Goal: Task Accomplishment & Management: Manage account settings

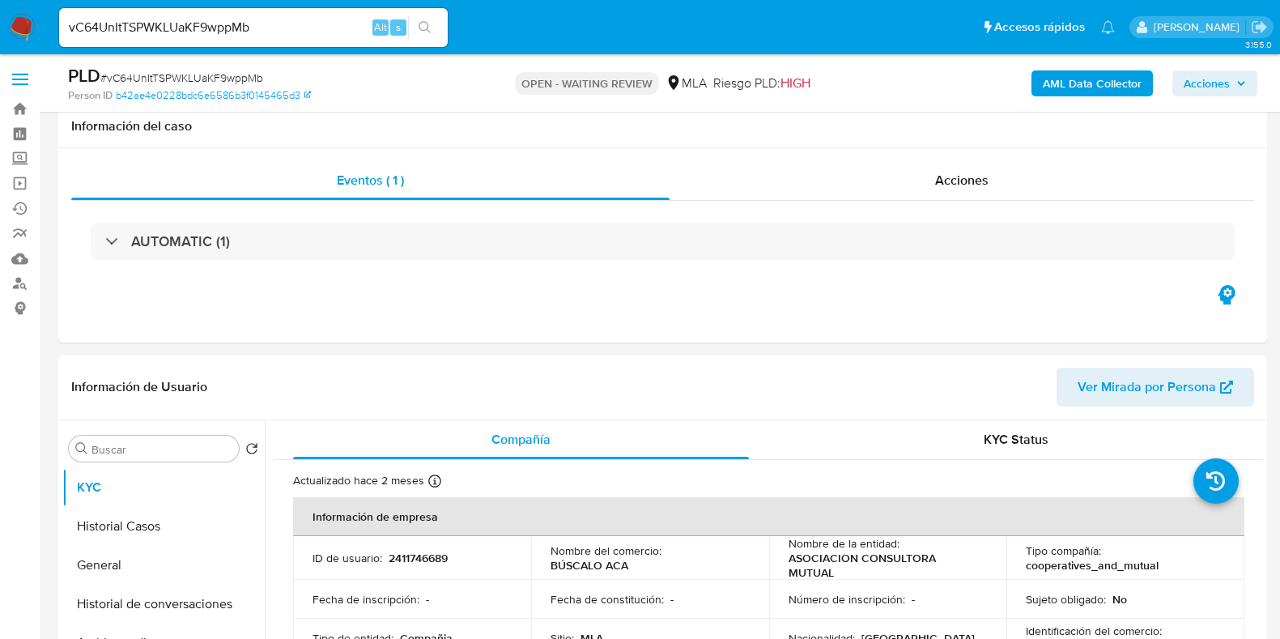
select select "10"
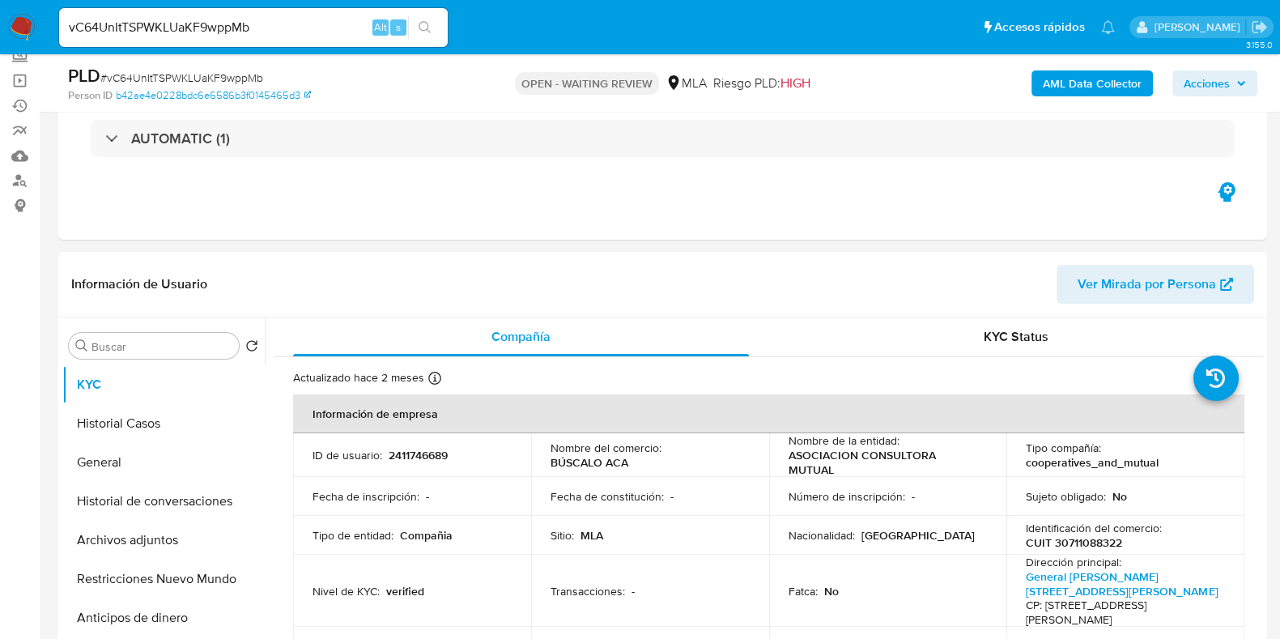
scroll to position [1870, 0]
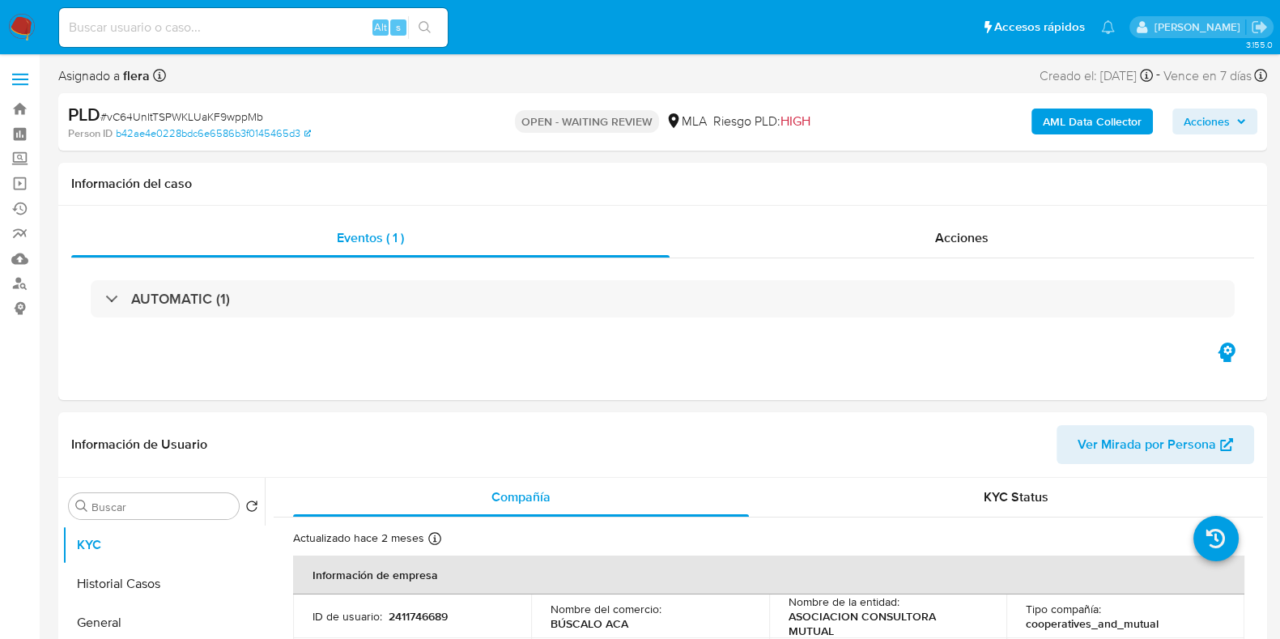
select select "10"
click at [218, 26] on input at bounding box center [253, 27] width 389 height 21
paste input "1527896299"
type input "1527896299"
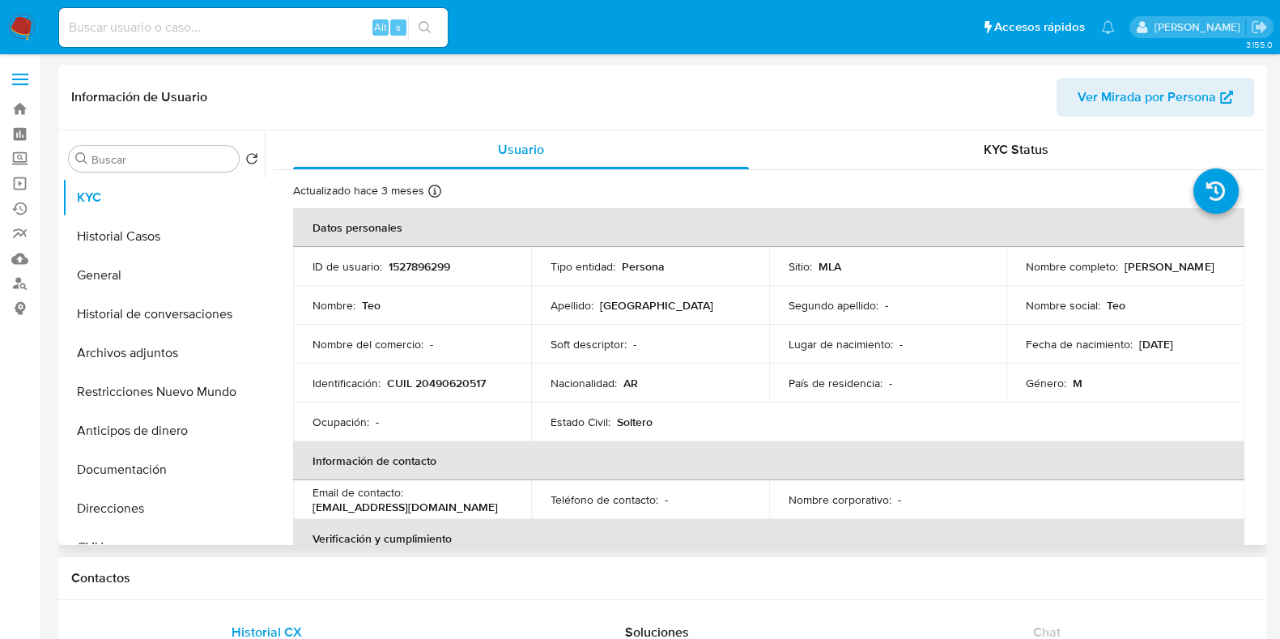
select select "10"
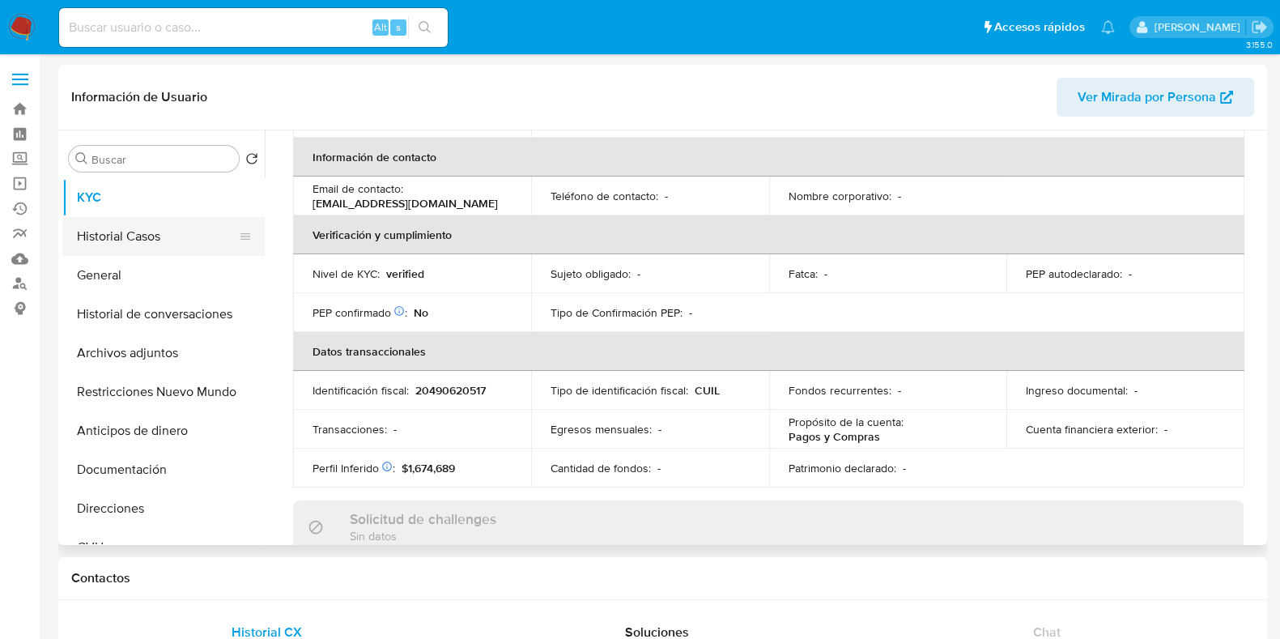
click at [138, 238] on button "Historial Casos" at bounding box center [156, 236] width 189 height 39
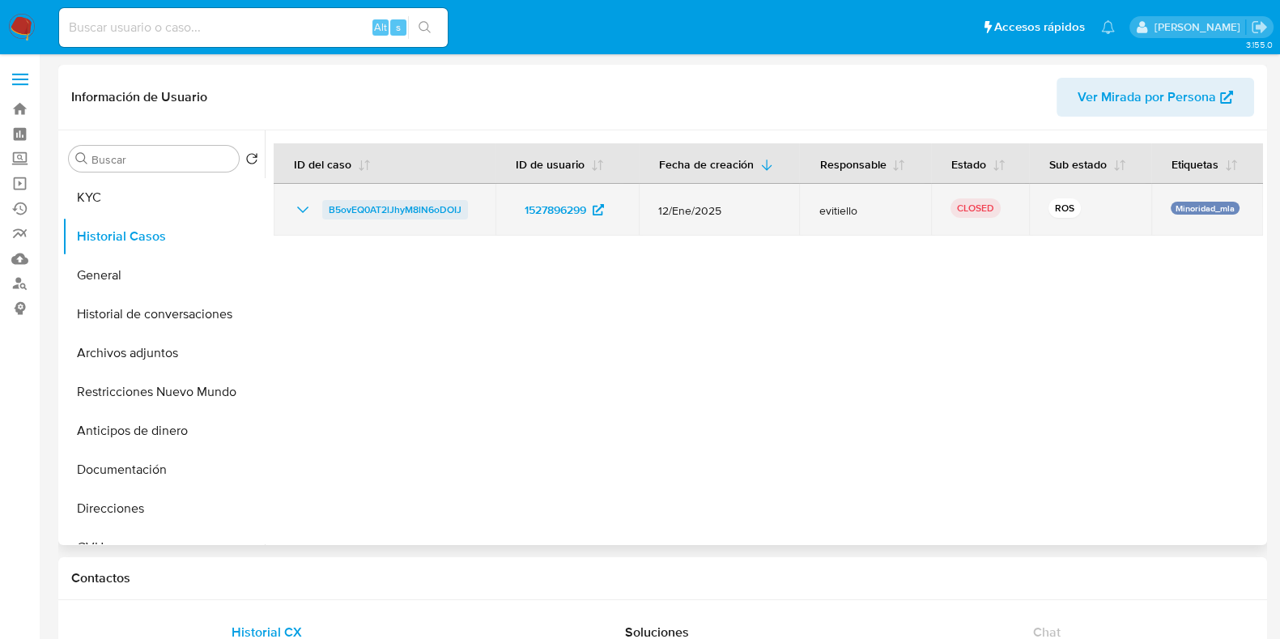
click at [372, 208] on span "B5ovEQ0AT2lJhyM8lN6oDOIJ" at bounding box center [395, 209] width 133 height 19
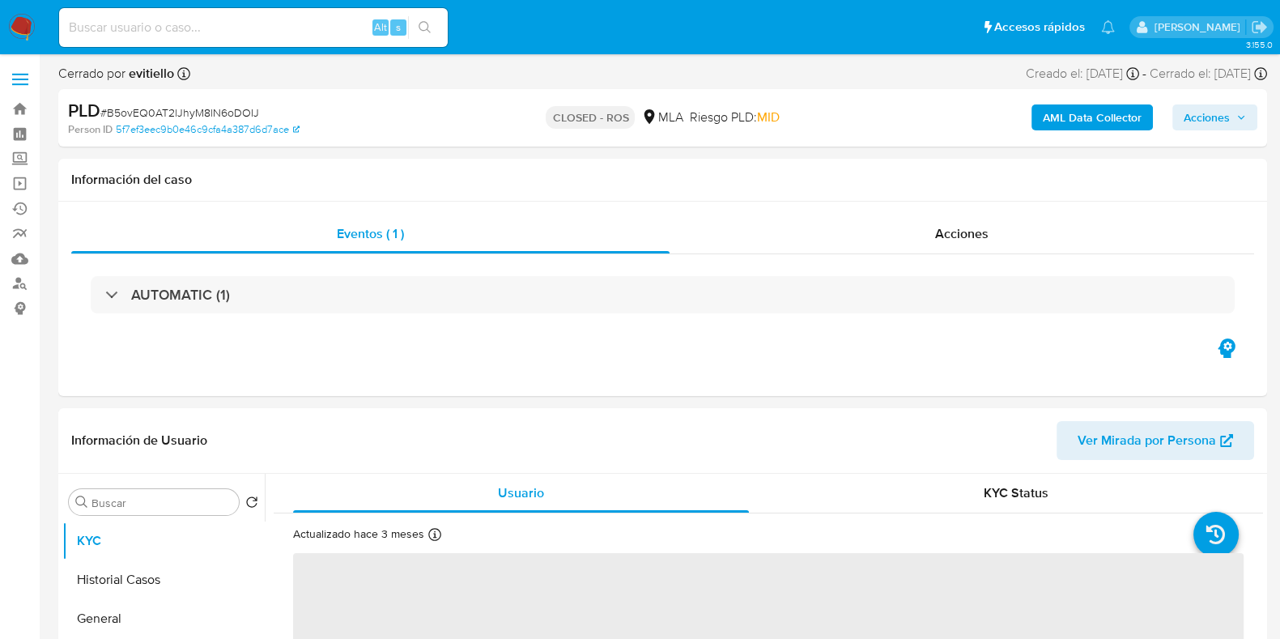
scroll to position [202, 0]
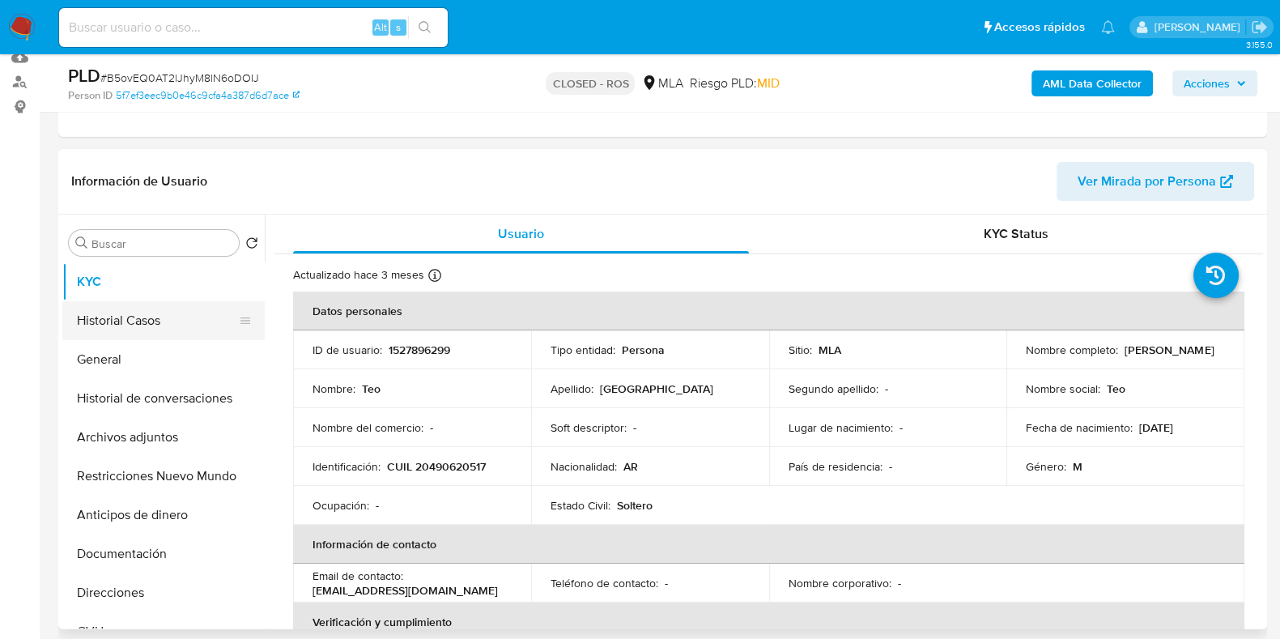
click at [136, 326] on button "Historial Casos" at bounding box center [156, 320] width 189 height 39
select select "10"
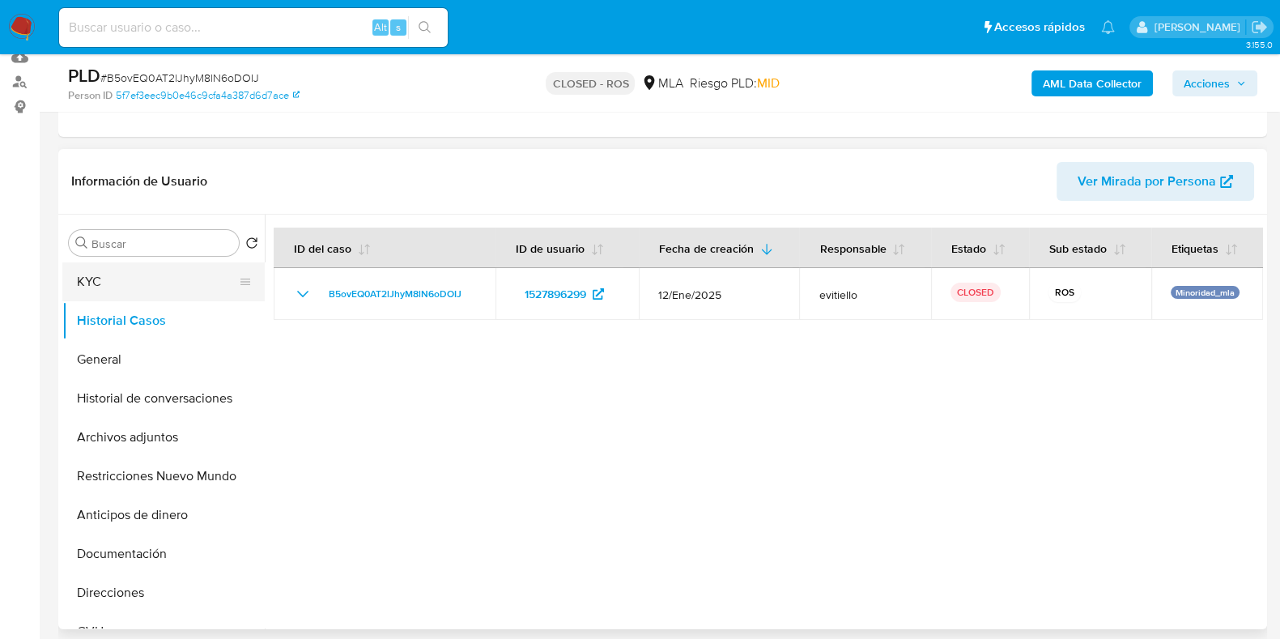
click at [117, 289] on button "KYC" at bounding box center [156, 281] width 189 height 39
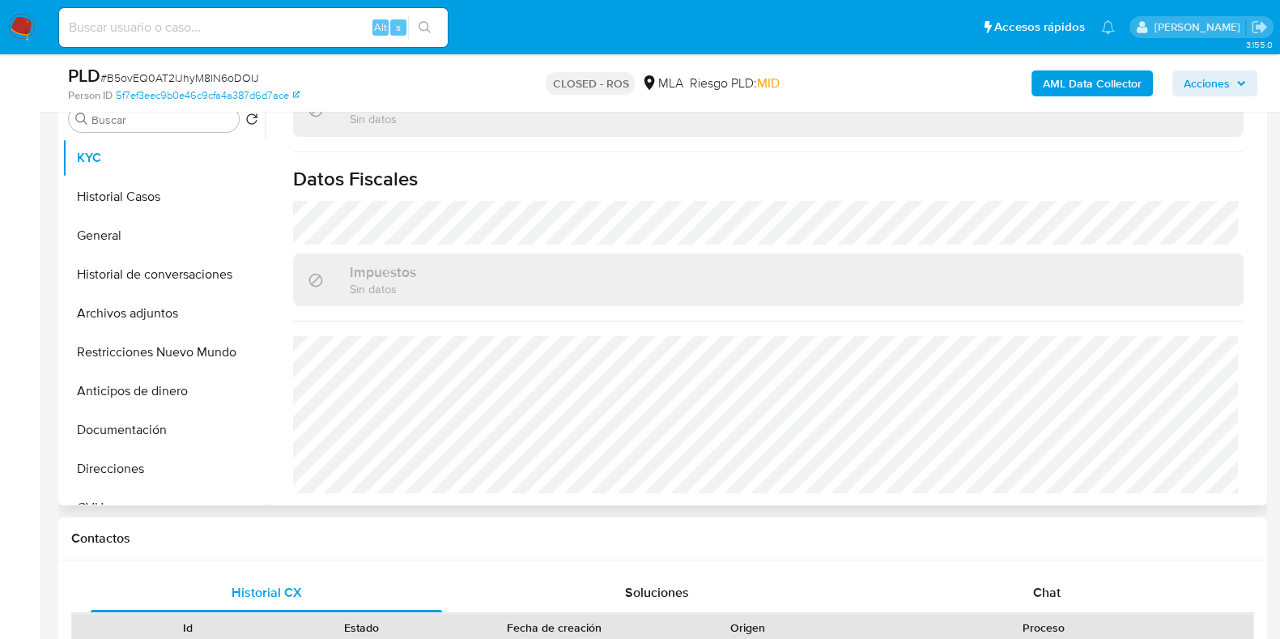
scroll to position [506, 0]
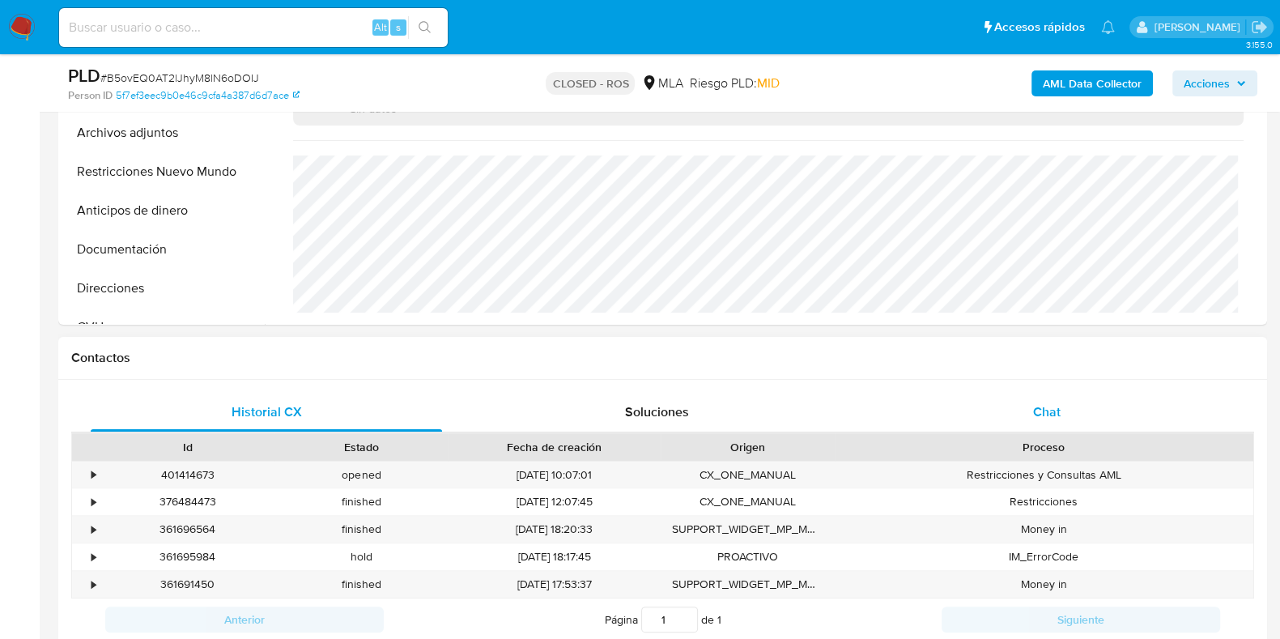
click at [1069, 424] on div "Chat" at bounding box center [1046, 412] width 351 height 39
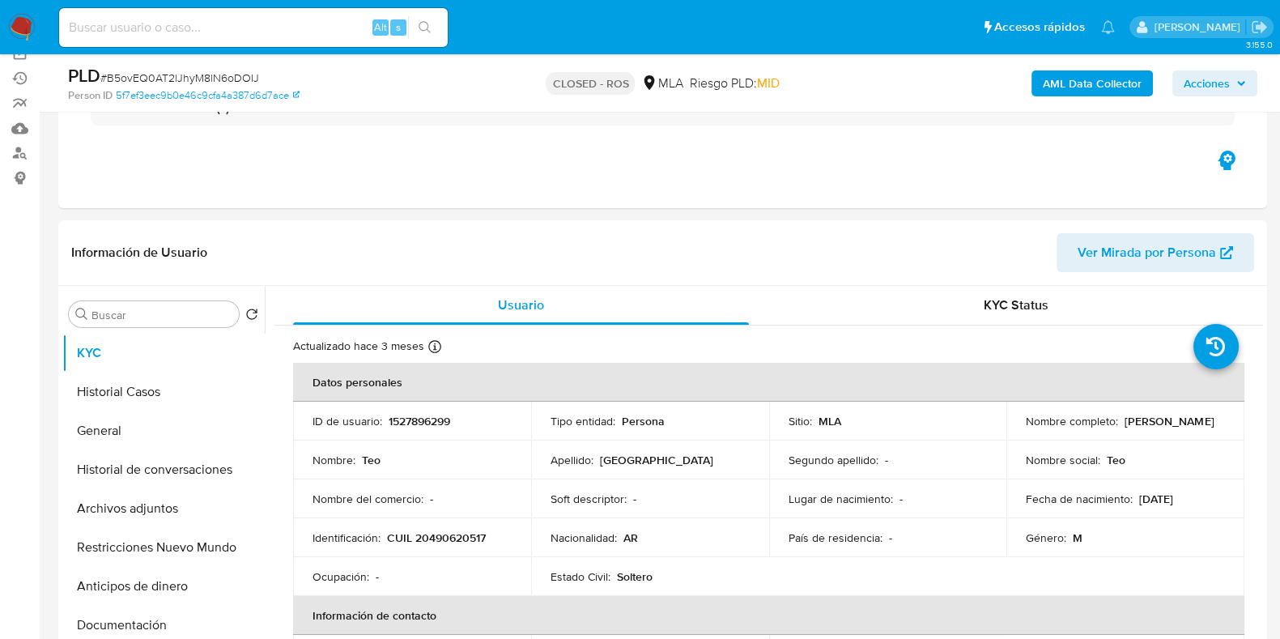
scroll to position [404, 0]
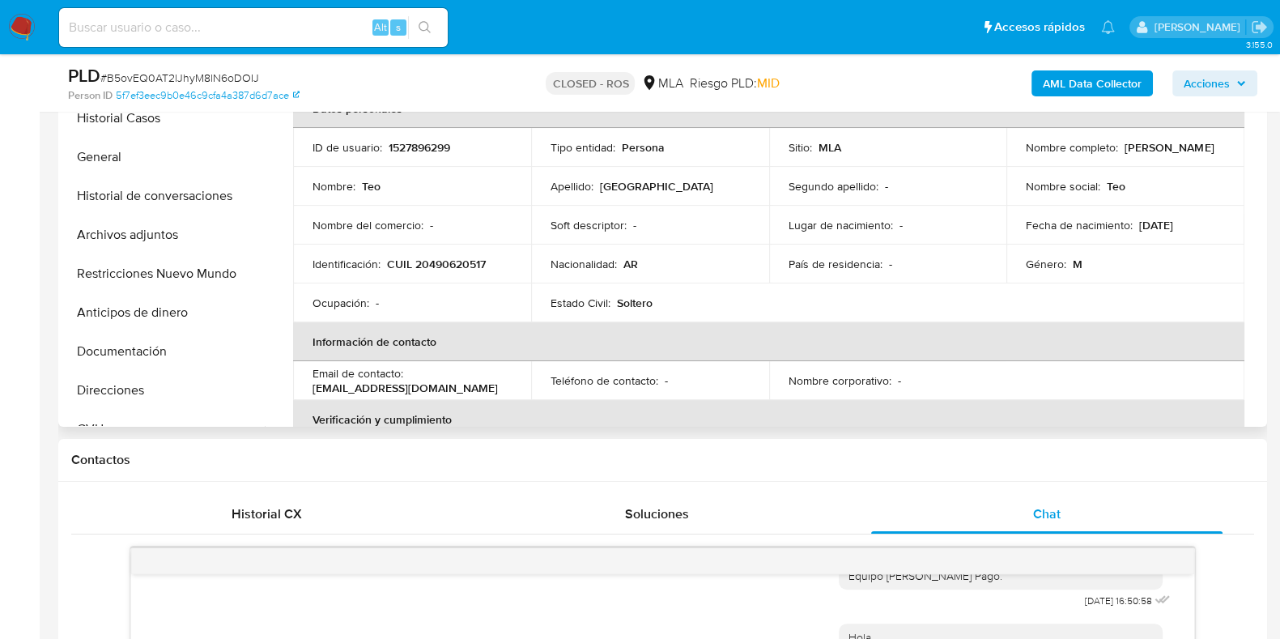
click at [426, 145] on p "1527896299" at bounding box center [420, 147] width 62 height 15
copy p "1527896299"
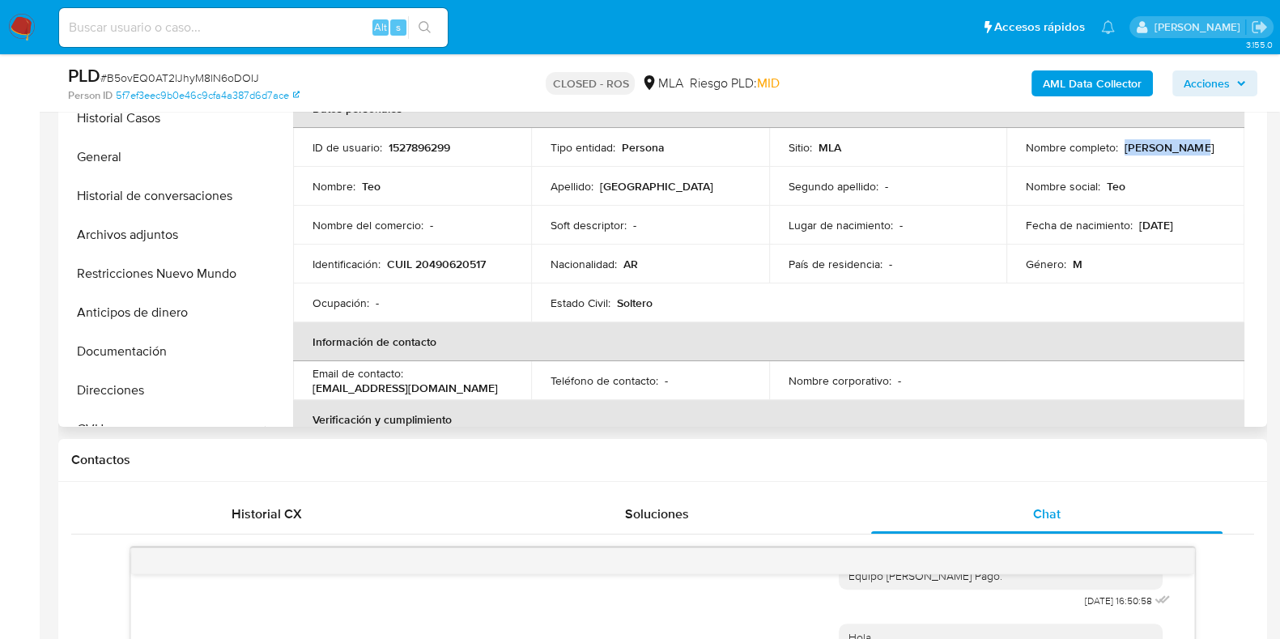
drag, startPoint x: 1198, startPoint y: 147, endPoint x: 1121, endPoint y: 148, distance: 77.7
click at [1121, 148] on div "Nombre completo : Teo Richmond" at bounding box center [1125, 147] width 199 height 15
copy p "[PERSON_NAME]"
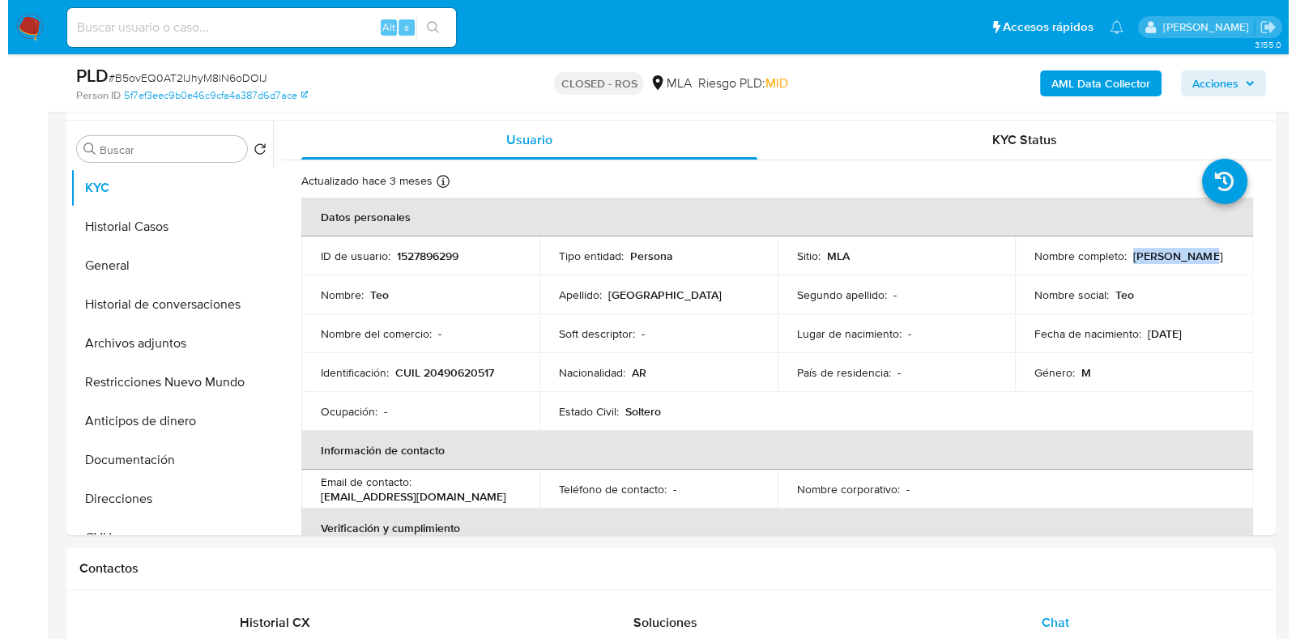
scroll to position [304, 0]
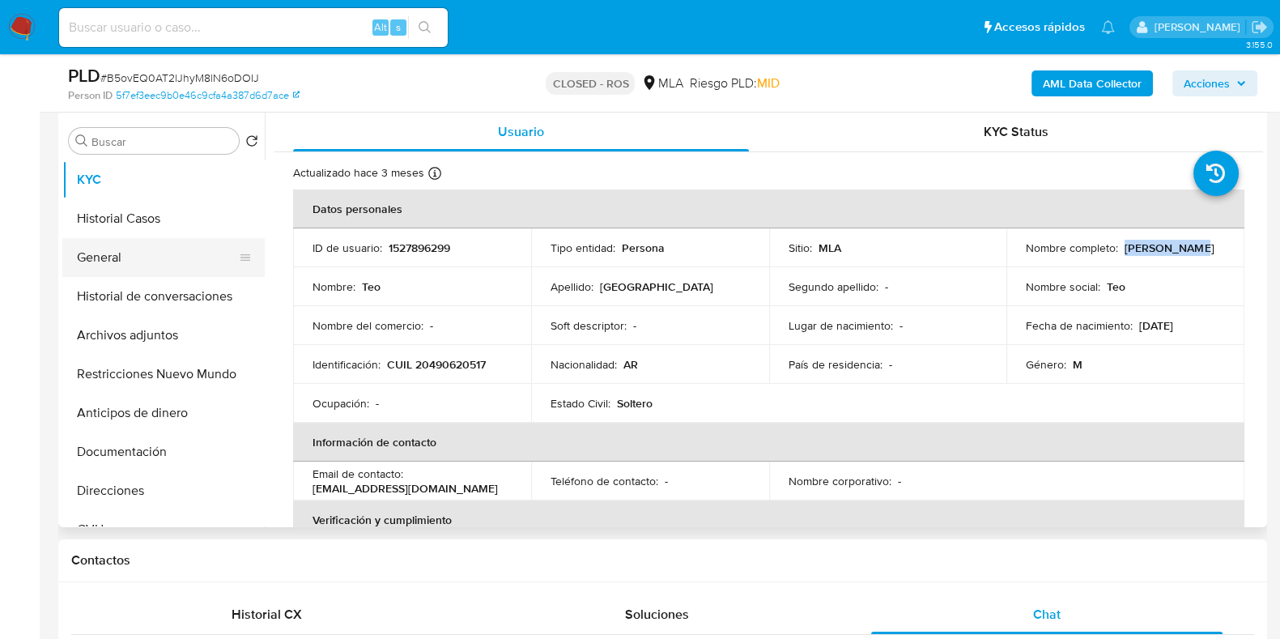
click at [122, 247] on button "General" at bounding box center [156, 257] width 189 height 39
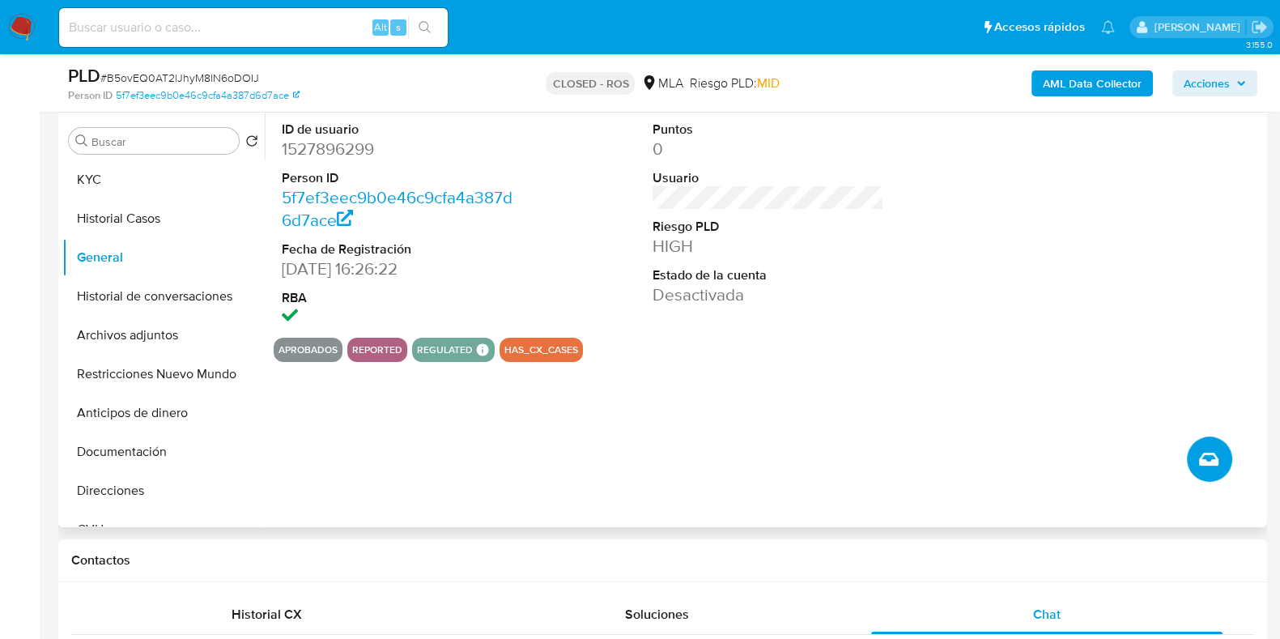
click at [1219, 474] on button "Crear caso manual" at bounding box center [1209, 458] width 45 height 45
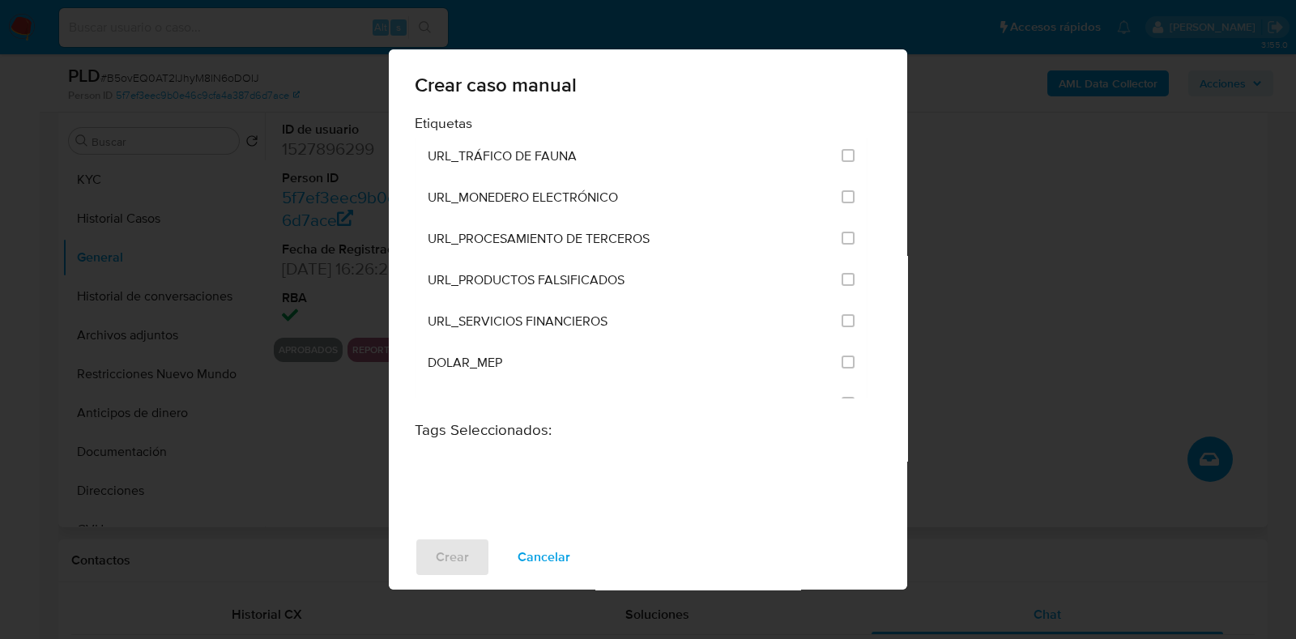
scroll to position [3137, 0]
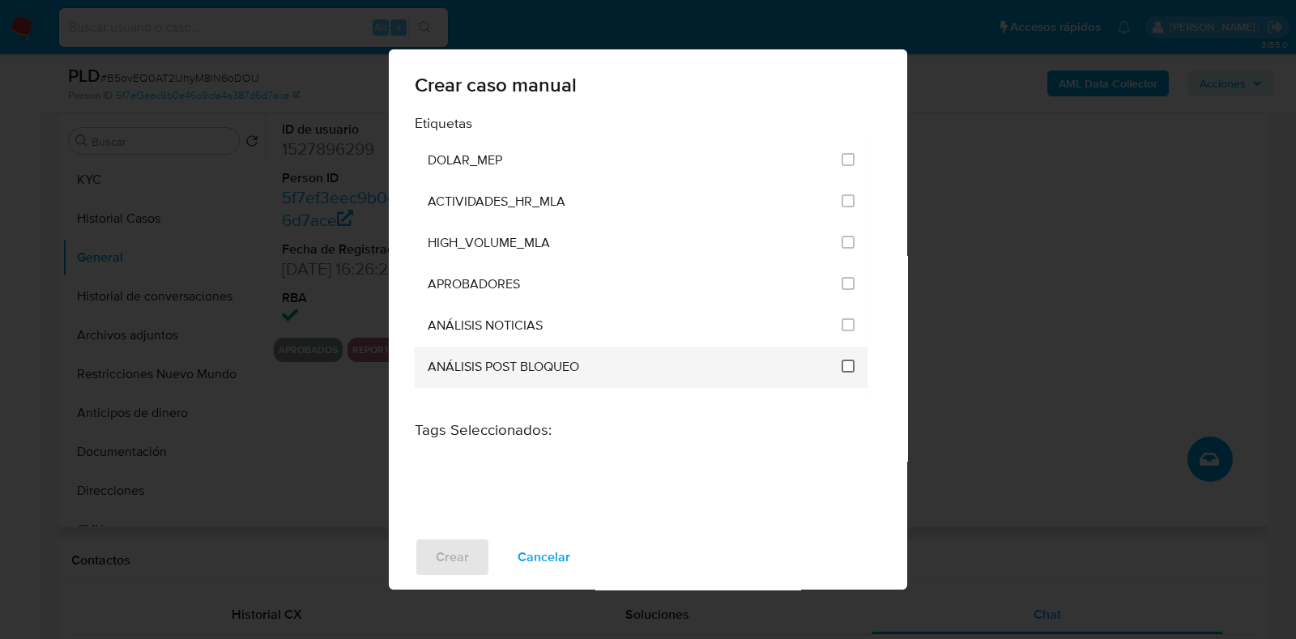
click at [841, 360] on input "3249" at bounding box center [847, 366] width 13 height 13
checkbox input "true"
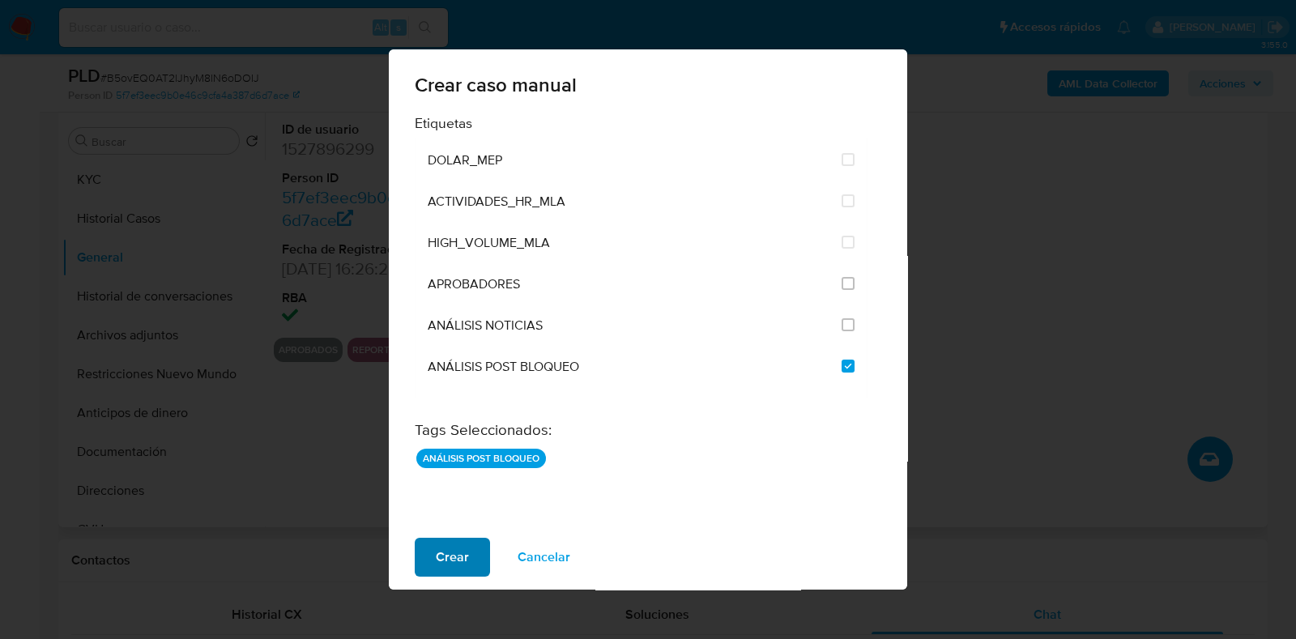
click at [448, 556] on span "Crear" at bounding box center [452, 557] width 33 height 36
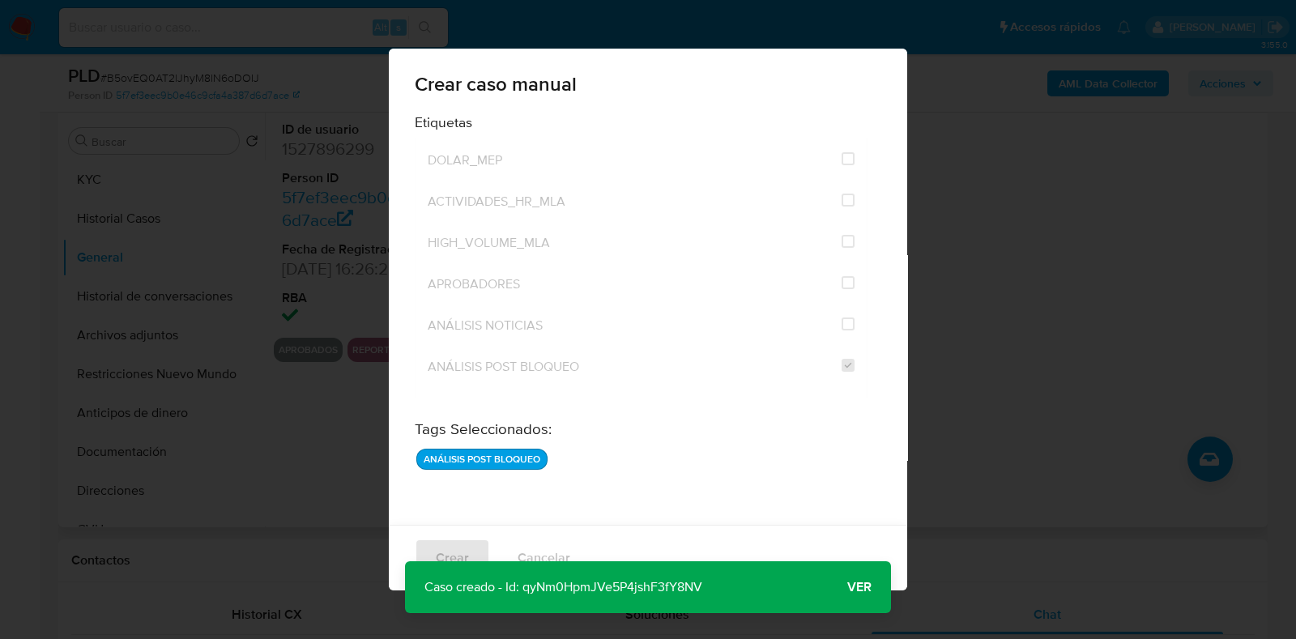
click at [861, 587] on span "Ver" at bounding box center [859, 587] width 24 height 0
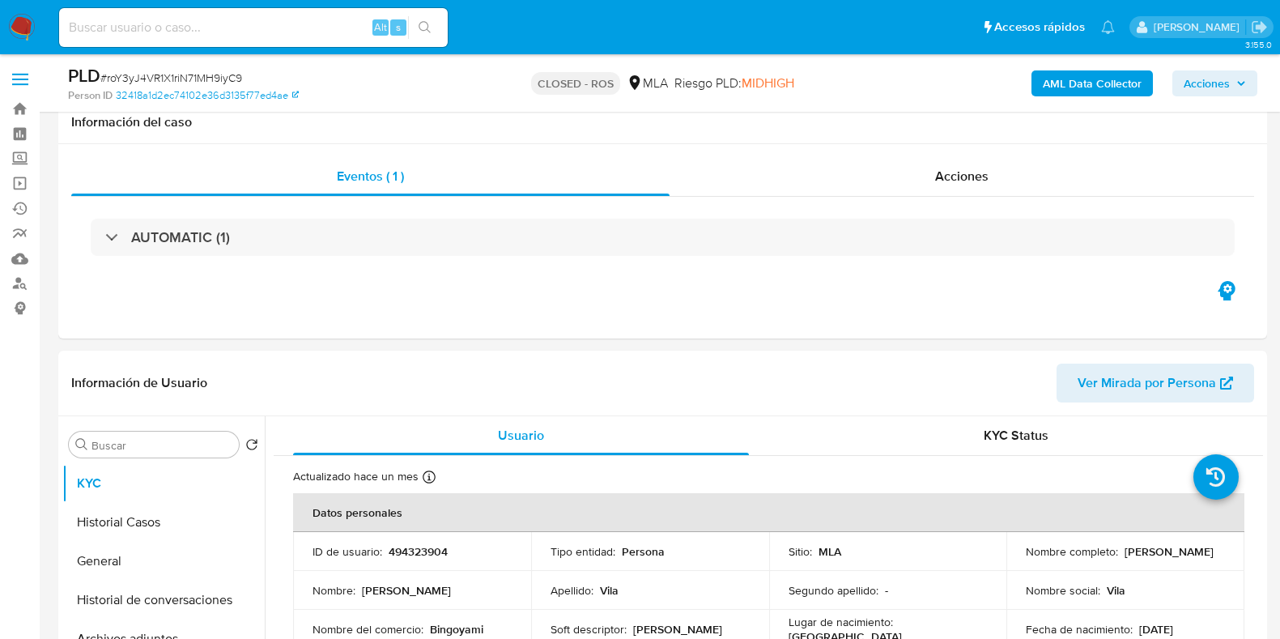
select select "10"
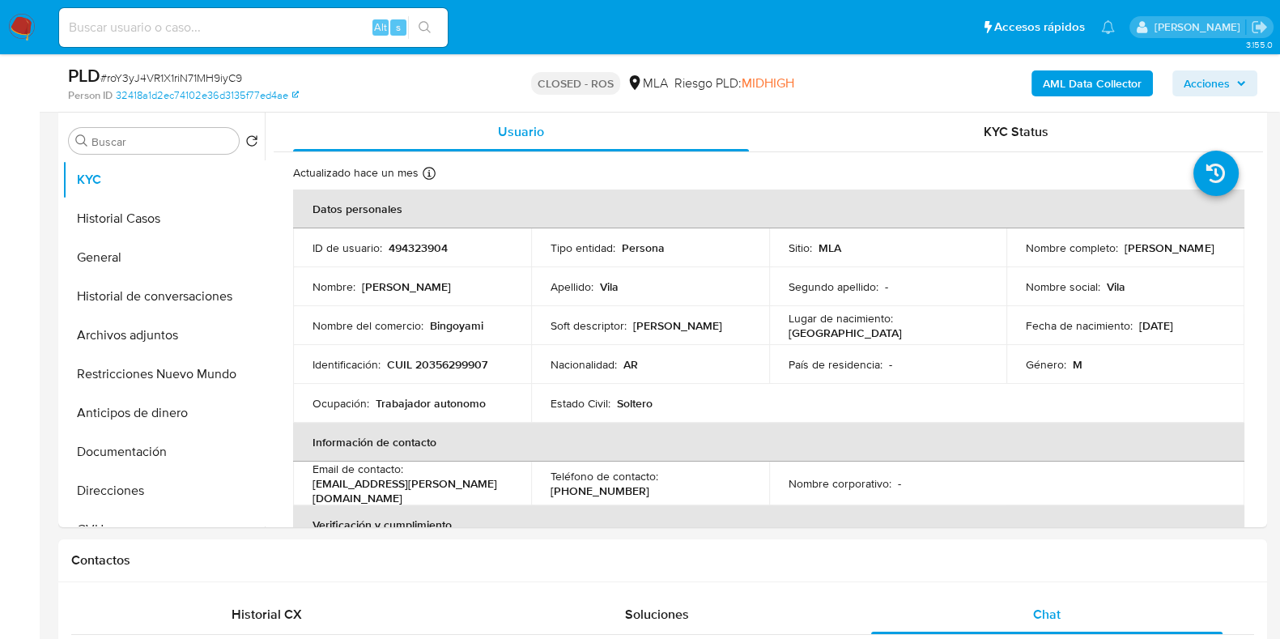
scroll to position [366, 0]
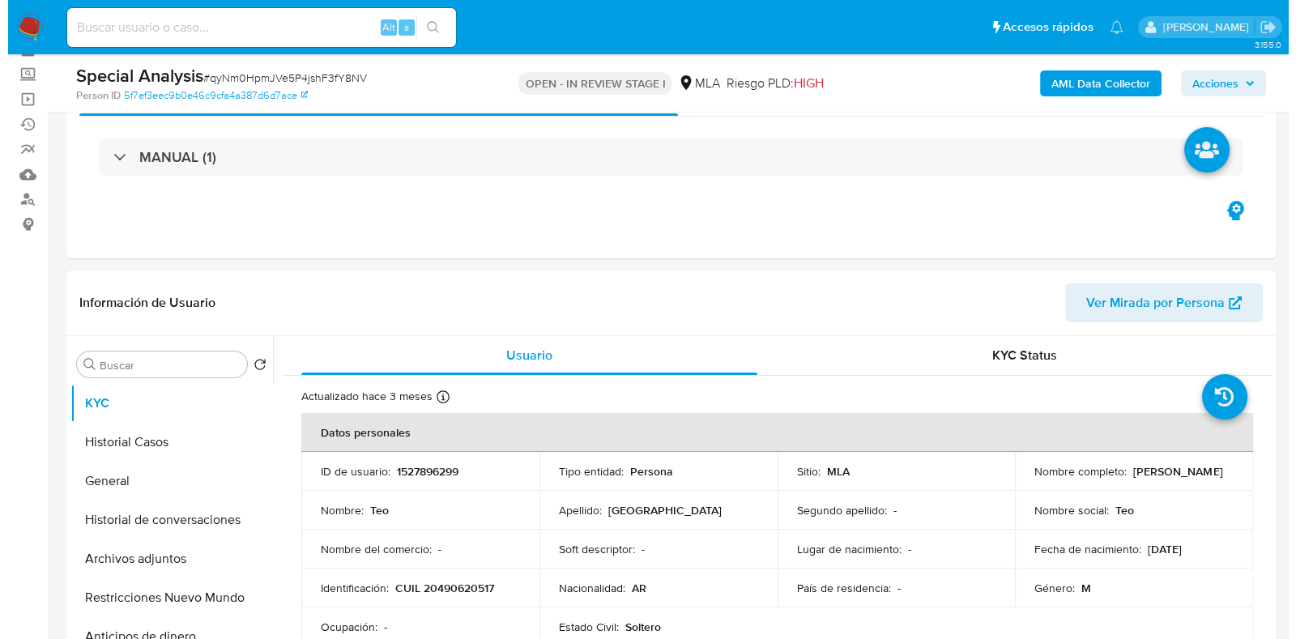
scroll to position [202, 0]
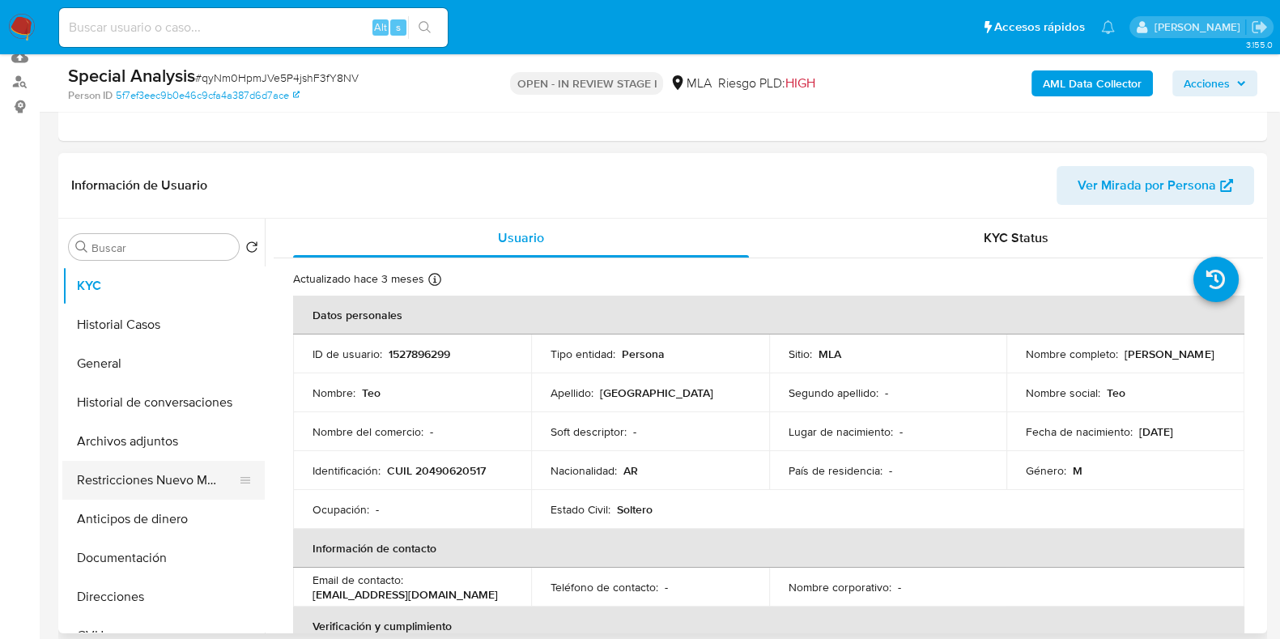
select select "10"
click at [157, 448] on button "Archivos adjuntos" at bounding box center [156, 441] width 189 height 39
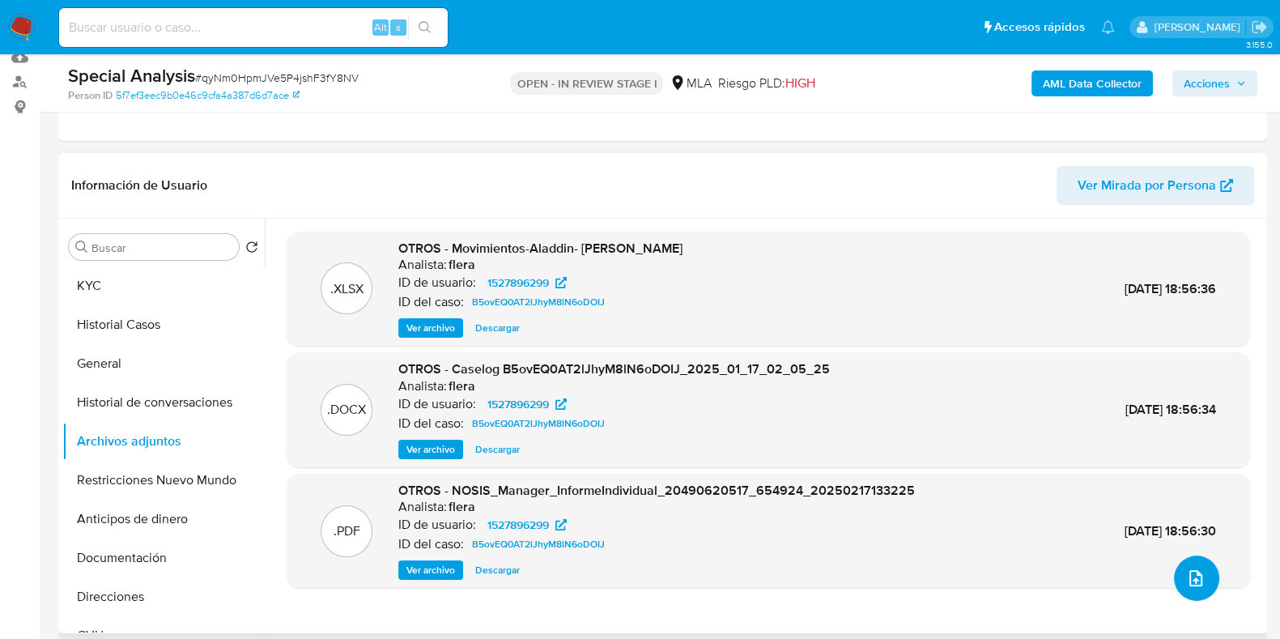
click at [1186, 580] on icon "upload-file" at bounding box center [1195, 577] width 19 height 19
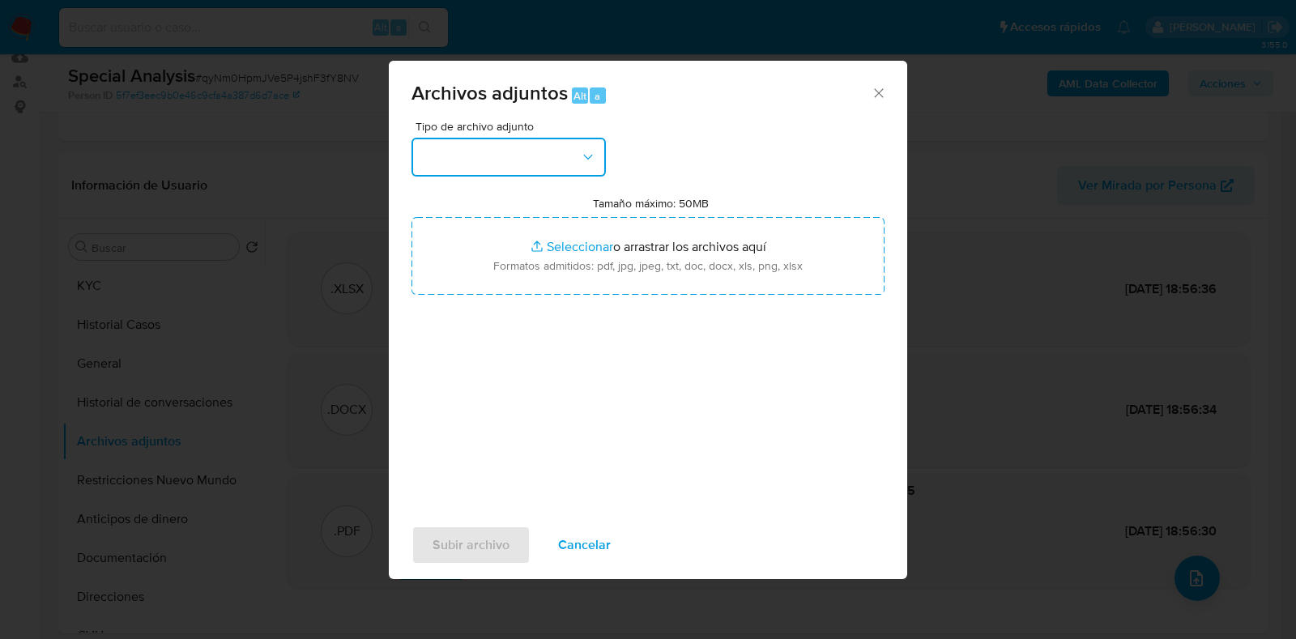
click at [489, 151] on button "button" at bounding box center [508, 157] width 194 height 39
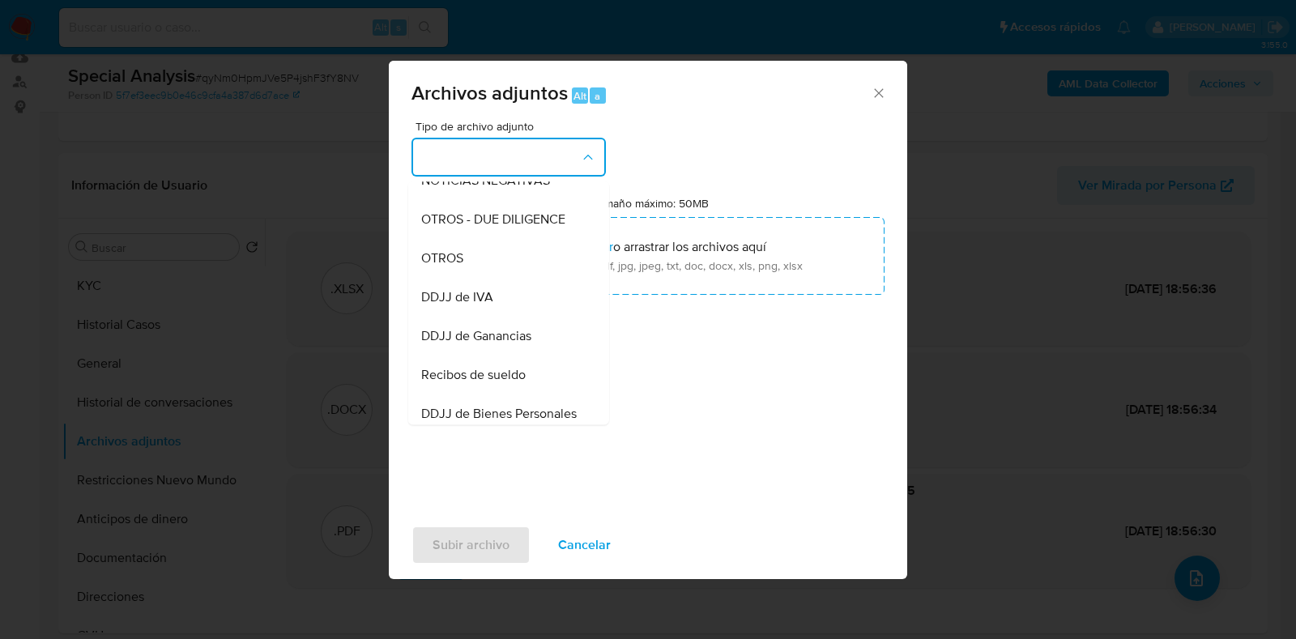
scroll to position [327, 0]
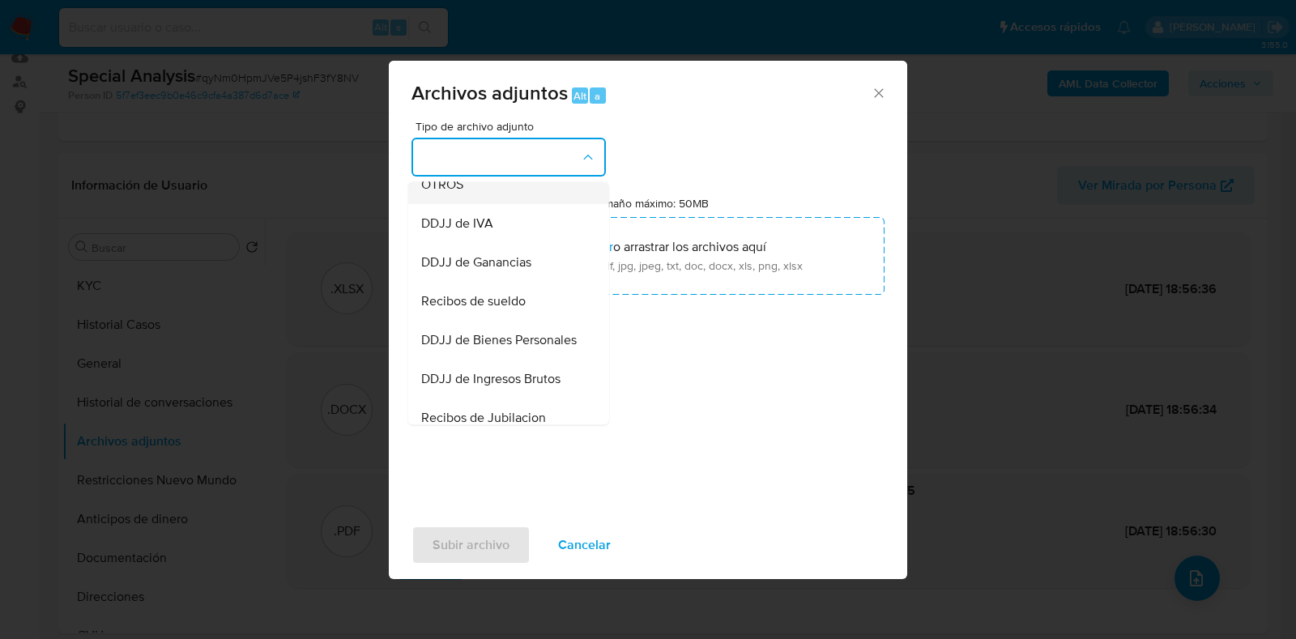
click at [487, 199] on div "OTROS" at bounding box center [503, 184] width 165 height 39
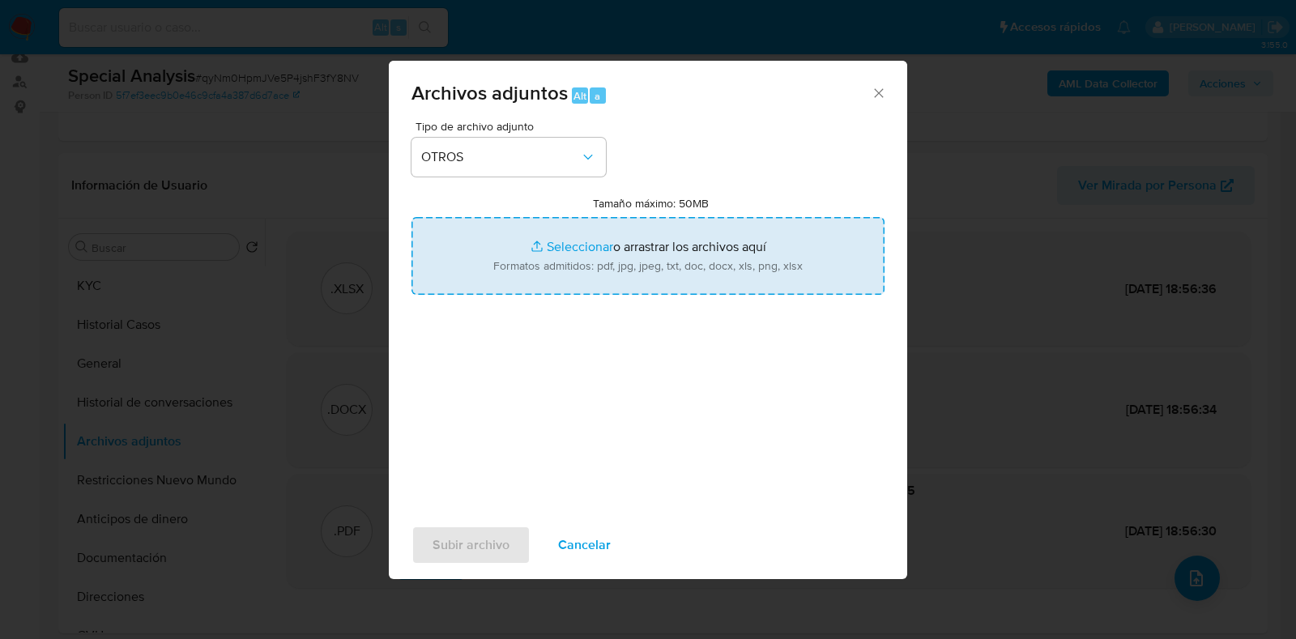
type input "C:\fakepath\Organización evento III.png"
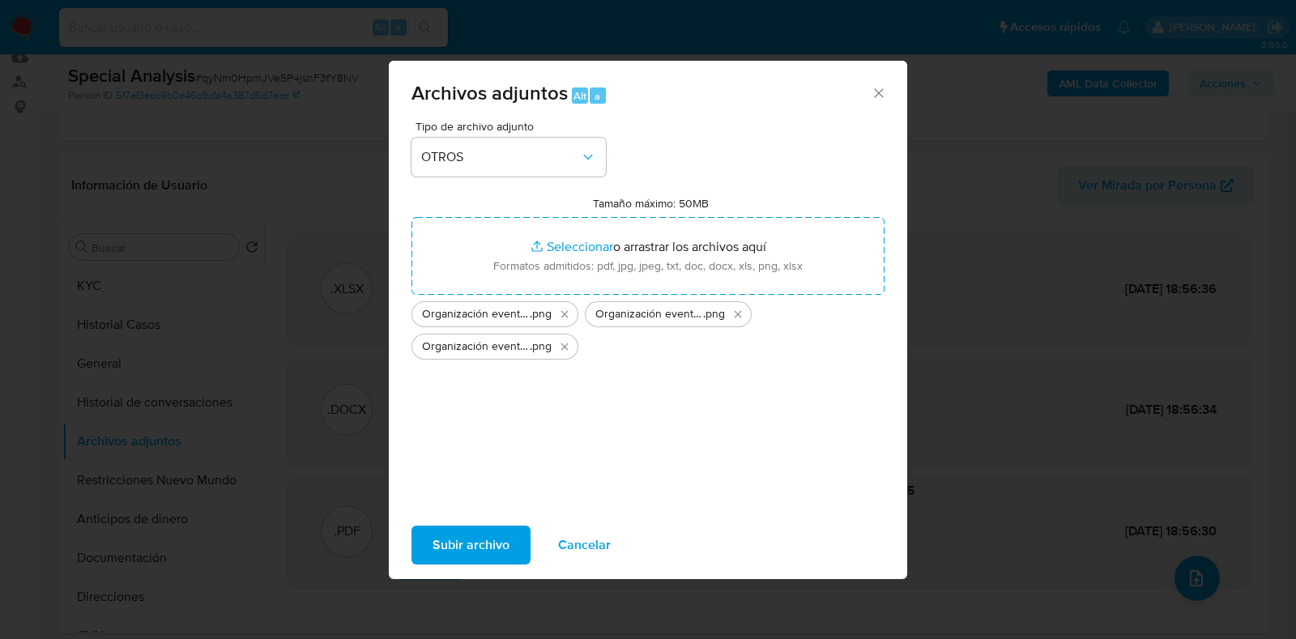
click at [478, 550] on span "Subir archivo" at bounding box center [470, 545] width 77 height 36
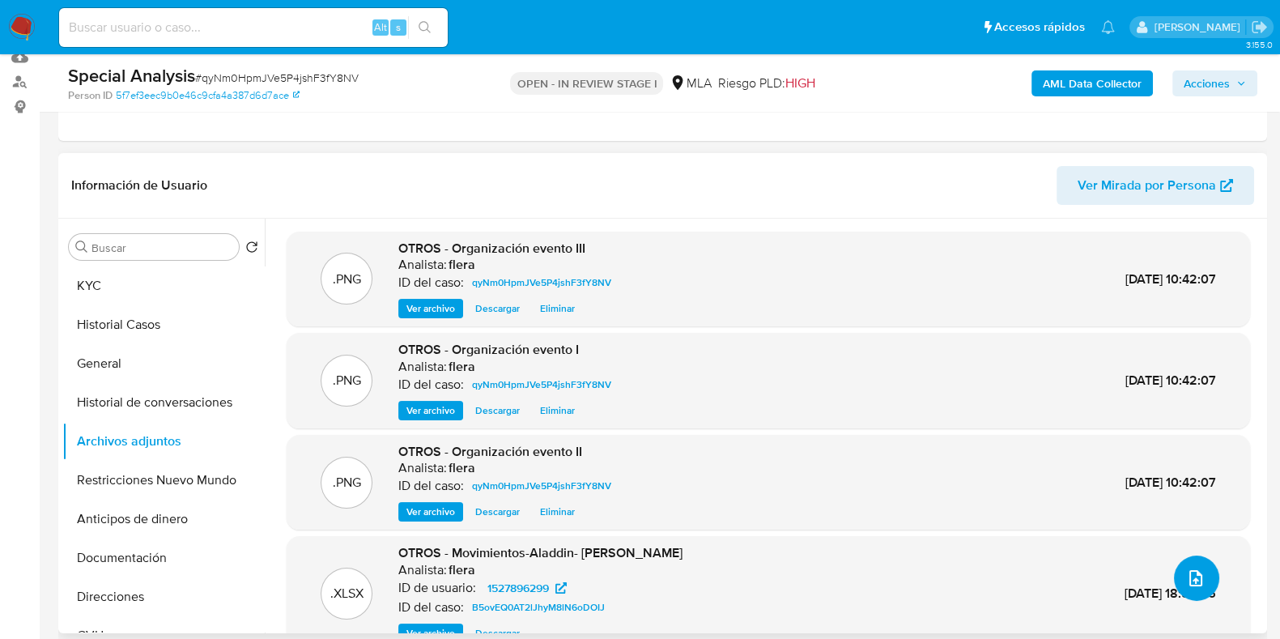
click at [1198, 581] on span "upload-file" at bounding box center [1195, 577] width 19 height 19
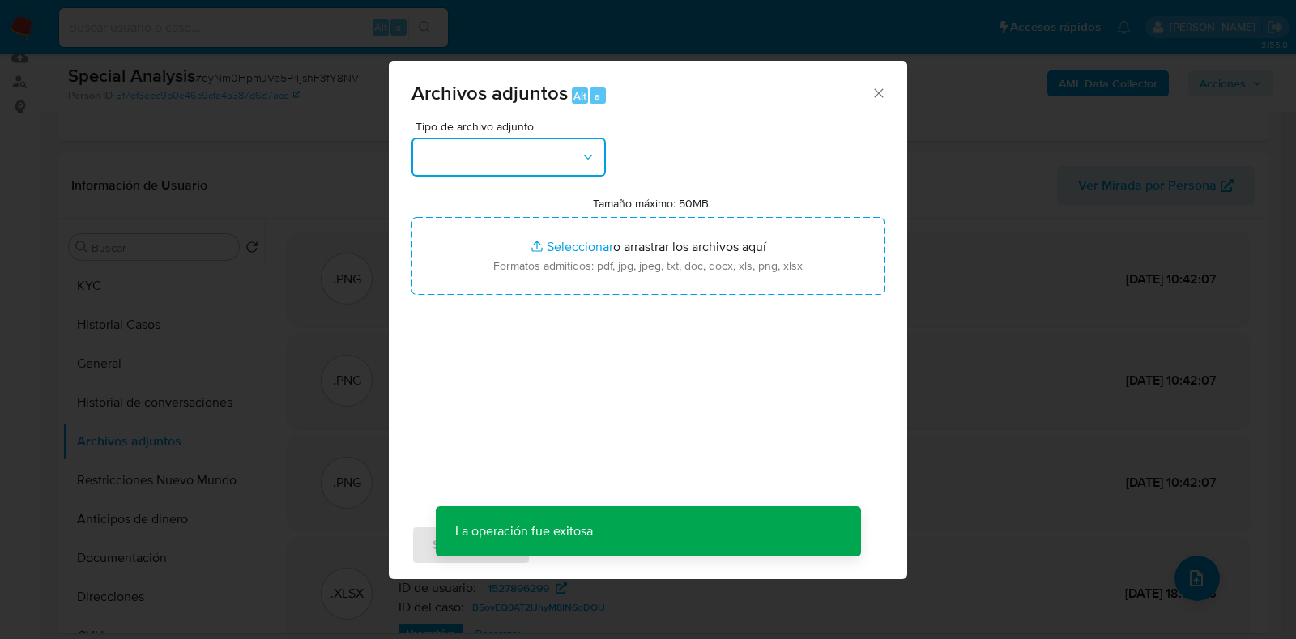
click at [578, 155] on button "button" at bounding box center [508, 157] width 194 height 39
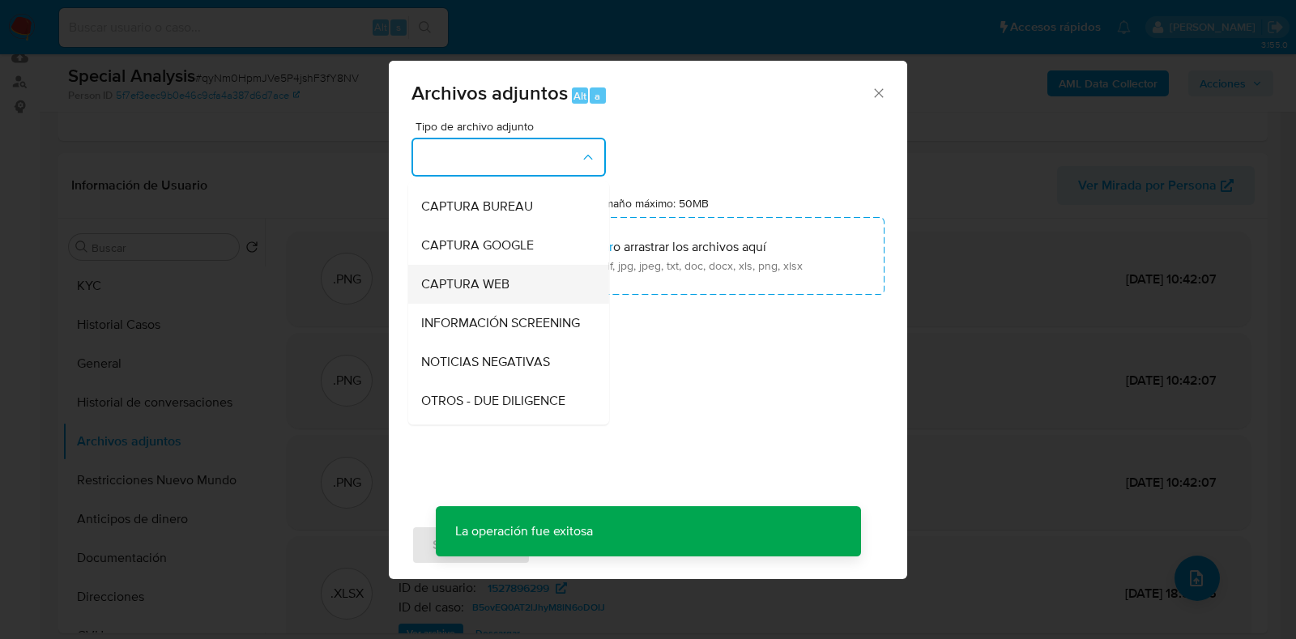
scroll to position [202, 0]
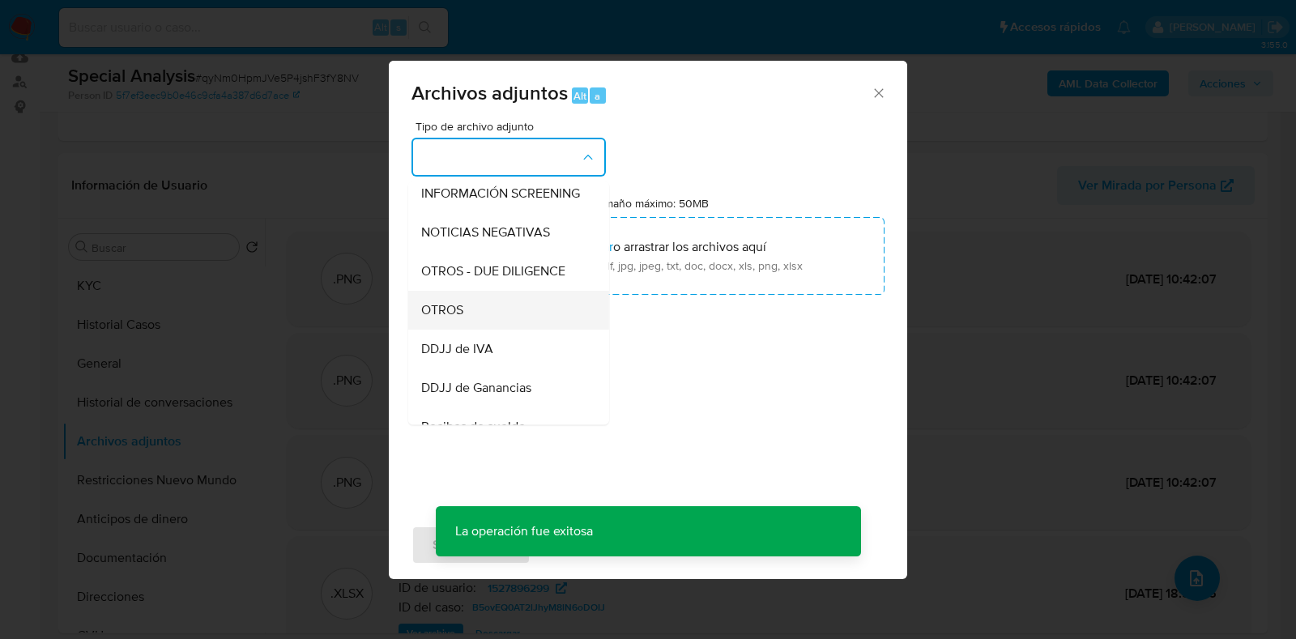
click at [483, 318] on div "OTROS" at bounding box center [503, 310] width 165 height 39
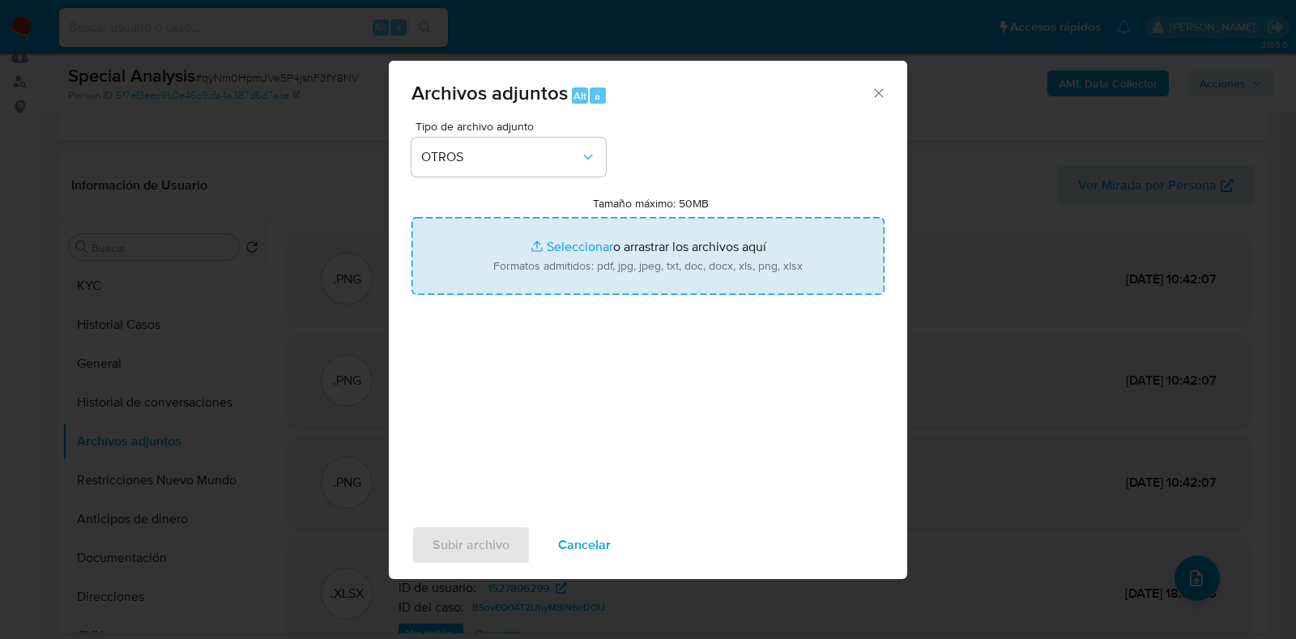
type input "C:\fakepath\Organización evento.png"
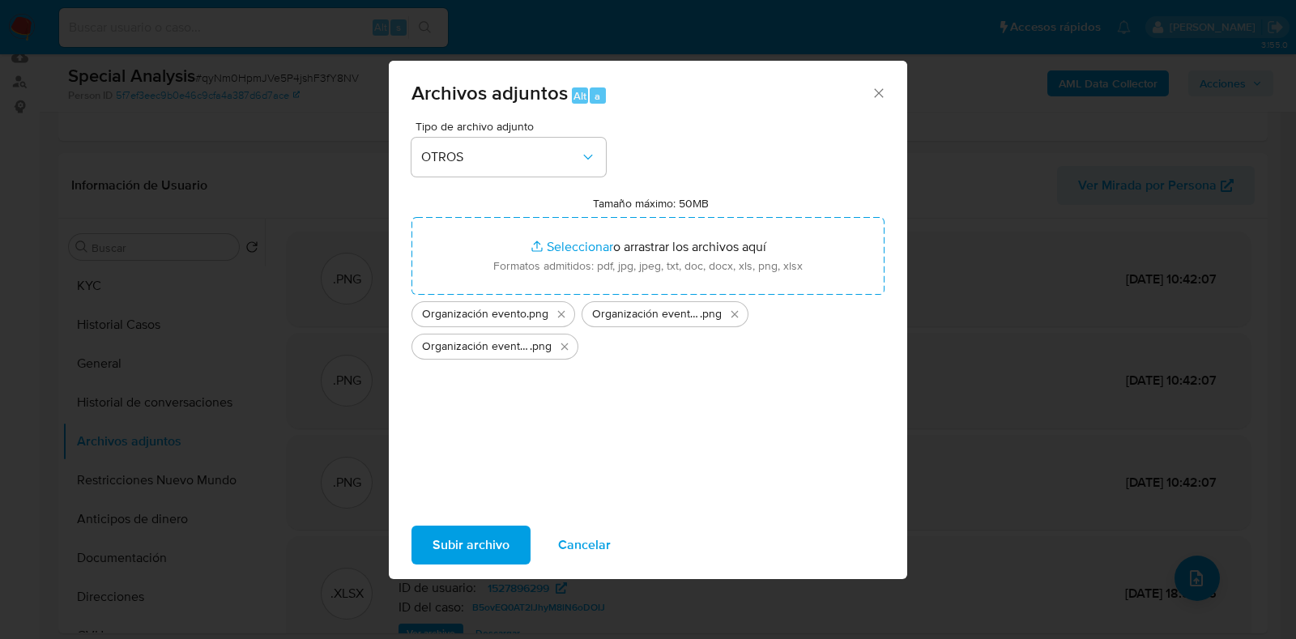
click at [474, 536] on span "Subir archivo" at bounding box center [470, 545] width 77 height 36
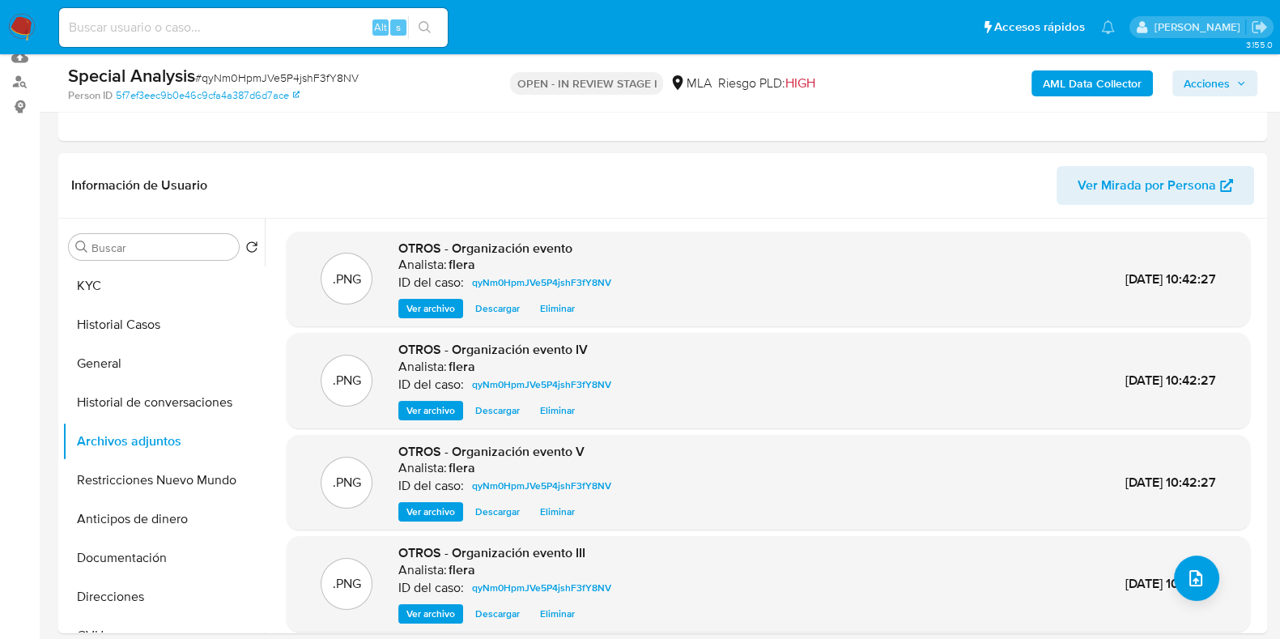
click at [172, 294] on button "KYC" at bounding box center [163, 285] width 202 height 39
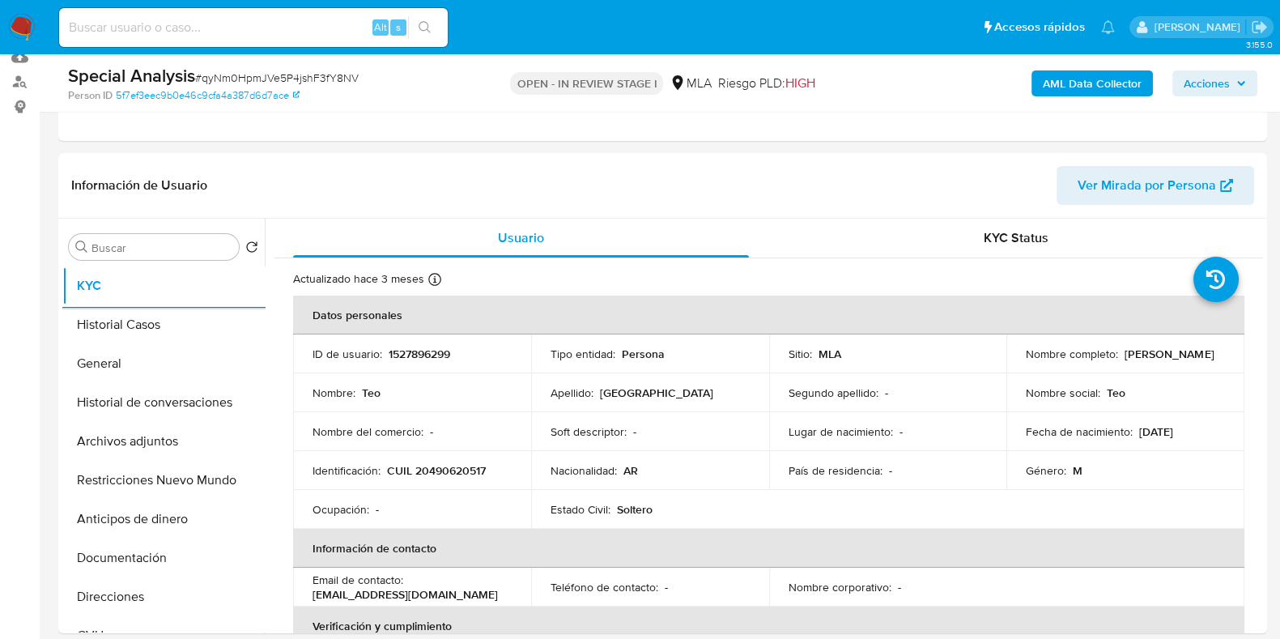
click at [1194, 86] on span "Acciones" at bounding box center [1207, 83] width 46 height 26
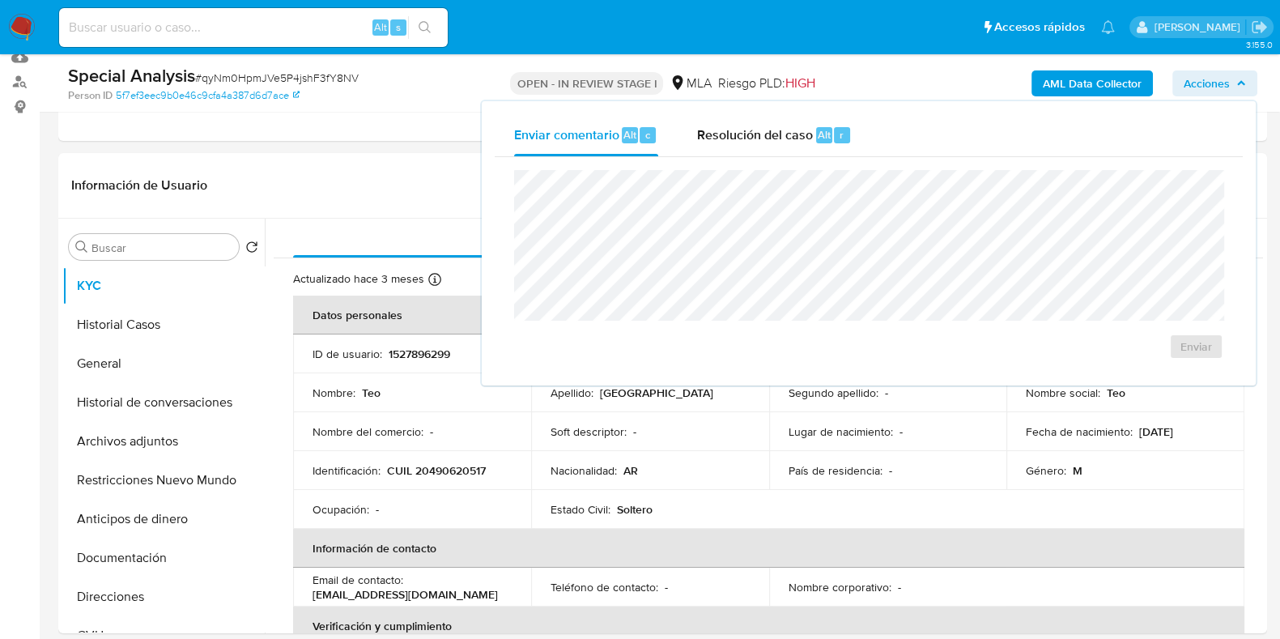
click at [840, 157] on div "Enviar" at bounding box center [869, 264] width 748 height 215
click at [802, 123] on div "Resolución del caso Alt r" at bounding box center [774, 135] width 155 height 42
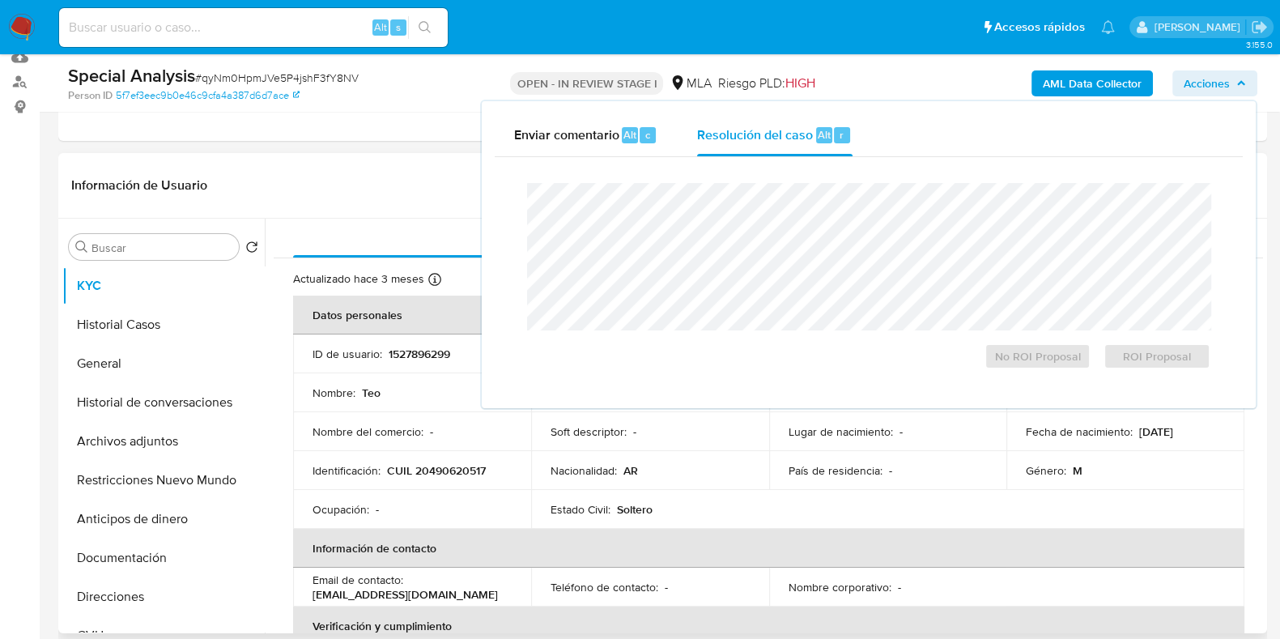
click at [371, 160] on div "Información de Usuario Ver Mirada por Persona" at bounding box center [662, 186] width 1209 height 66
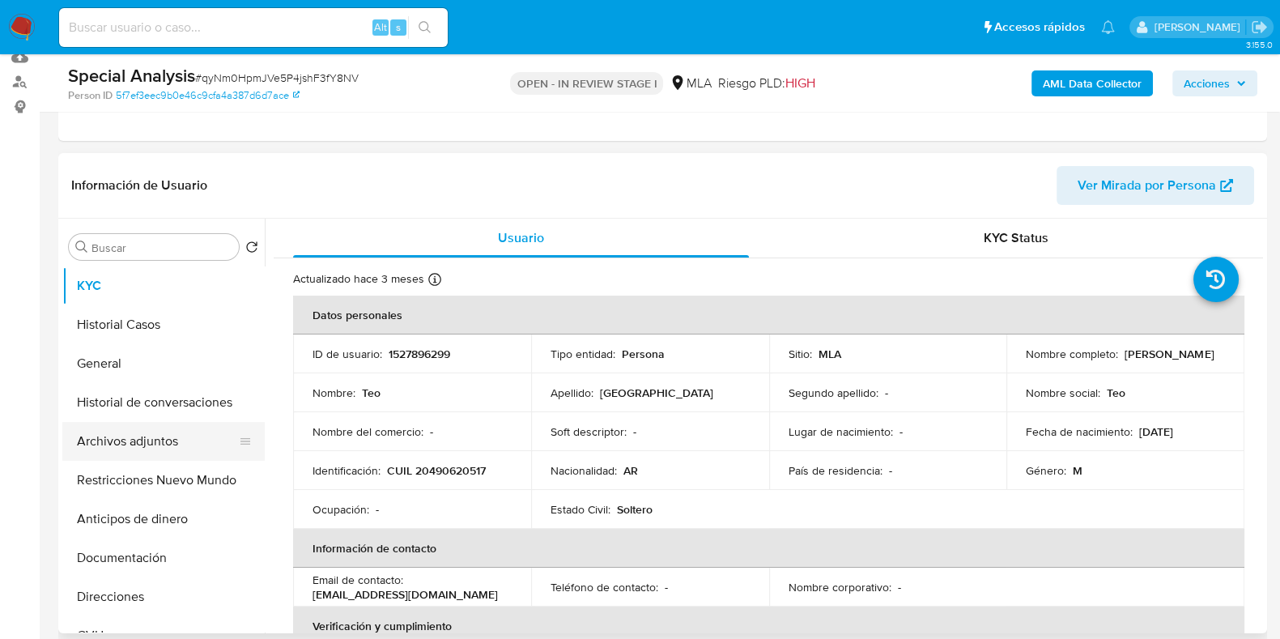
click at [130, 449] on button "Archivos adjuntos" at bounding box center [156, 441] width 189 height 39
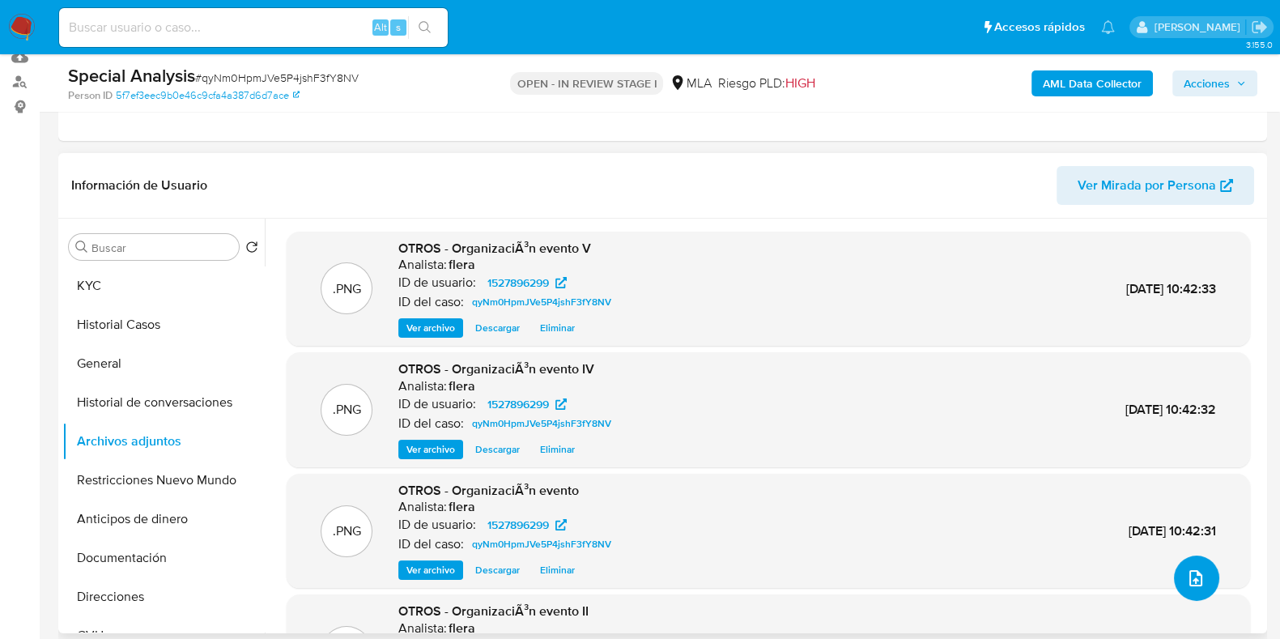
click at [1194, 579] on icon "upload-file" at bounding box center [1195, 578] width 13 height 16
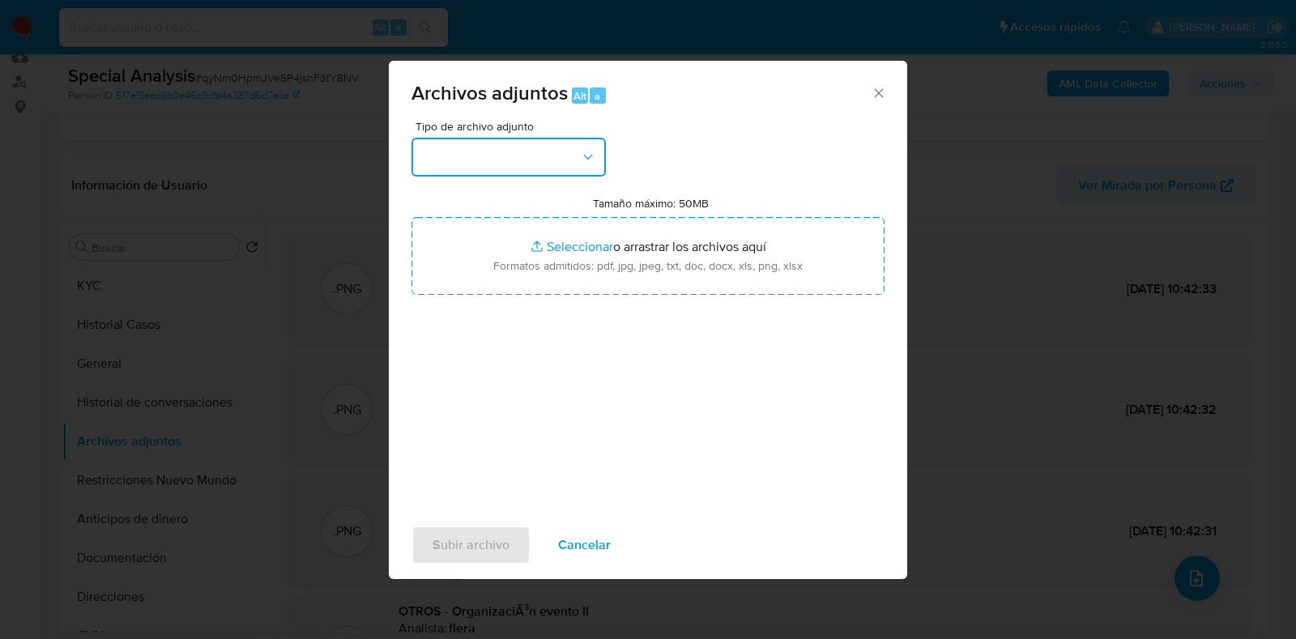
click at [562, 169] on button "button" at bounding box center [508, 157] width 194 height 39
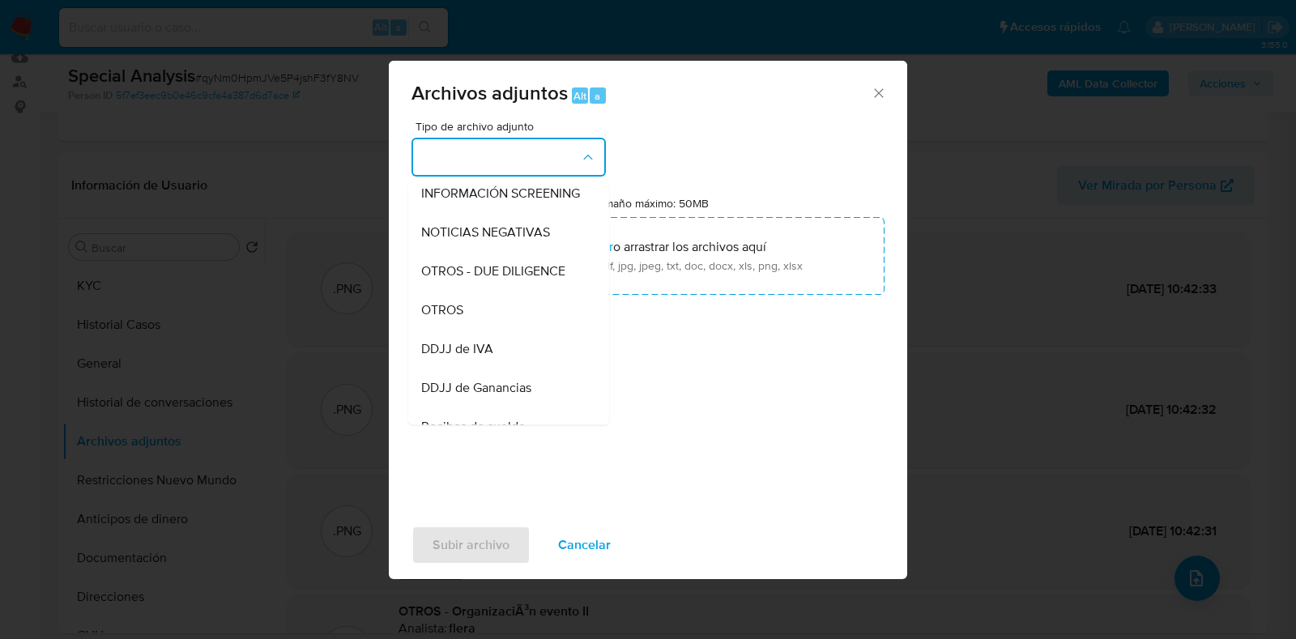
click at [502, 326] on div "OTROS" at bounding box center [503, 310] width 165 height 39
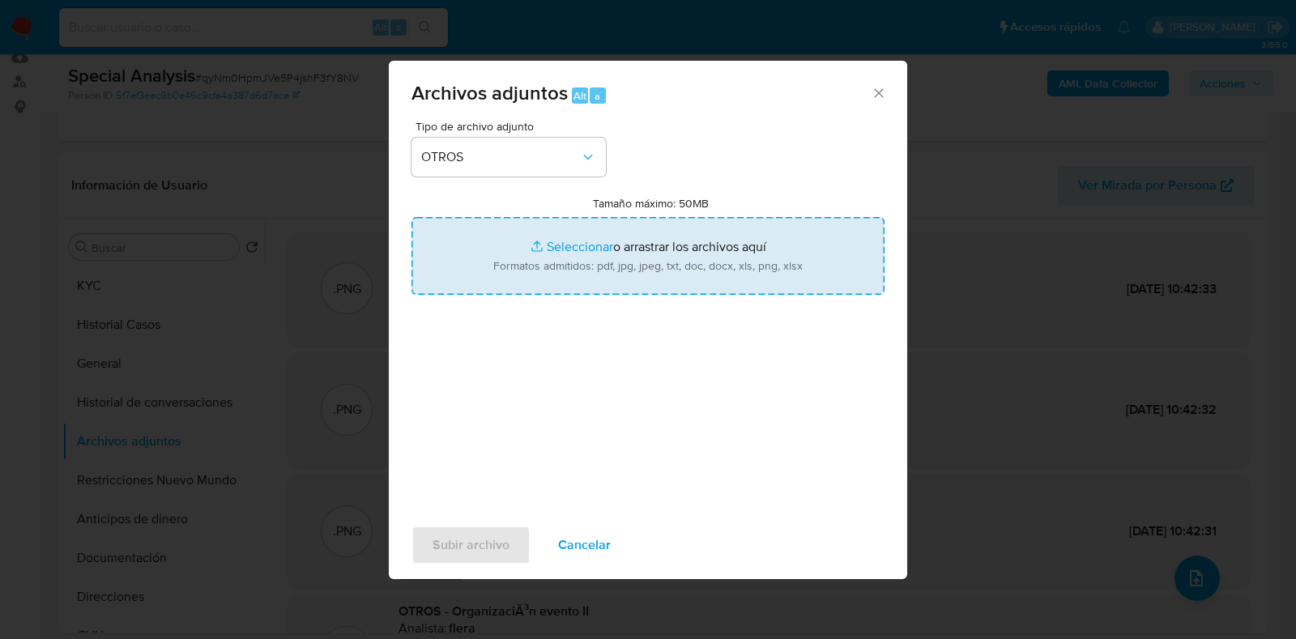
type input "C:\fakepath\Club Pucará - CAMPEONES 🏆👏 Teo Richmond, Tute Maseda y... _ Faceboo…"
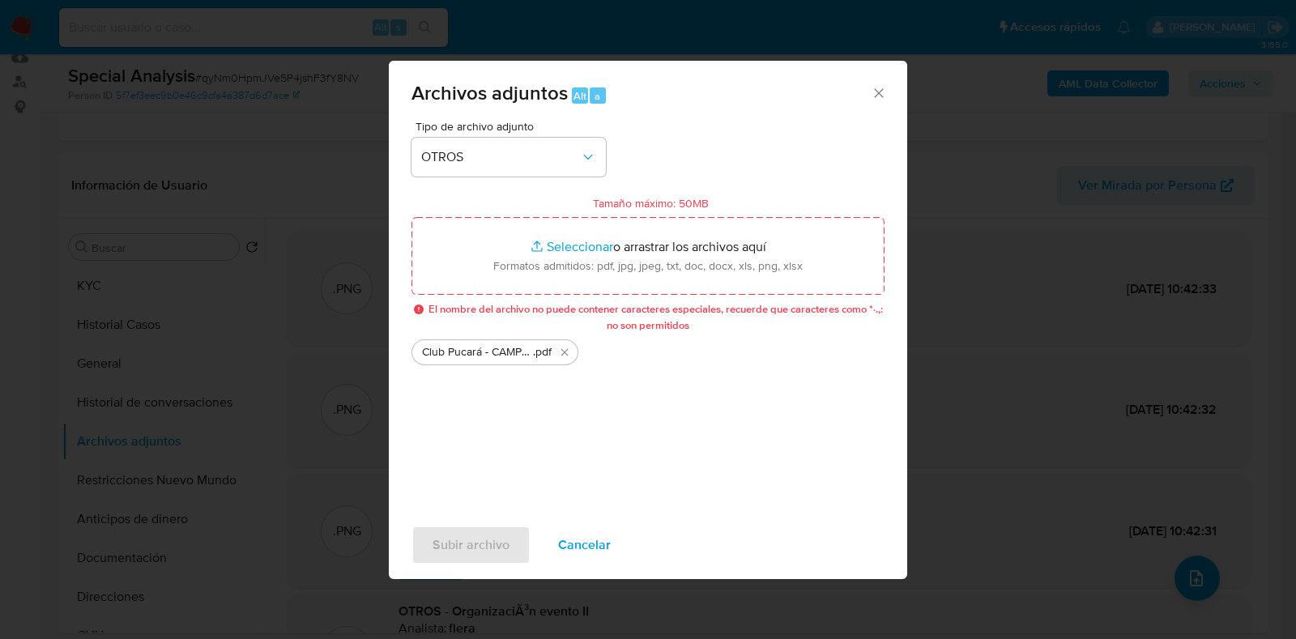
click at [588, 547] on span "Cancelar" at bounding box center [584, 545] width 53 height 36
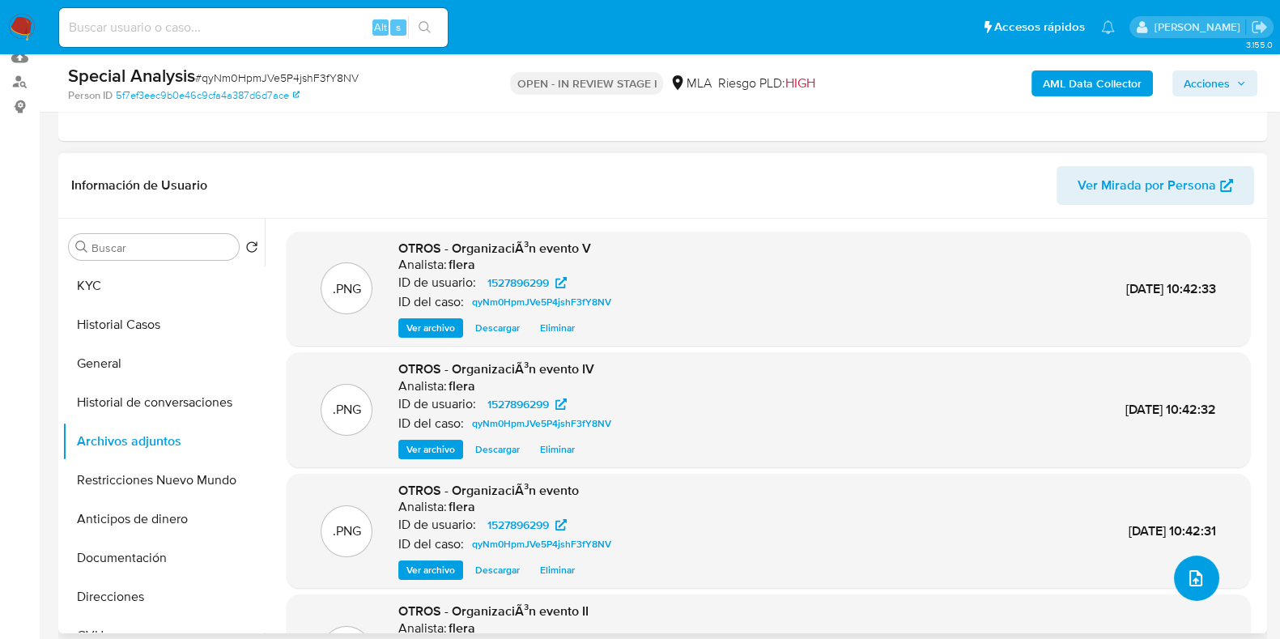
click at [1194, 577] on icon "upload-file" at bounding box center [1195, 577] width 19 height 19
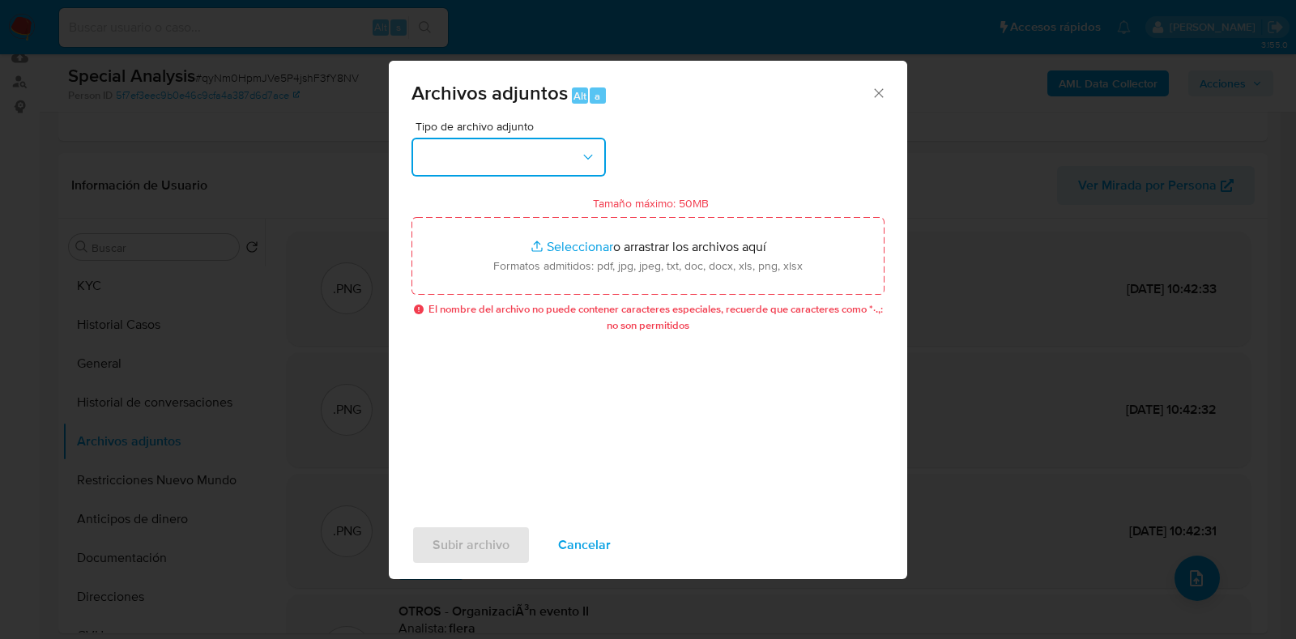
click at [544, 151] on button "button" at bounding box center [508, 157] width 194 height 39
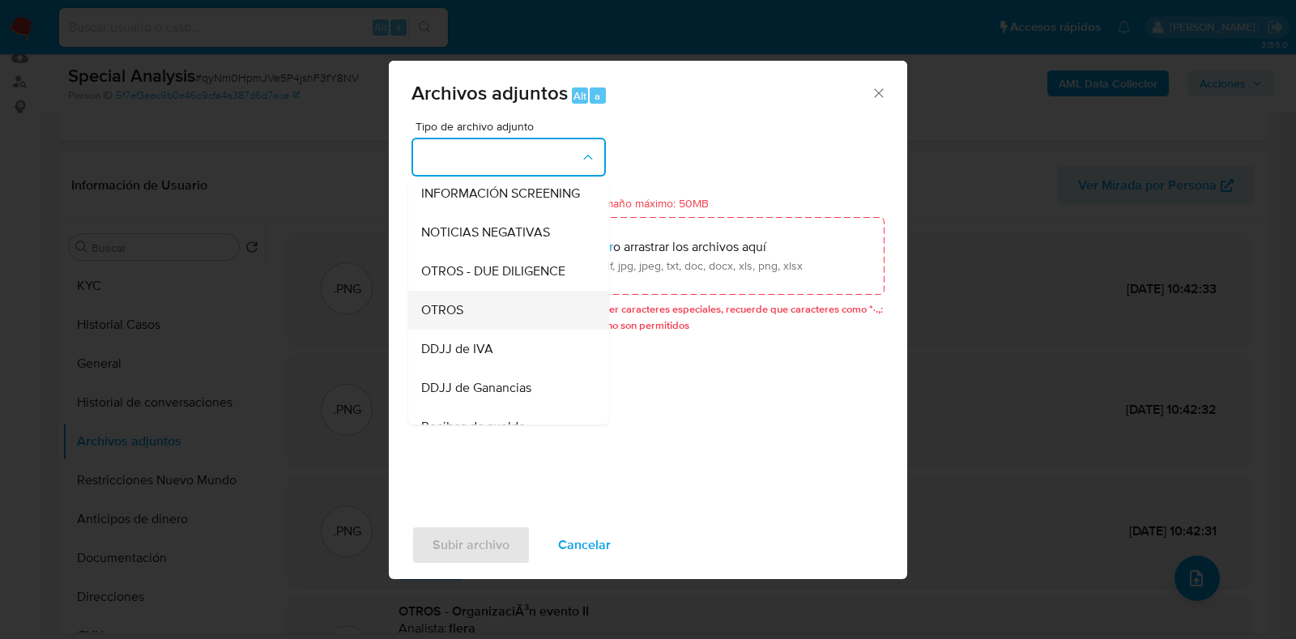
click at [464, 317] on div "OTROS" at bounding box center [503, 310] width 165 height 39
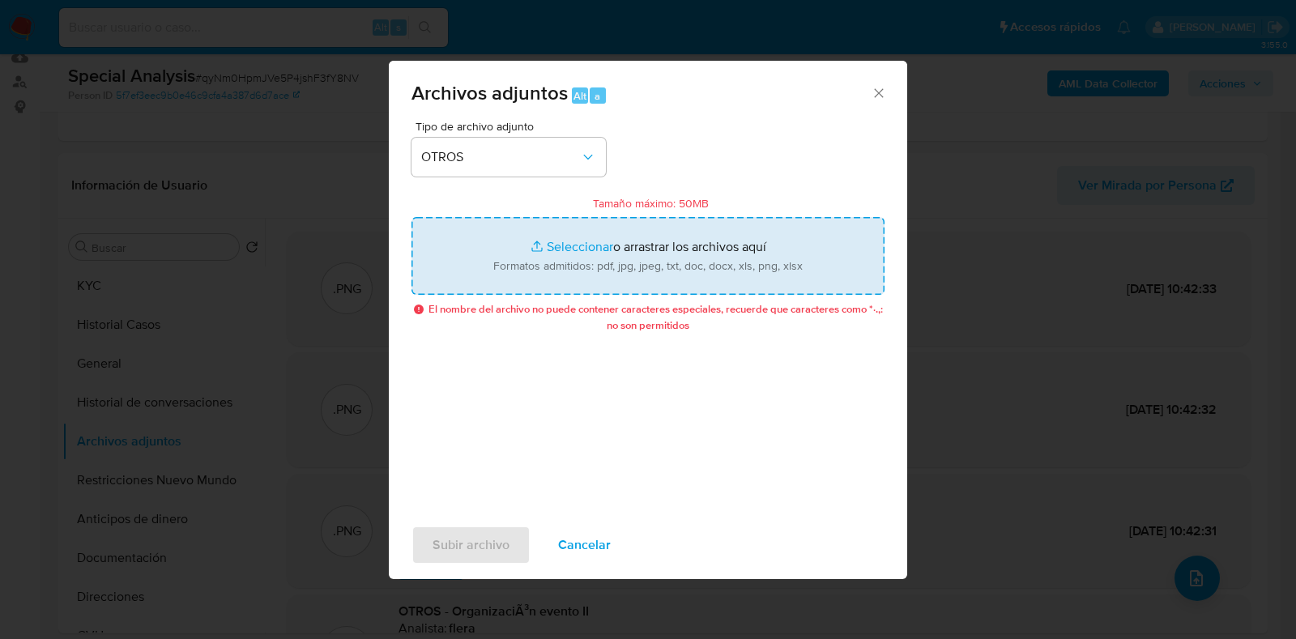
type input "C:\fakepath\Noticia.pdf"
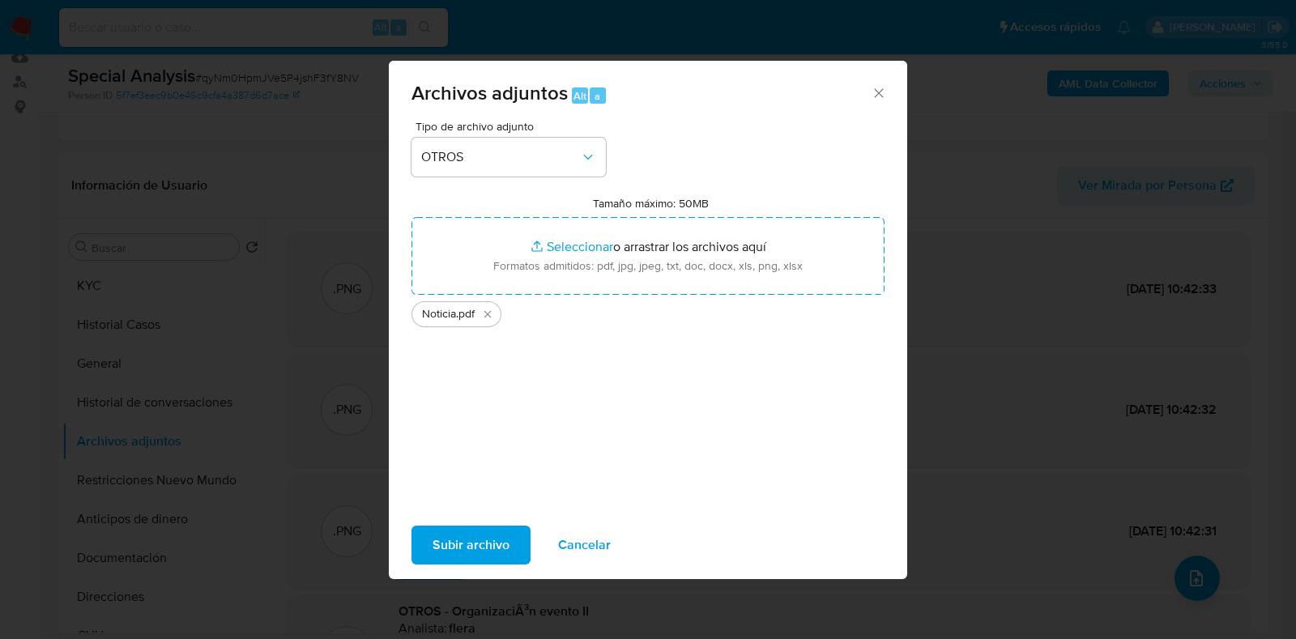
click at [490, 555] on span "Subir archivo" at bounding box center [470, 545] width 77 height 36
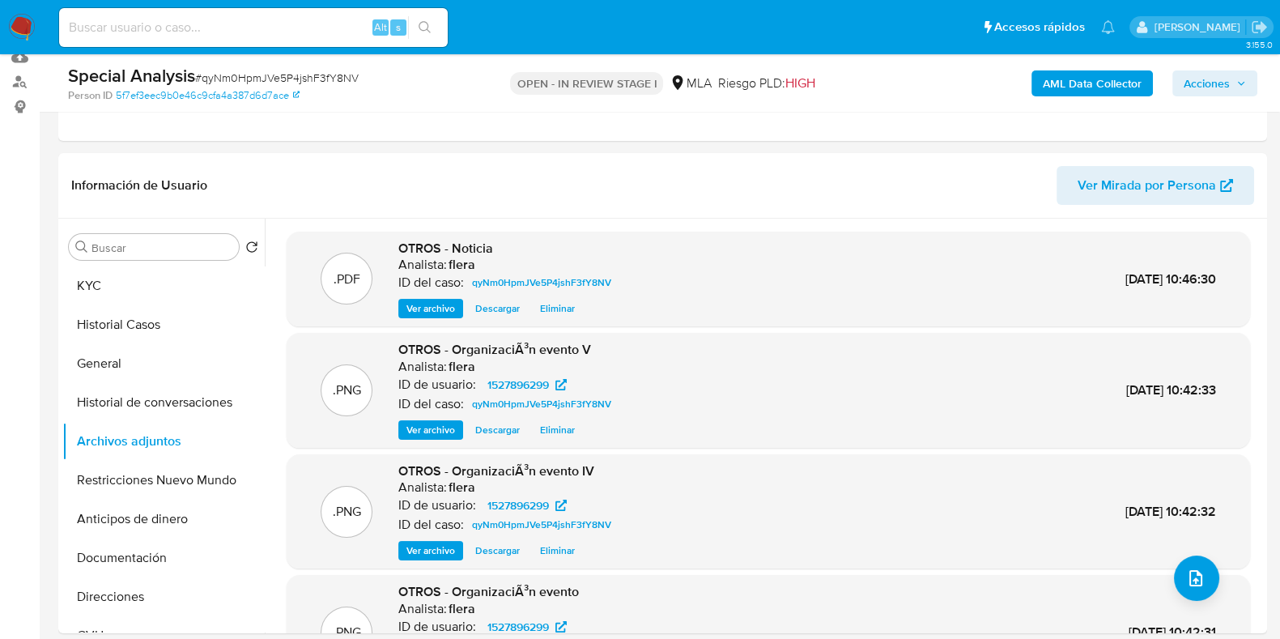
click at [1224, 83] on span "Acciones" at bounding box center [1207, 83] width 46 height 26
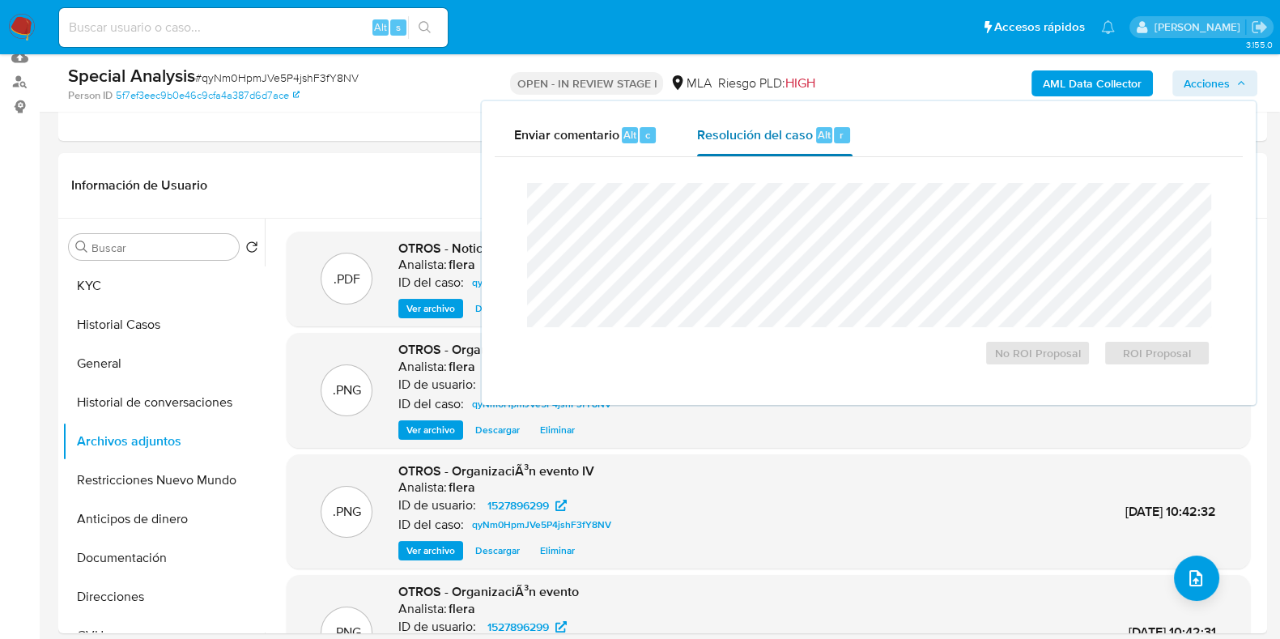
click at [820, 133] on span "Alt" at bounding box center [824, 134] width 13 height 15
click at [134, 390] on button "Historial de conversaciones" at bounding box center [156, 402] width 189 height 39
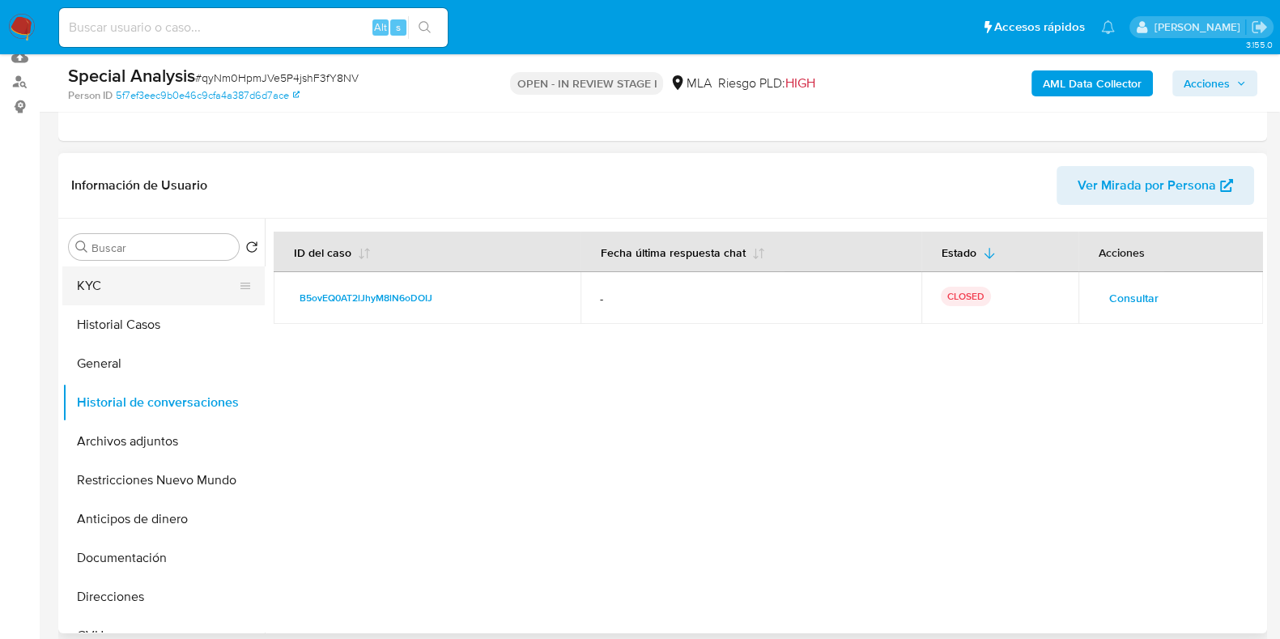
click at [113, 296] on button "KYC" at bounding box center [156, 285] width 189 height 39
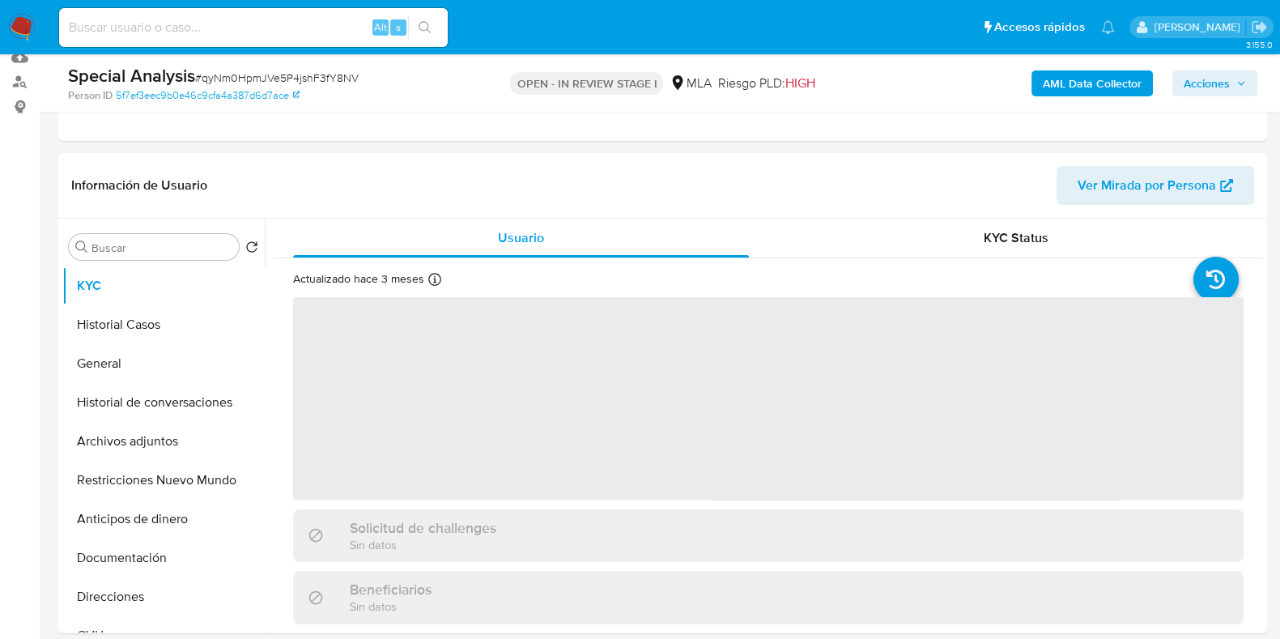
click at [1227, 87] on span "Acciones" at bounding box center [1207, 83] width 46 height 26
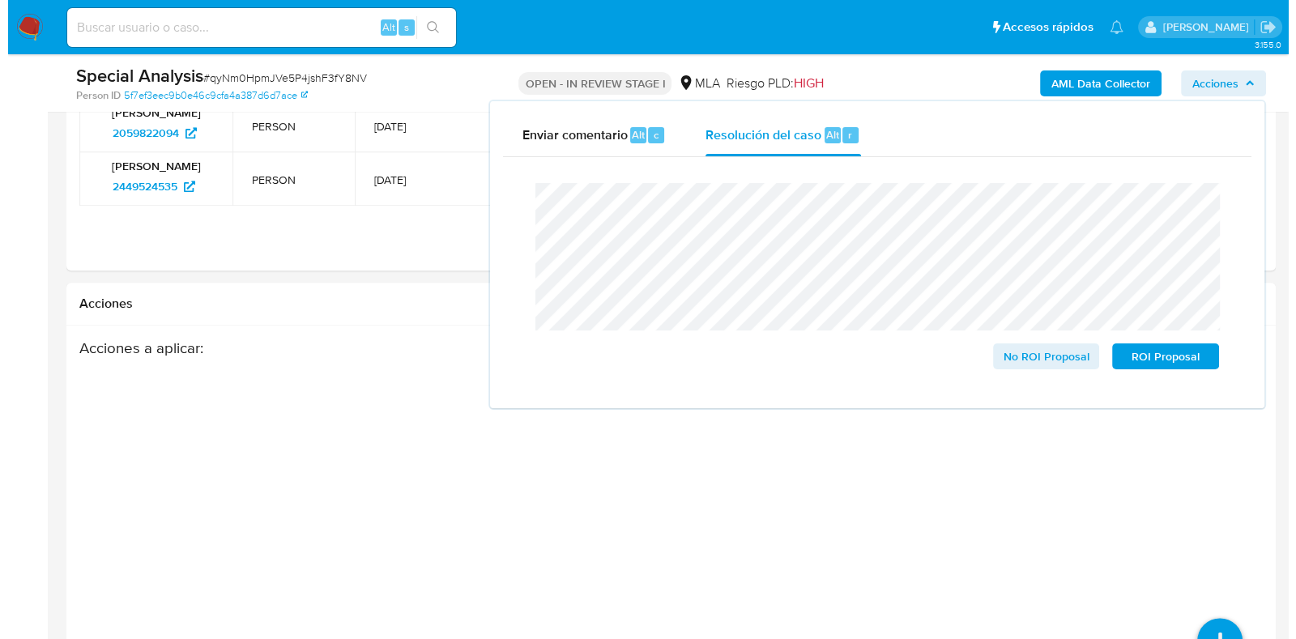
scroll to position [2530, 0]
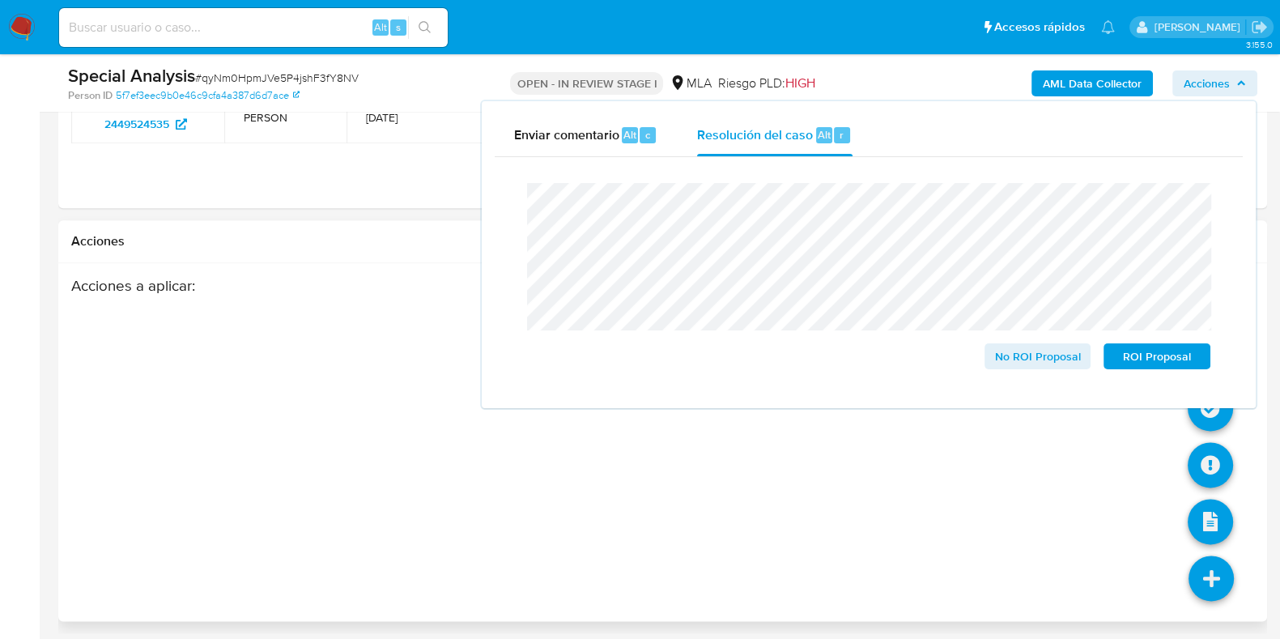
click at [1205, 584] on icon at bounding box center [1211, 577] width 45 height 45
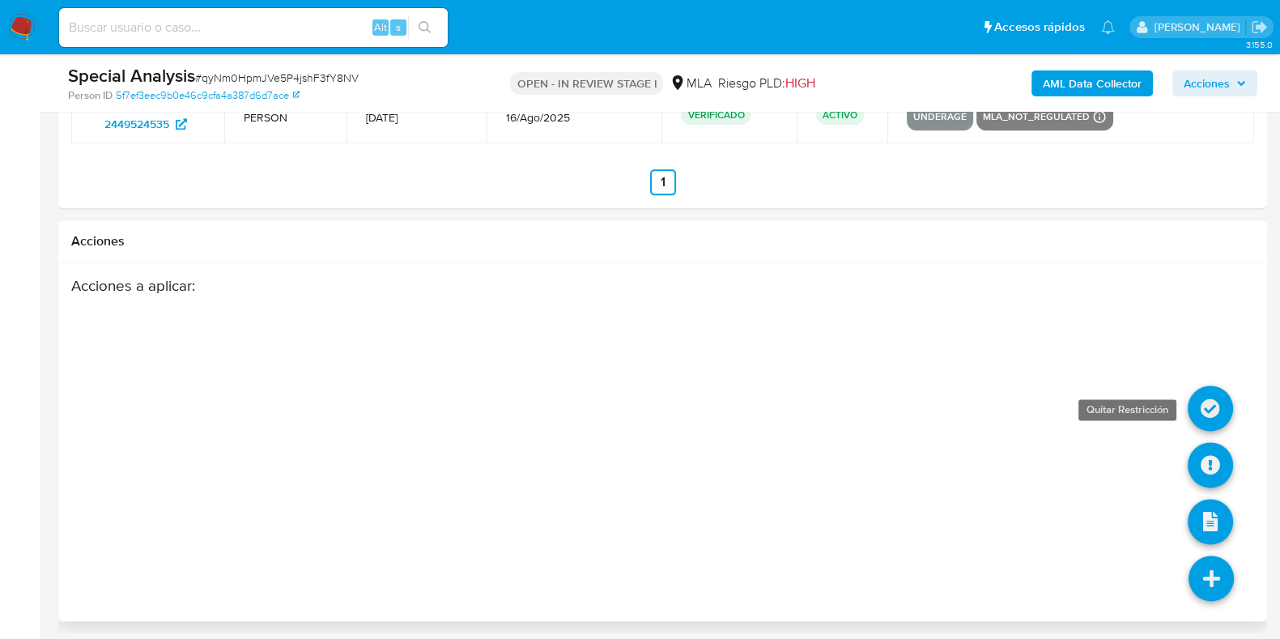
click at [1206, 406] on icon at bounding box center [1210, 407] width 45 height 45
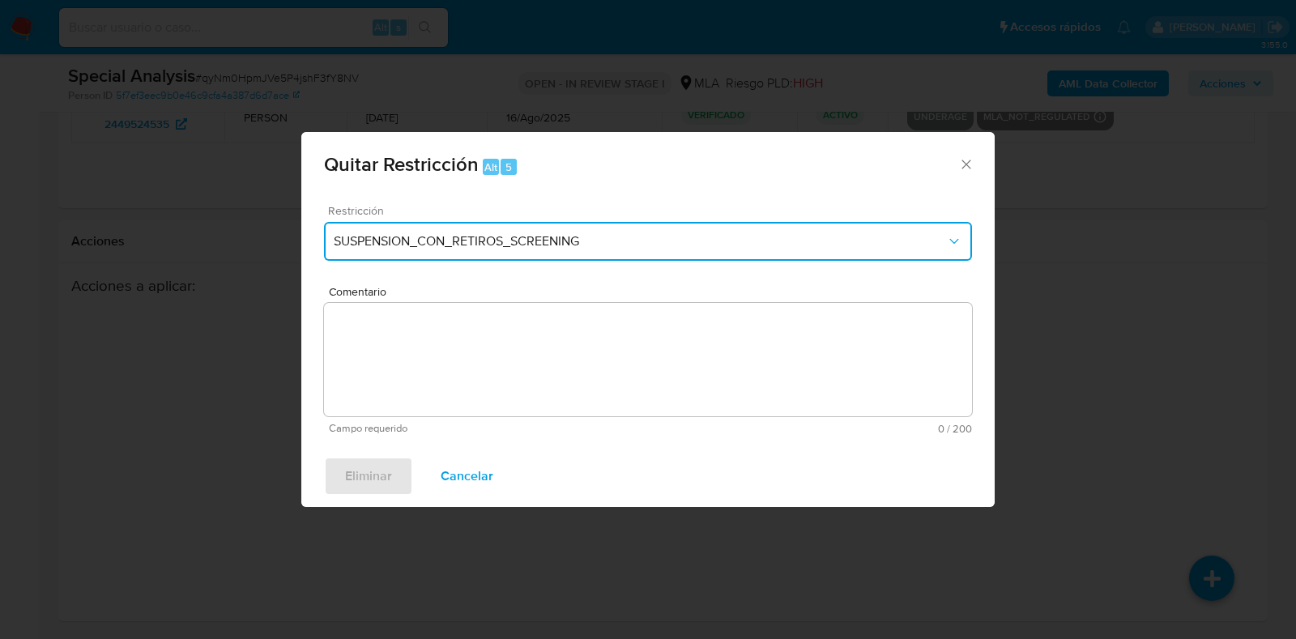
click at [635, 245] on span "SUSPENSION_CON_RETIROS_SCREENING" at bounding box center [640, 241] width 612 height 16
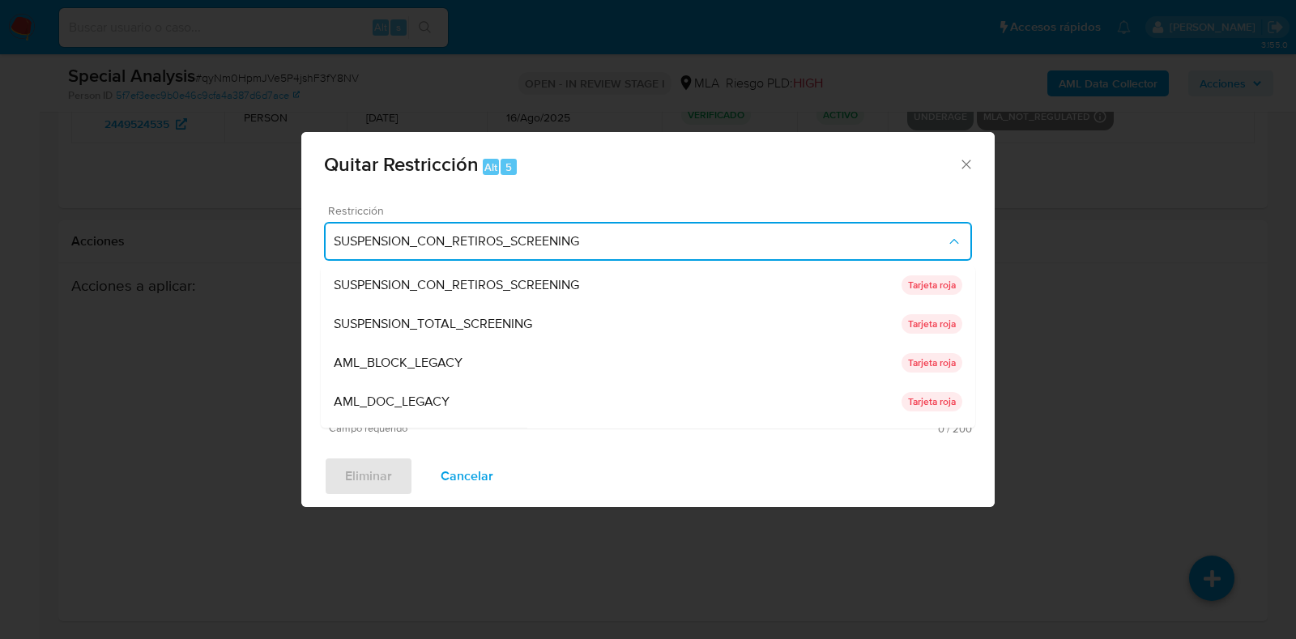
scroll to position [0, 0]
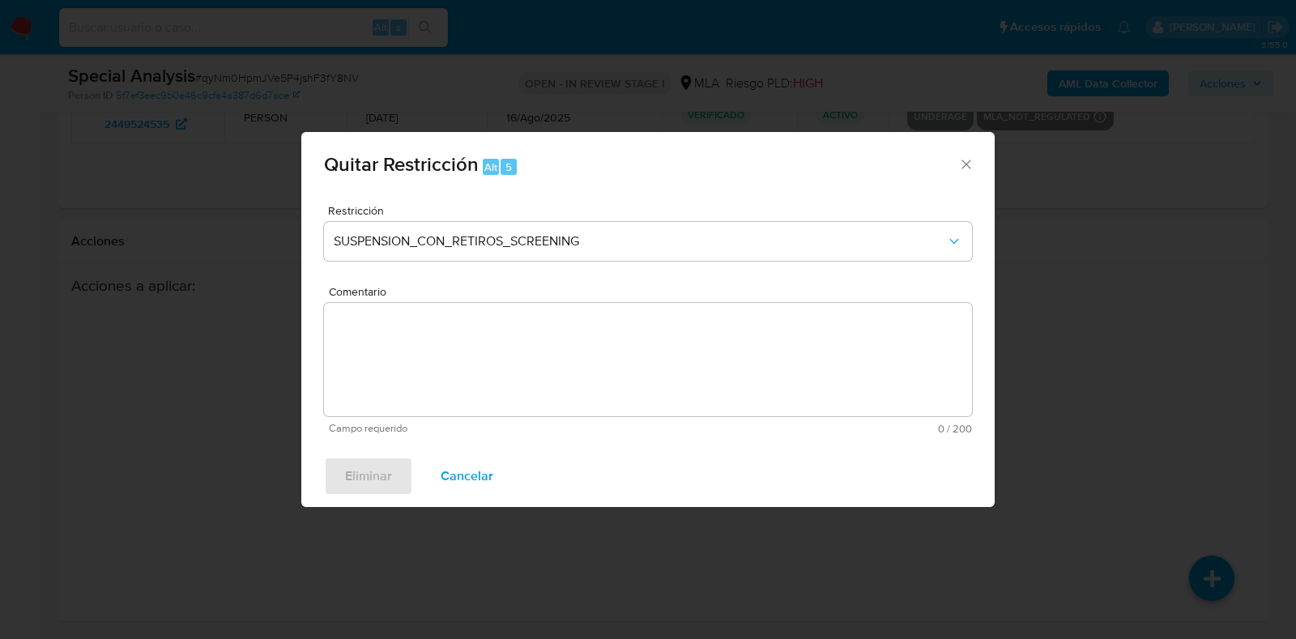
click at [969, 168] on icon "Cerrar ventana" at bounding box center [965, 164] width 9 height 9
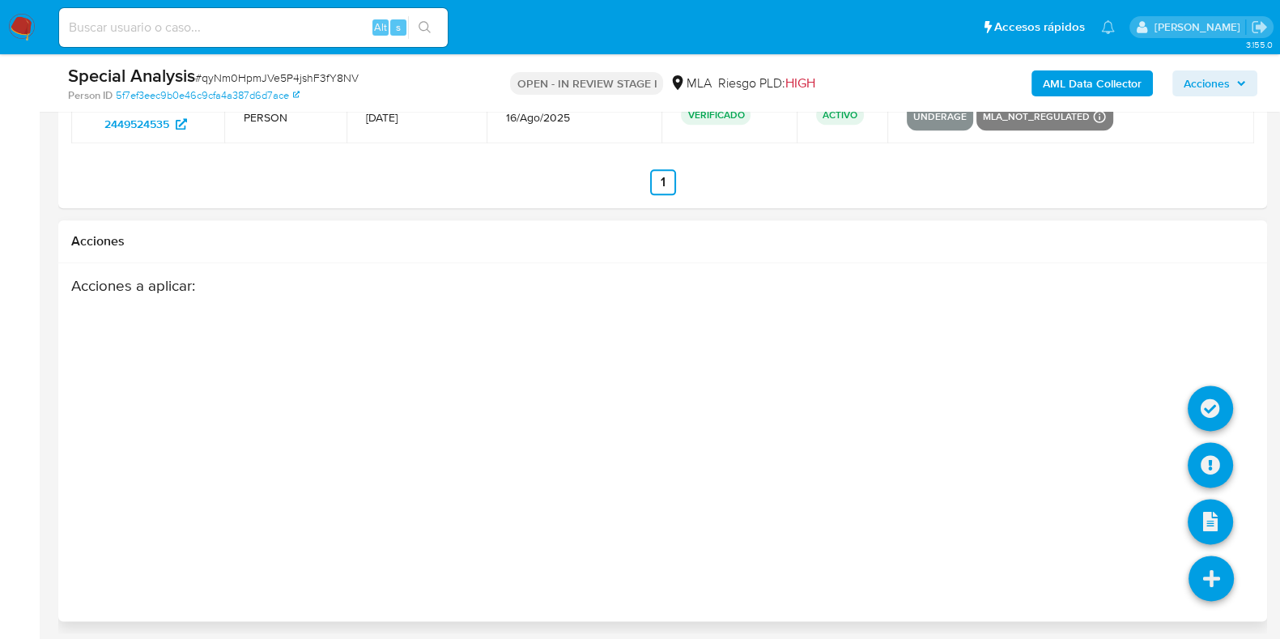
click at [1215, 581] on icon at bounding box center [1211, 577] width 45 height 45
click at [1206, 410] on icon at bounding box center [1210, 407] width 45 height 45
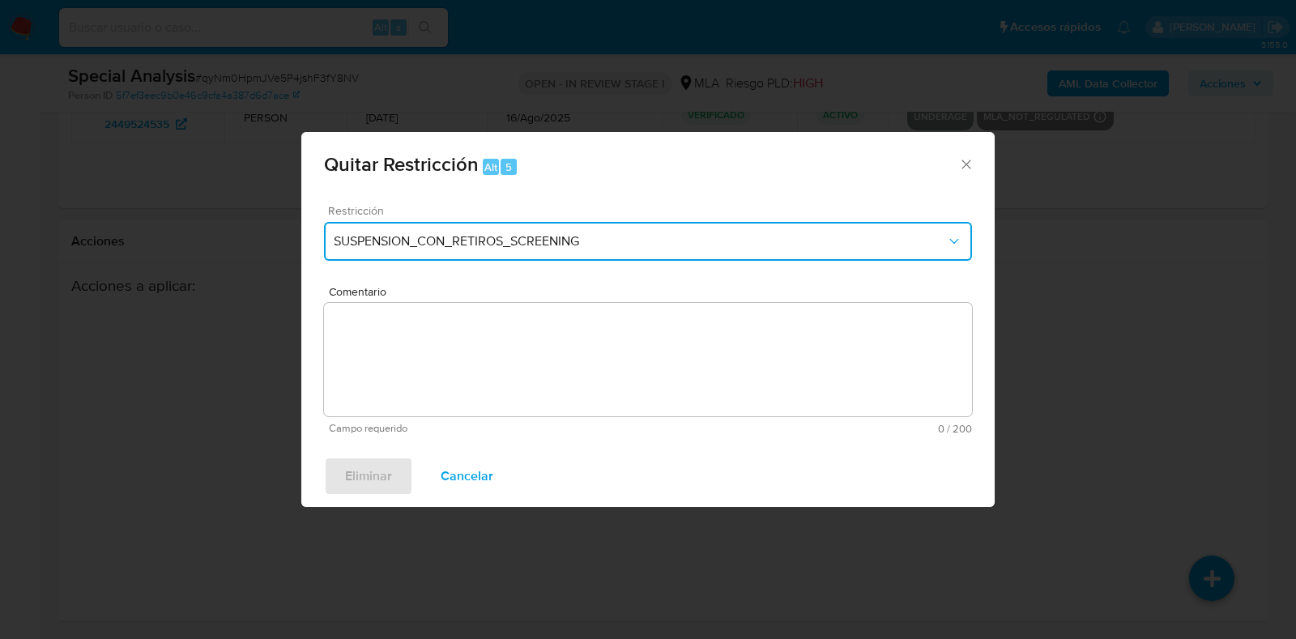
click at [684, 245] on span "SUSPENSION_CON_RETIROS_SCREENING" at bounding box center [640, 241] width 612 height 16
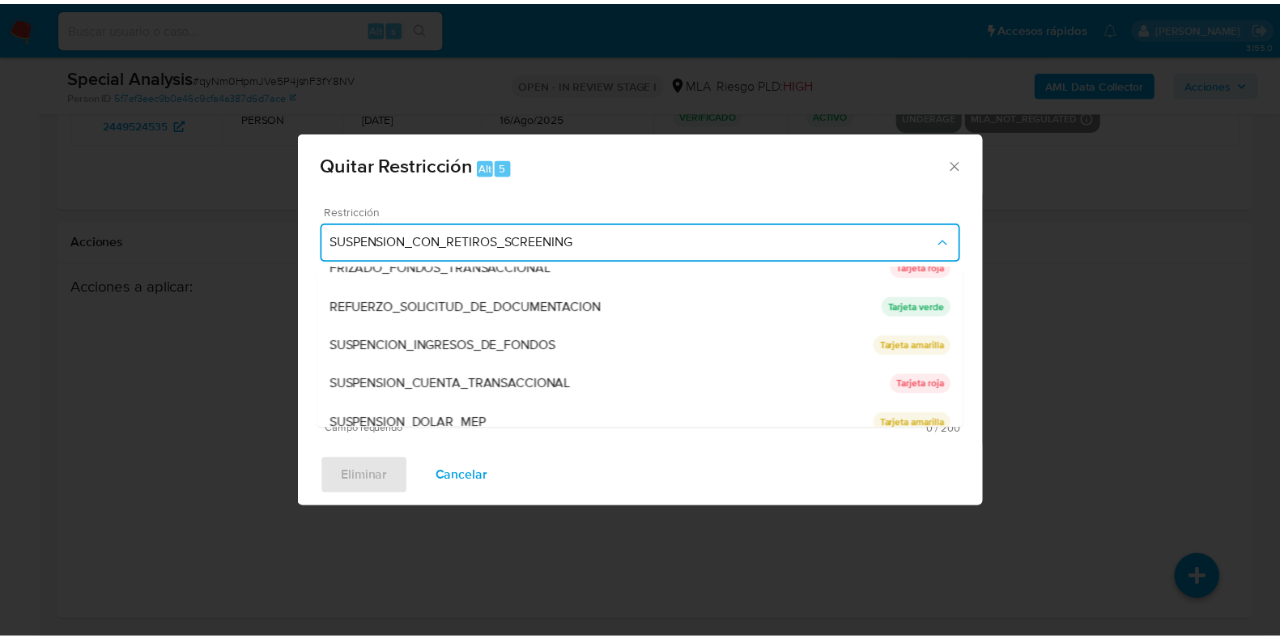
scroll to position [343, 0]
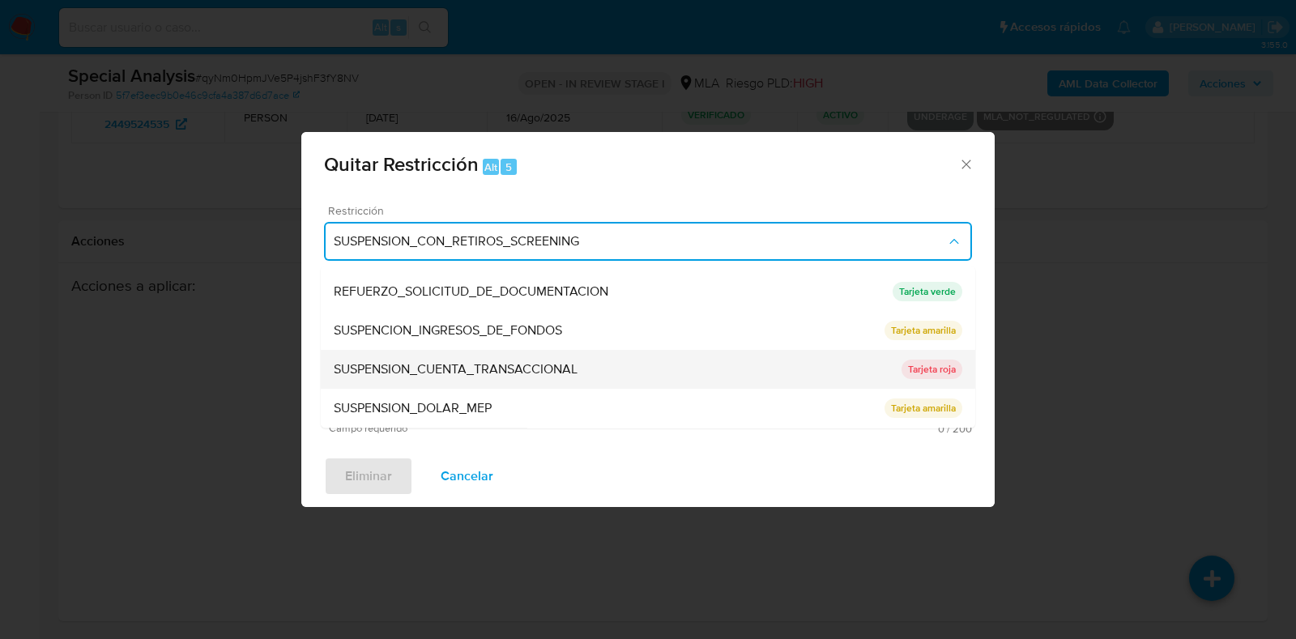
click at [657, 376] on div "SUSPENSION_CUENTA_TRANSACCIONAL" at bounding box center [618, 370] width 568 height 39
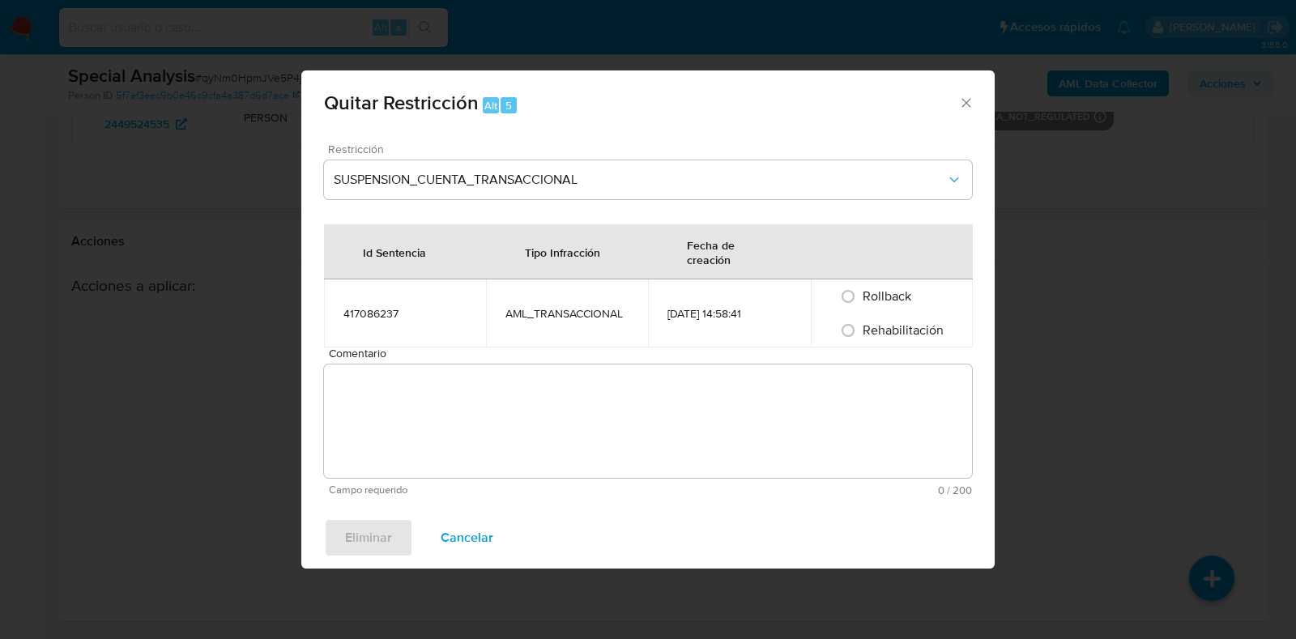
click at [887, 326] on span "Rehabilitación" at bounding box center [902, 330] width 81 height 19
click at [861, 326] on input "Rehabilitación" at bounding box center [848, 330] width 26 height 26
radio input "true"
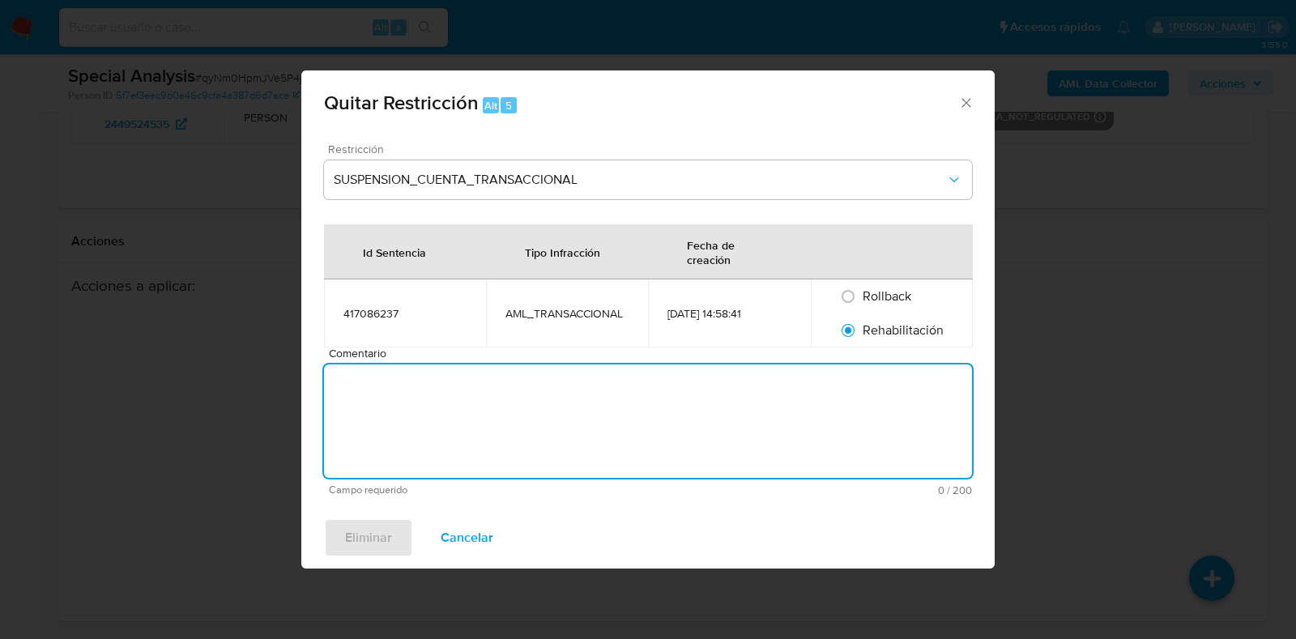
click at [708, 448] on textarea "Comentario" at bounding box center [648, 420] width 648 height 113
type textarea "AML"
click at [380, 541] on span "Eliminar" at bounding box center [368, 538] width 47 height 36
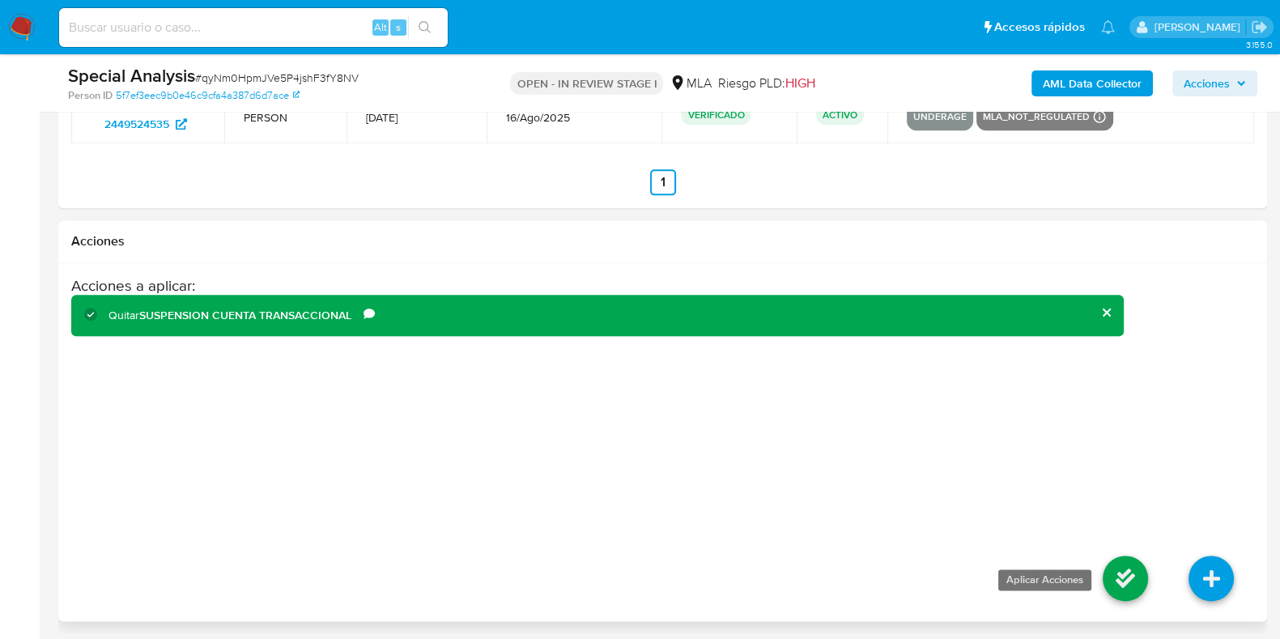
click at [1117, 581] on icon at bounding box center [1125, 577] width 45 height 45
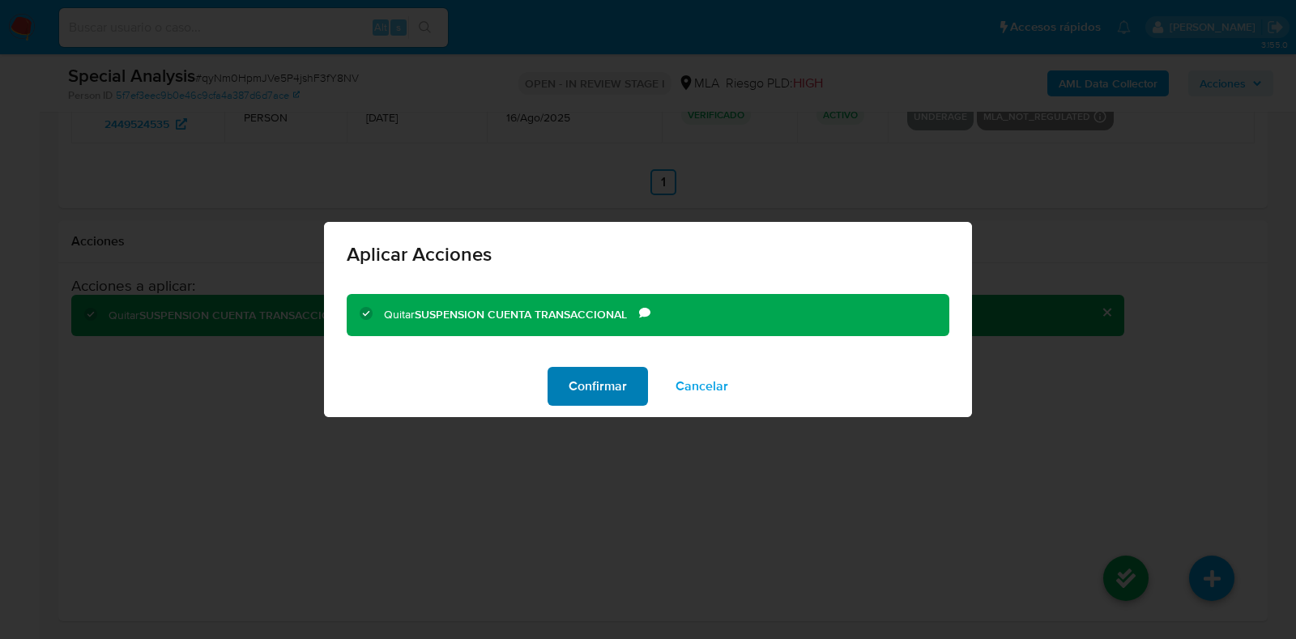
click at [611, 387] on span "Confirmar" at bounding box center [597, 386] width 58 height 36
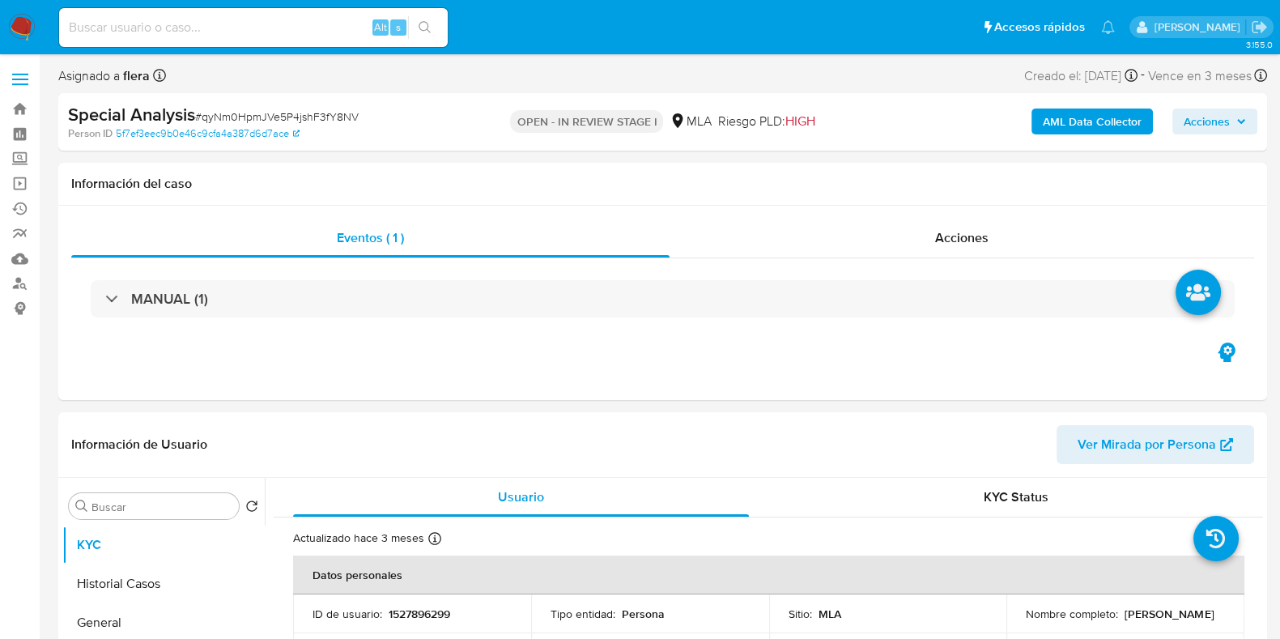
select select "10"
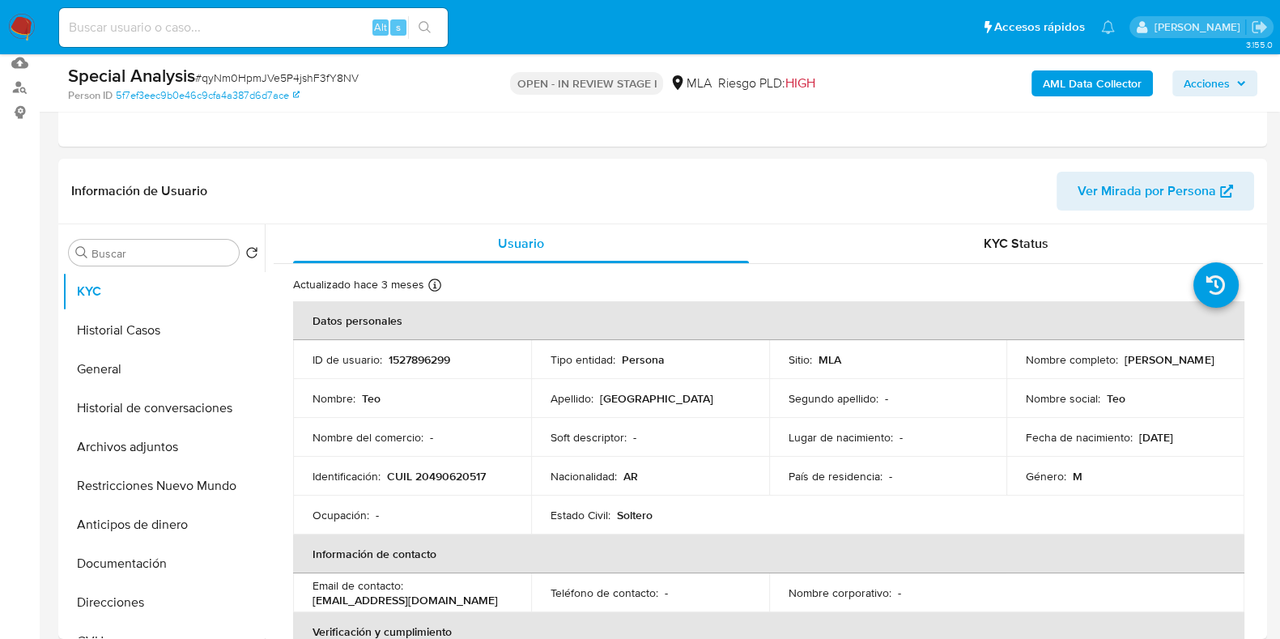
scroll to position [202, 0]
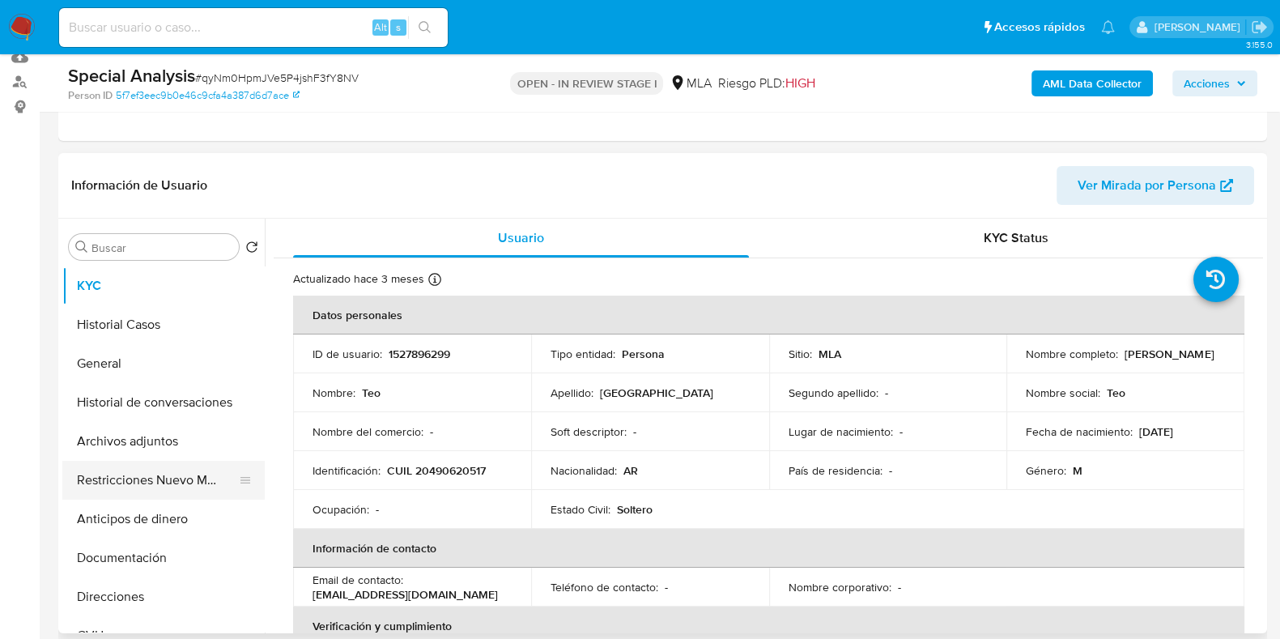
click at [146, 479] on button "Restricciones Nuevo Mundo" at bounding box center [156, 480] width 189 height 39
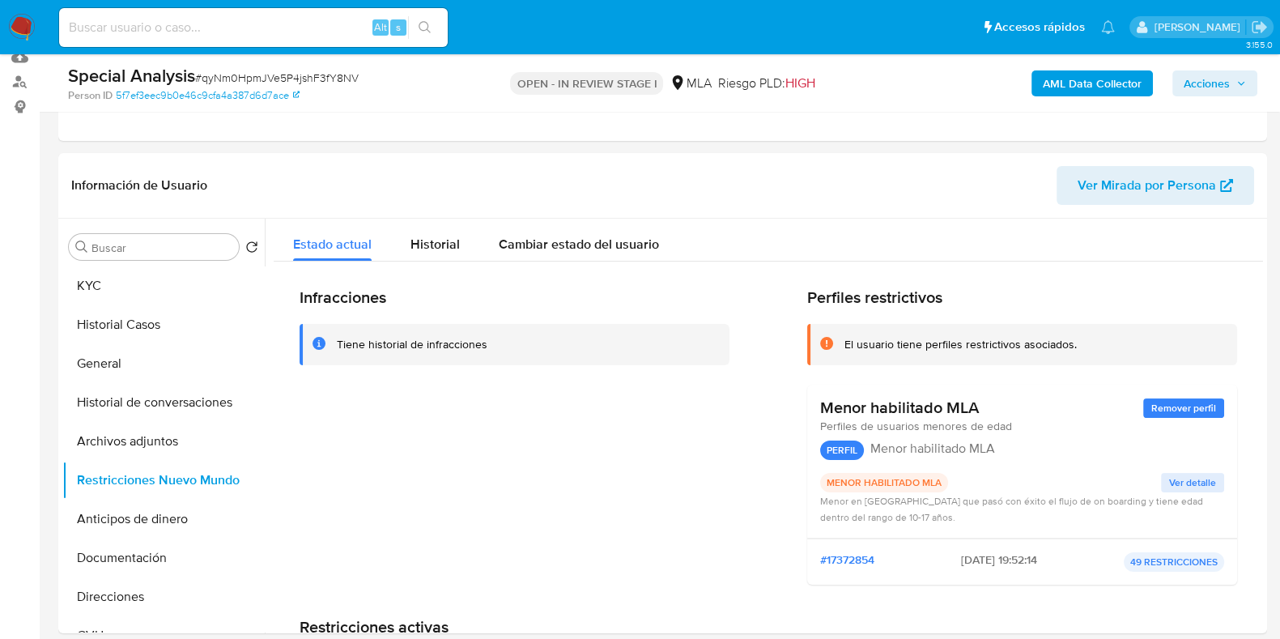
click at [1223, 77] on span "Acciones" at bounding box center [1207, 83] width 46 height 26
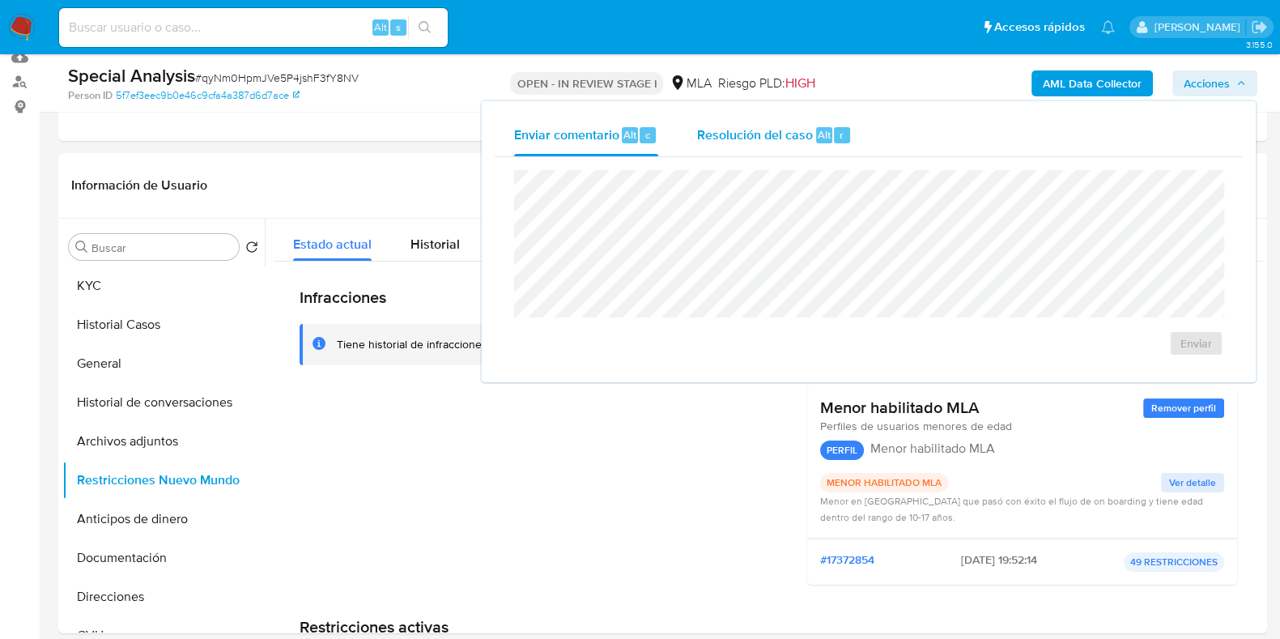
click at [861, 131] on button "Resolución del caso Alt r" at bounding box center [775, 135] width 194 height 42
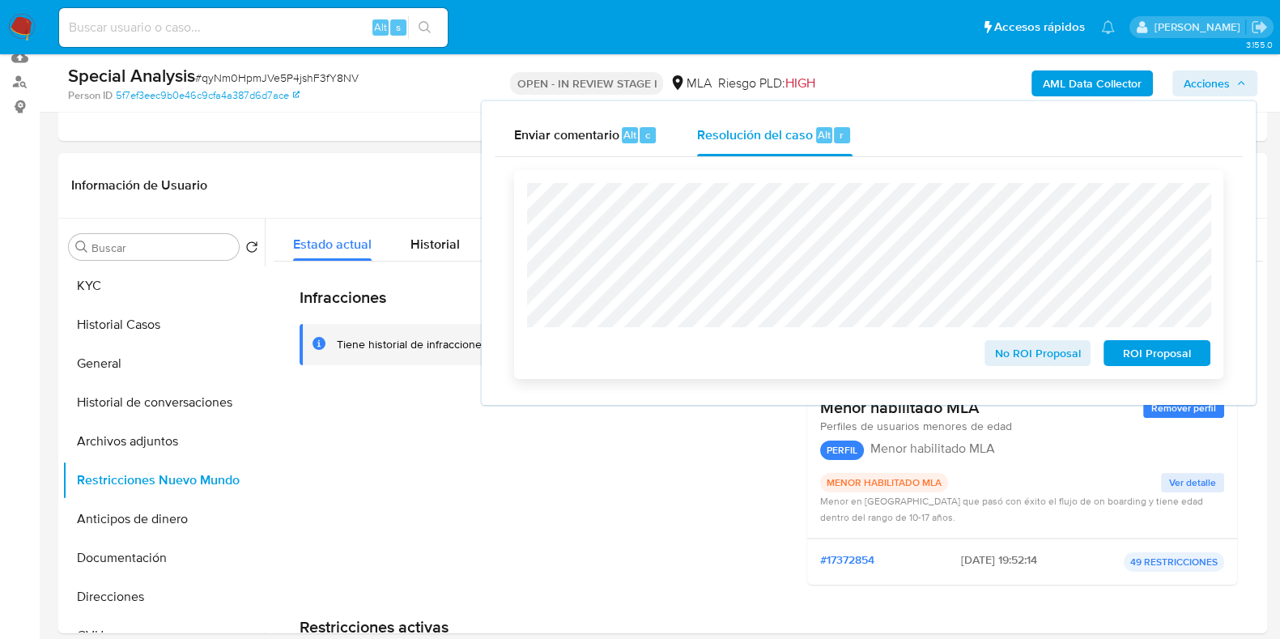
click at [1028, 352] on span "No ROI Proposal" at bounding box center [1038, 353] width 84 height 23
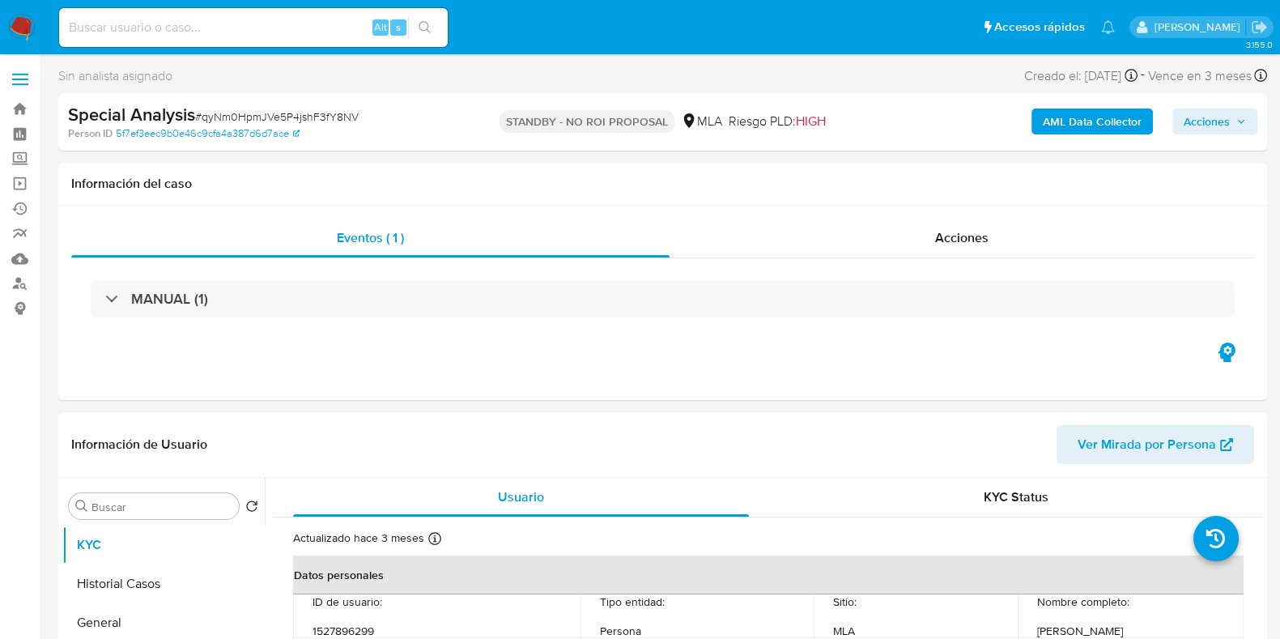
select select "10"
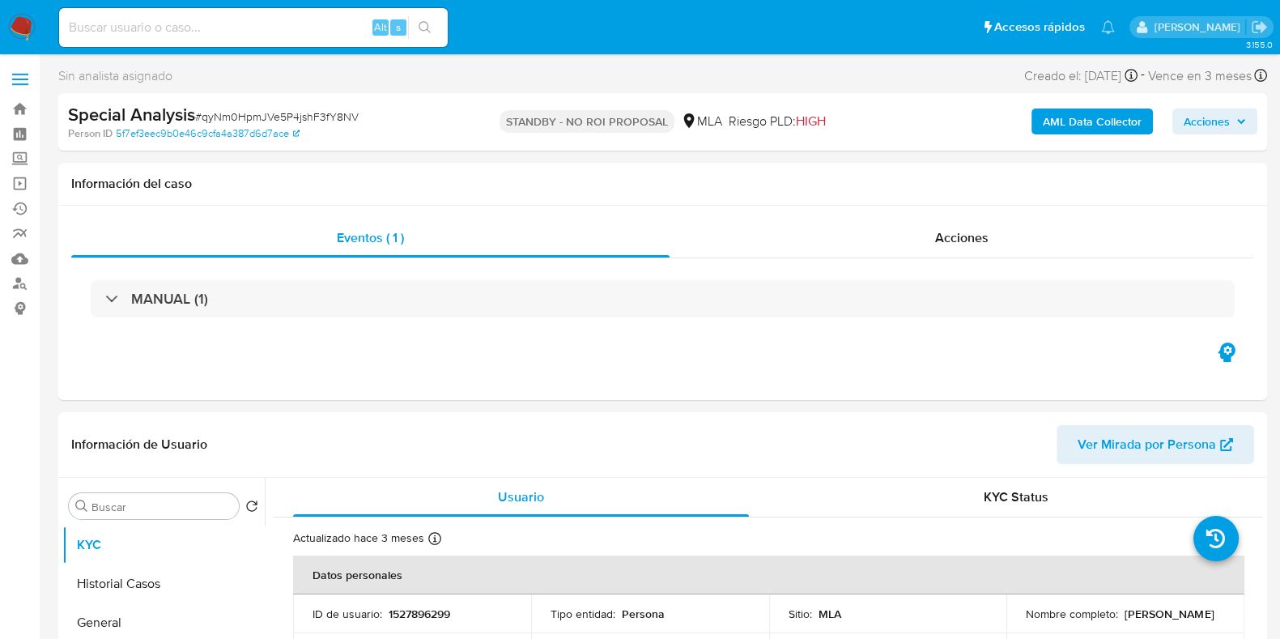
click at [227, 14] on div "Alt s" at bounding box center [253, 27] width 389 height 39
click at [190, 34] on input at bounding box center [253, 27] width 389 height 21
paste input "vC64UnItTSPWKLUaKF9wppMb"
type input "vC64UnItTSPWKLUaKF9wppMb"
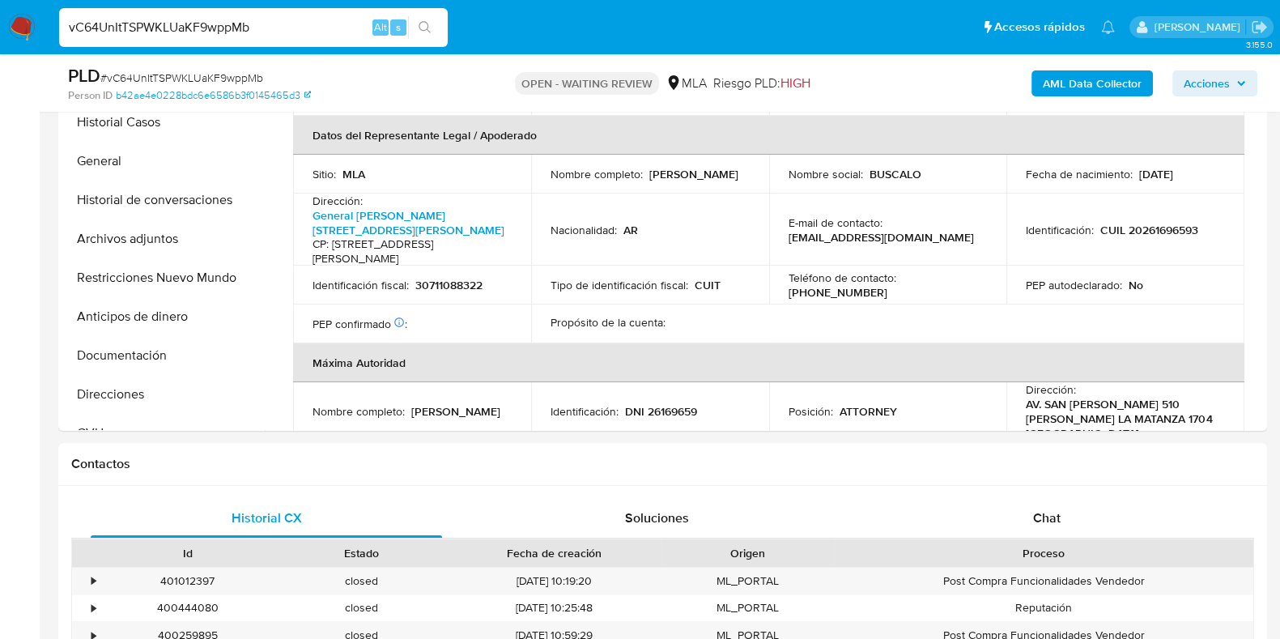
scroll to position [708, 0]
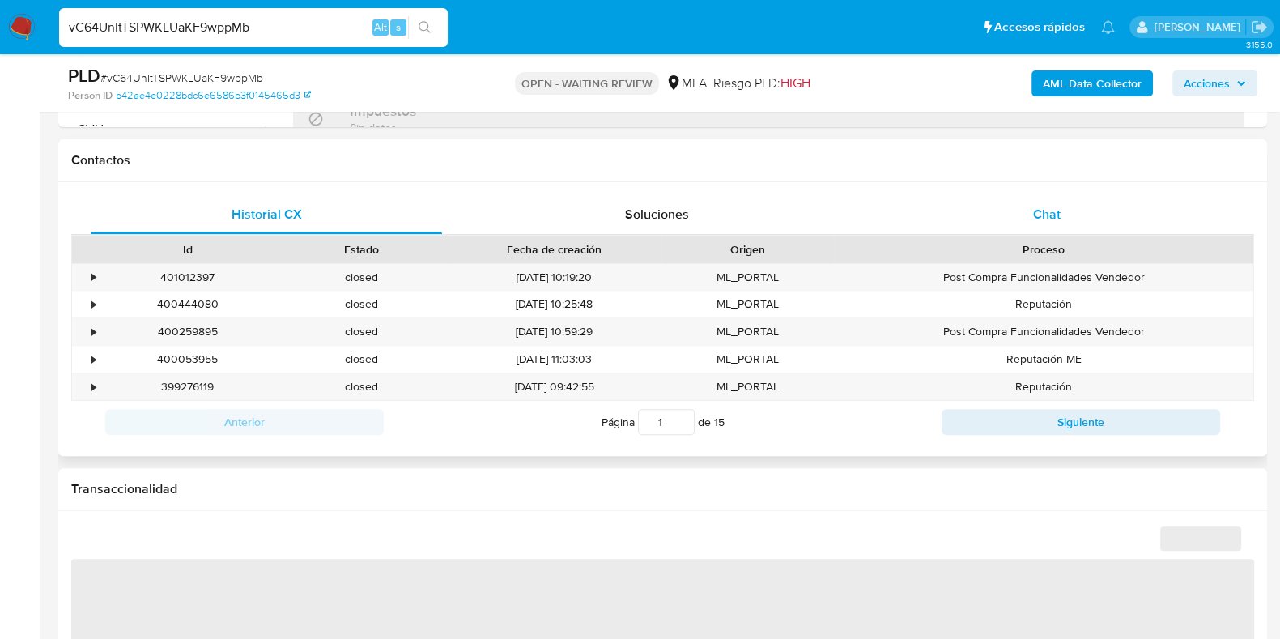
select select "10"
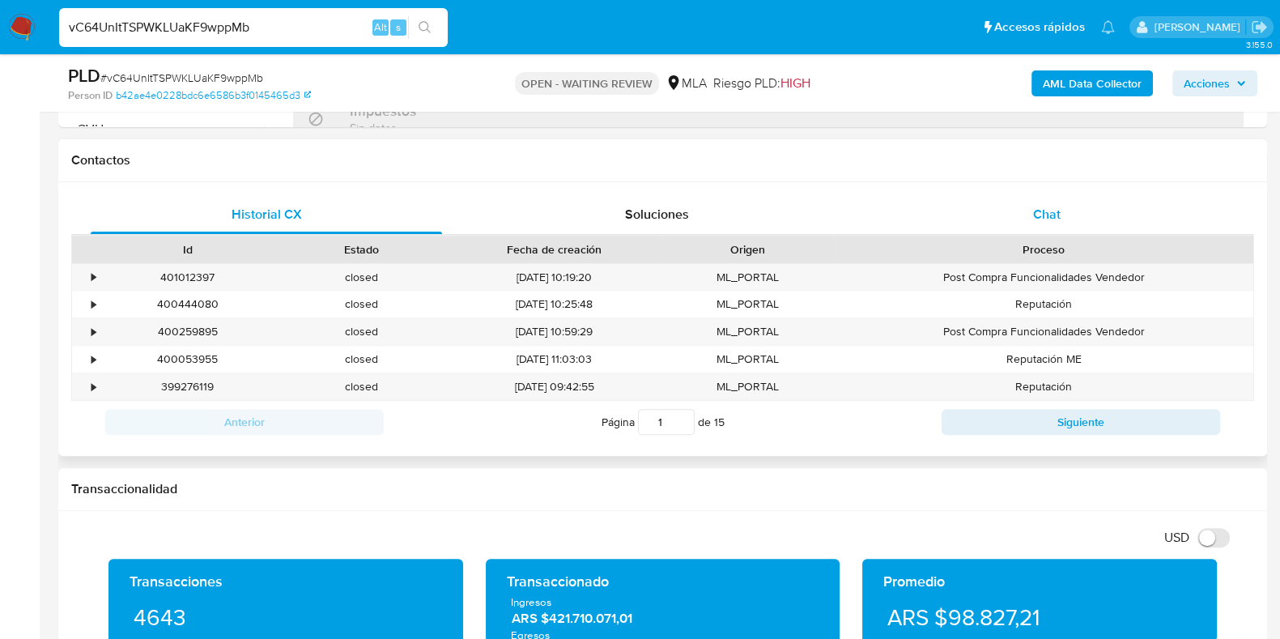
click at [1052, 211] on span "Chat" at bounding box center [1047, 214] width 28 height 19
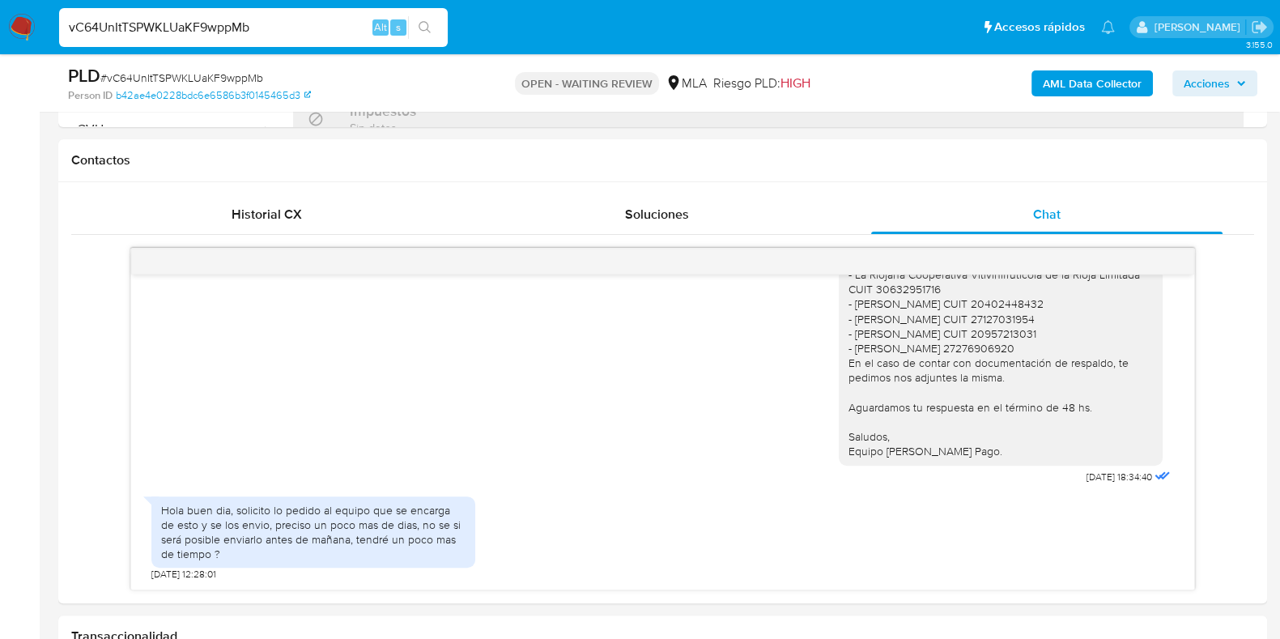
scroll to position [911, 0]
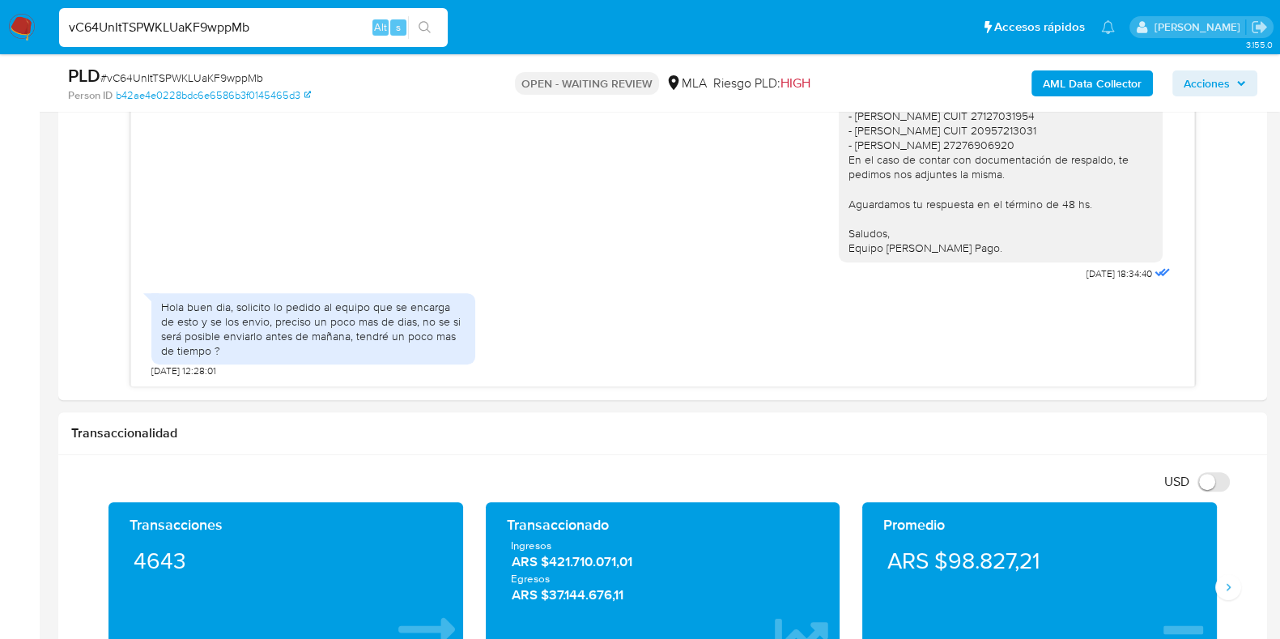
click at [154, 19] on input "vC64UnItTSPWKLUaKF9wppMb" at bounding box center [253, 27] width 389 height 21
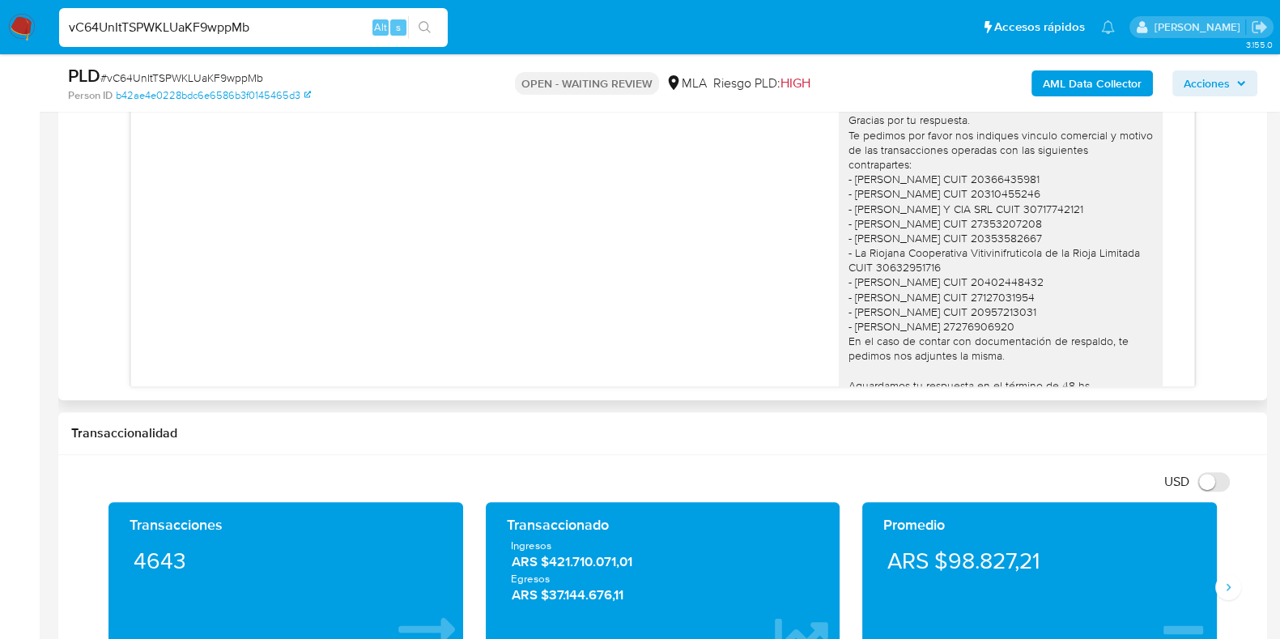
scroll to position [1465, 0]
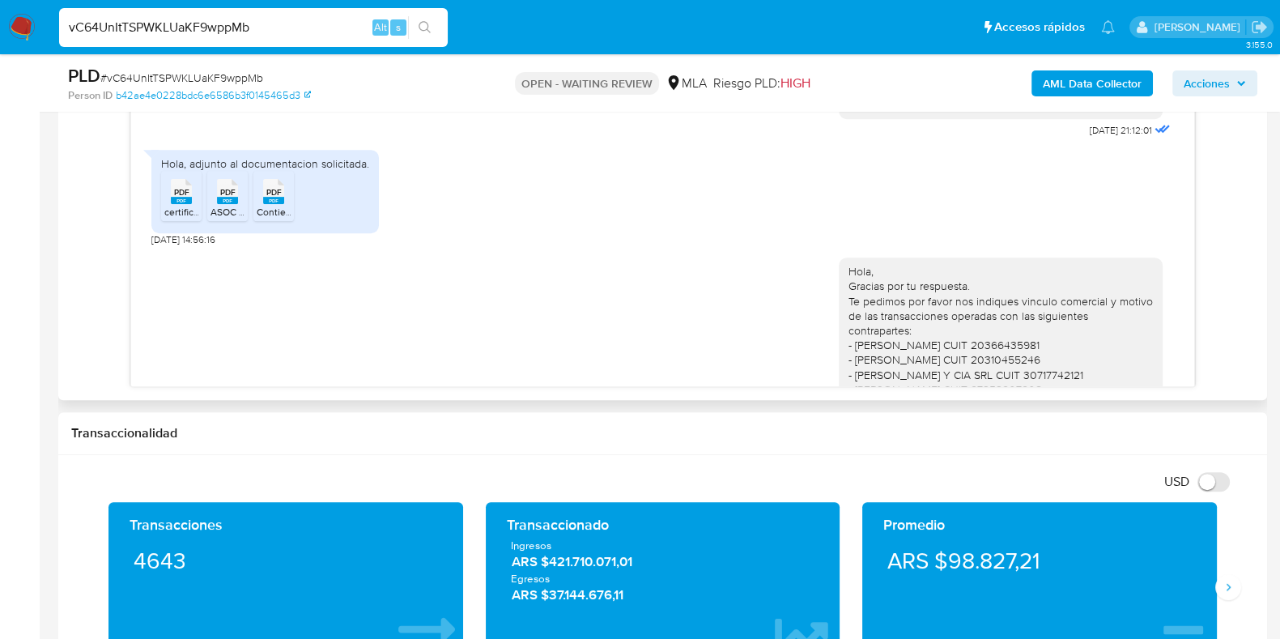
paste input "VrjeZa7T7TELRhPPiXz1XyYR"
type input "VrjeZa7T7TELRhPPiXz1XyYR"
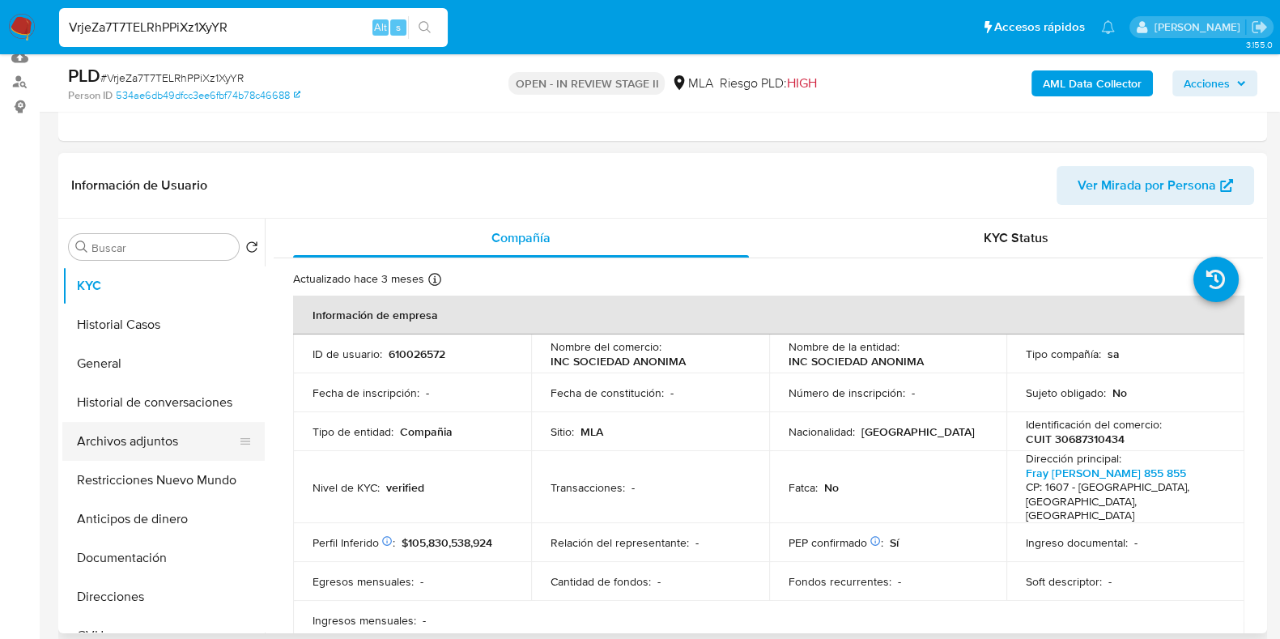
scroll to position [202, 0]
click at [134, 333] on button "Historial Casos" at bounding box center [156, 324] width 189 height 39
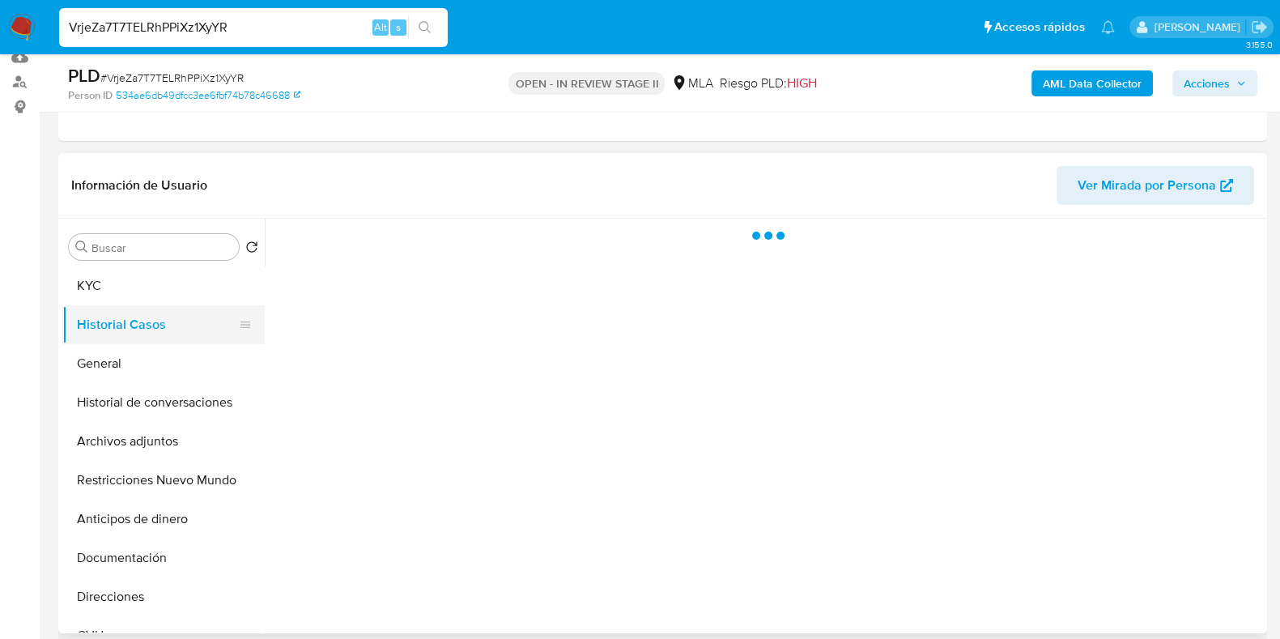
select select "10"
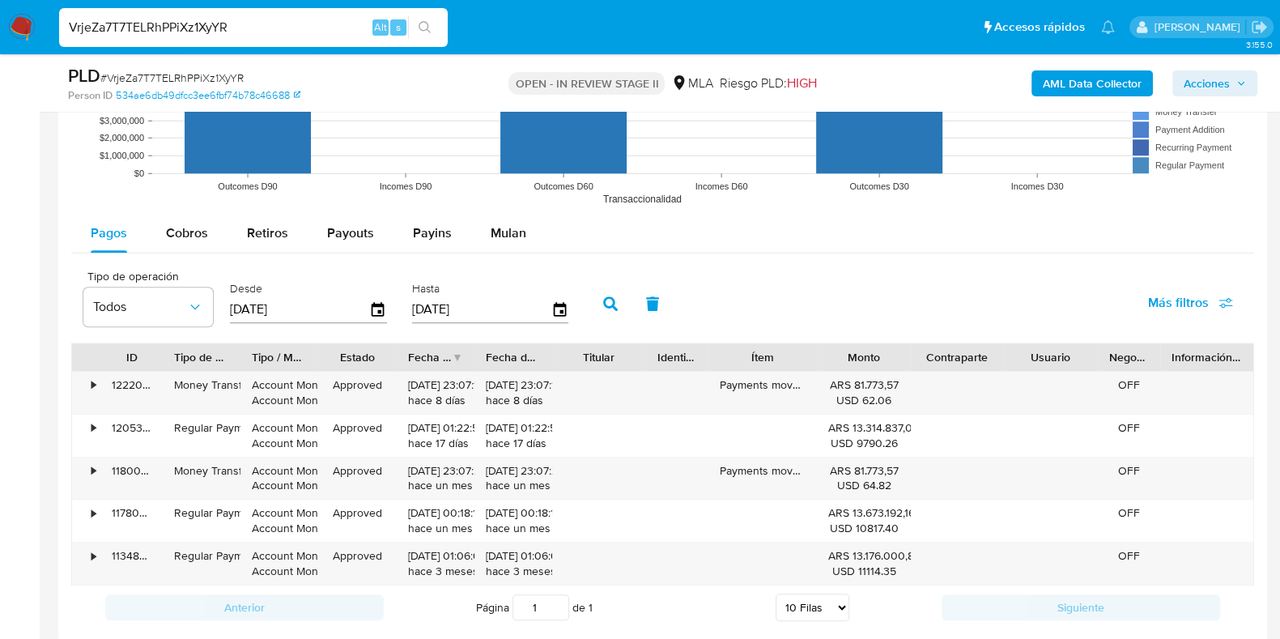
scroll to position [1721, 0]
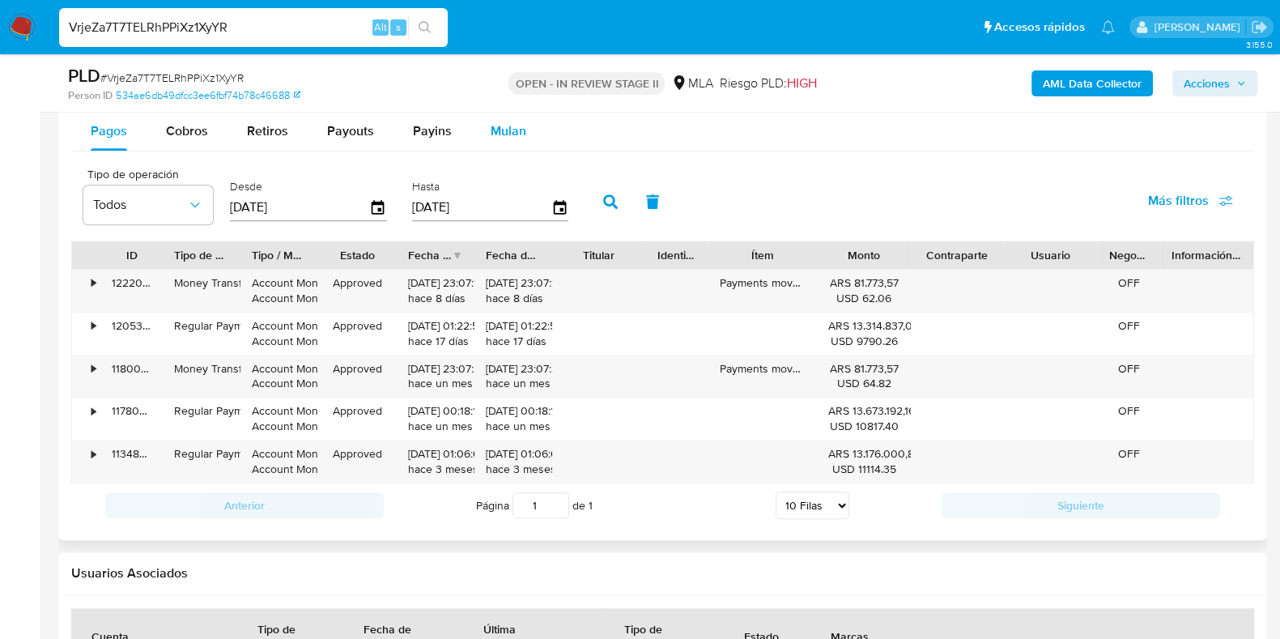
click at [508, 127] on span "Mulan" at bounding box center [509, 130] width 36 height 19
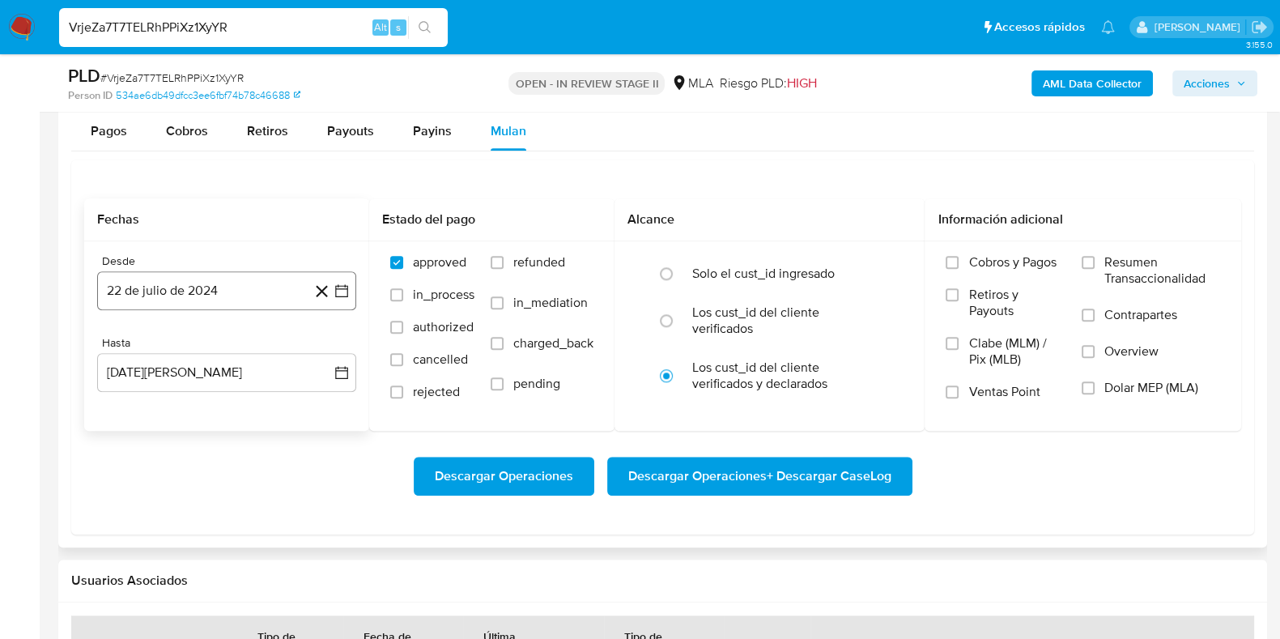
click at [236, 293] on button "22 de julio de 2024" at bounding box center [226, 290] width 259 height 39
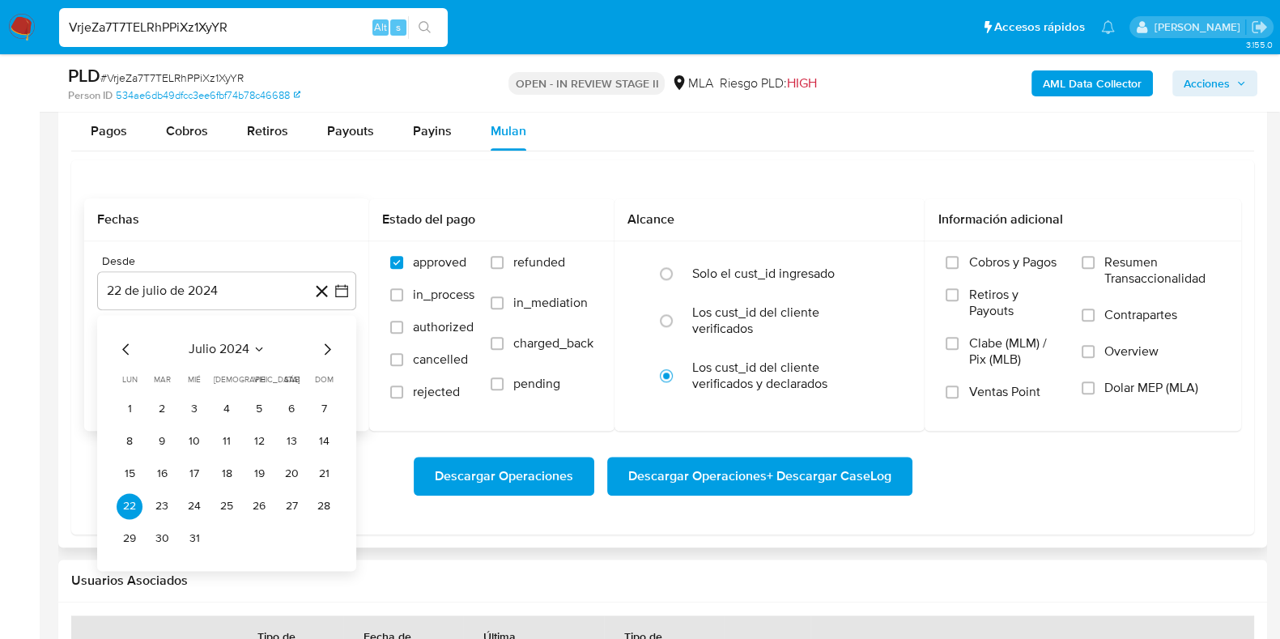
click at [226, 341] on span "julio 2024" at bounding box center [219, 349] width 61 height 16
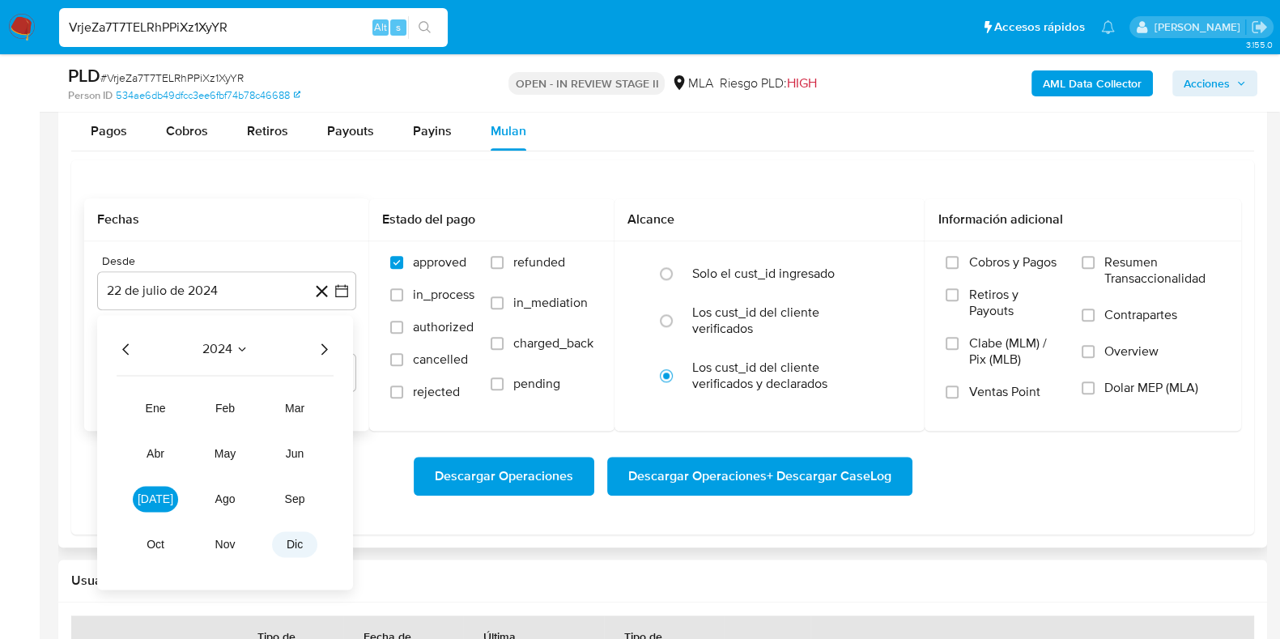
click at [300, 551] on button "dic" at bounding box center [294, 544] width 45 height 26
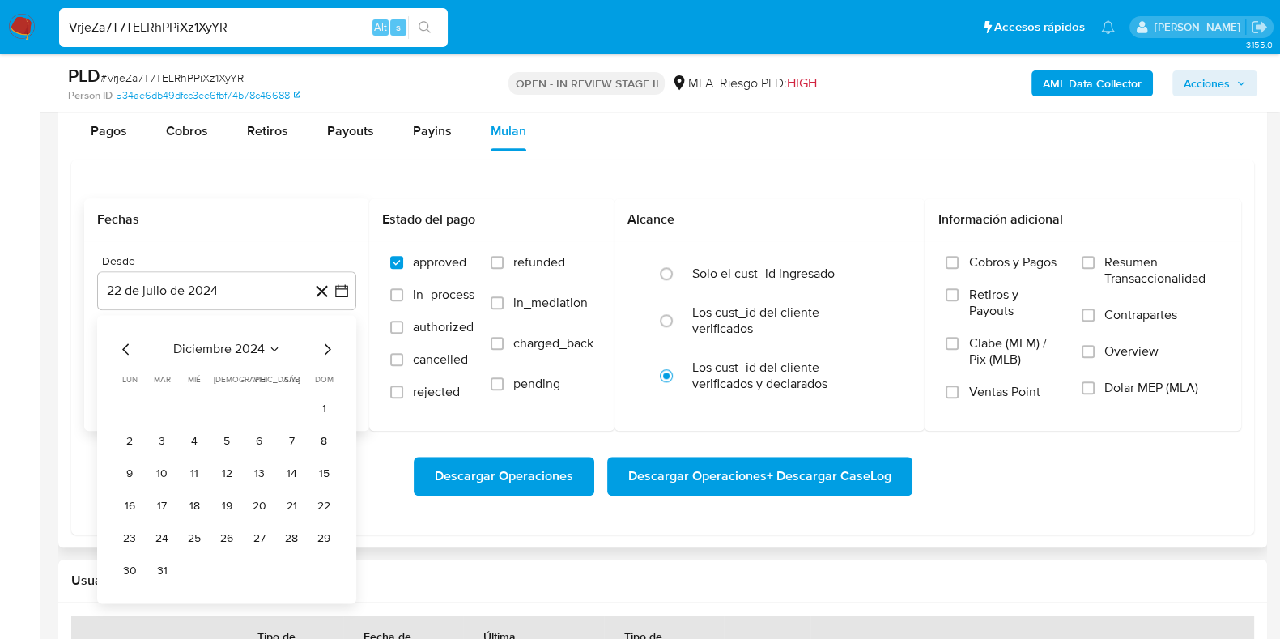
click at [326, 351] on icon "Mes siguiente" at bounding box center [328, 348] width 6 height 11
click at [201, 353] on span "enero 2025" at bounding box center [218, 349] width 66 height 16
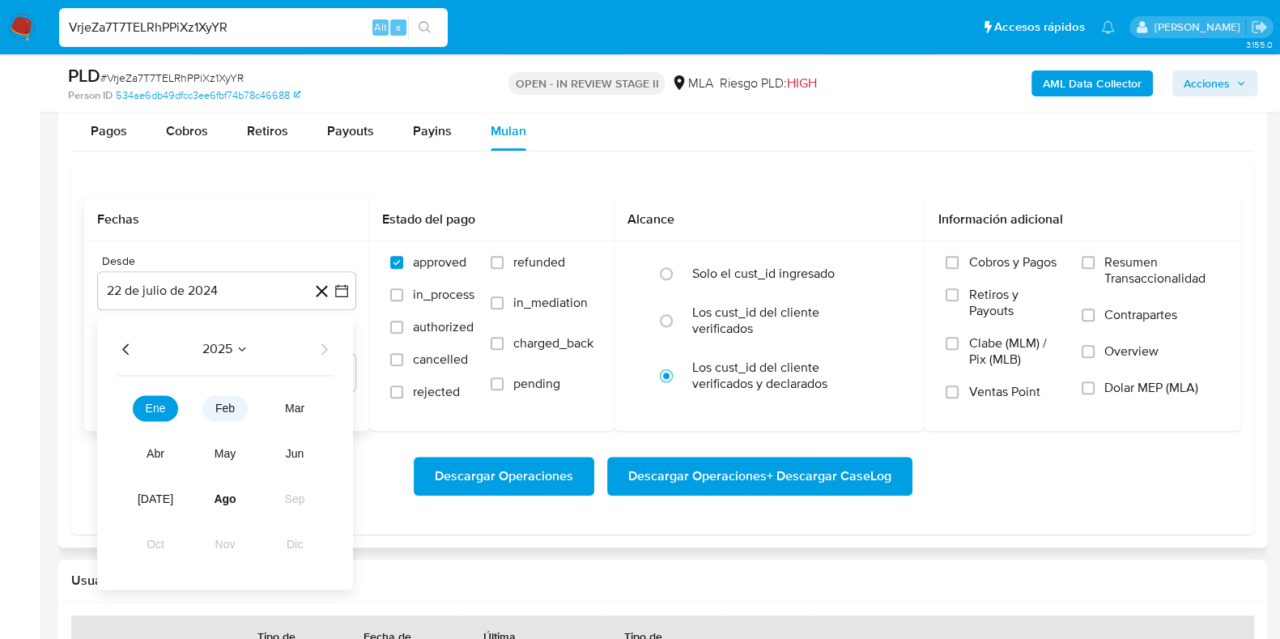
click at [224, 407] on span "feb" at bounding box center [224, 408] width 19 height 13
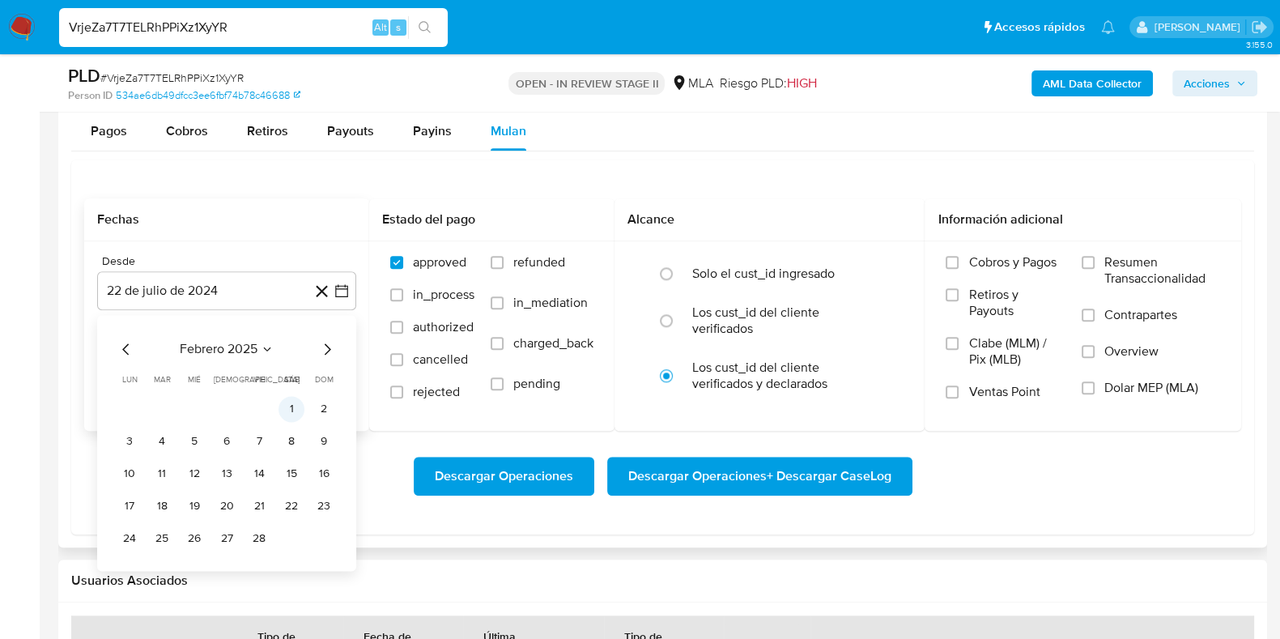
click at [284, 401] on button "1" at bounding box center [292, 409] width 26 height 26
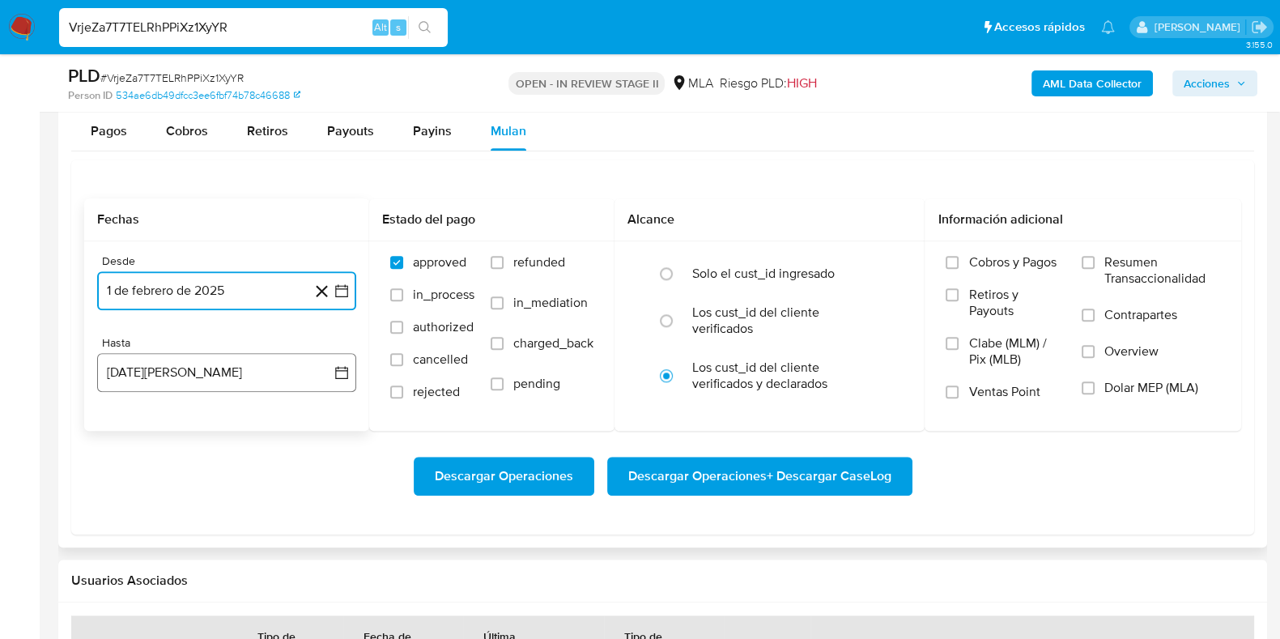
click at [152, 383] on button "22 de agosto de 2025" at bounding box center [226, 372] width 259 height 39
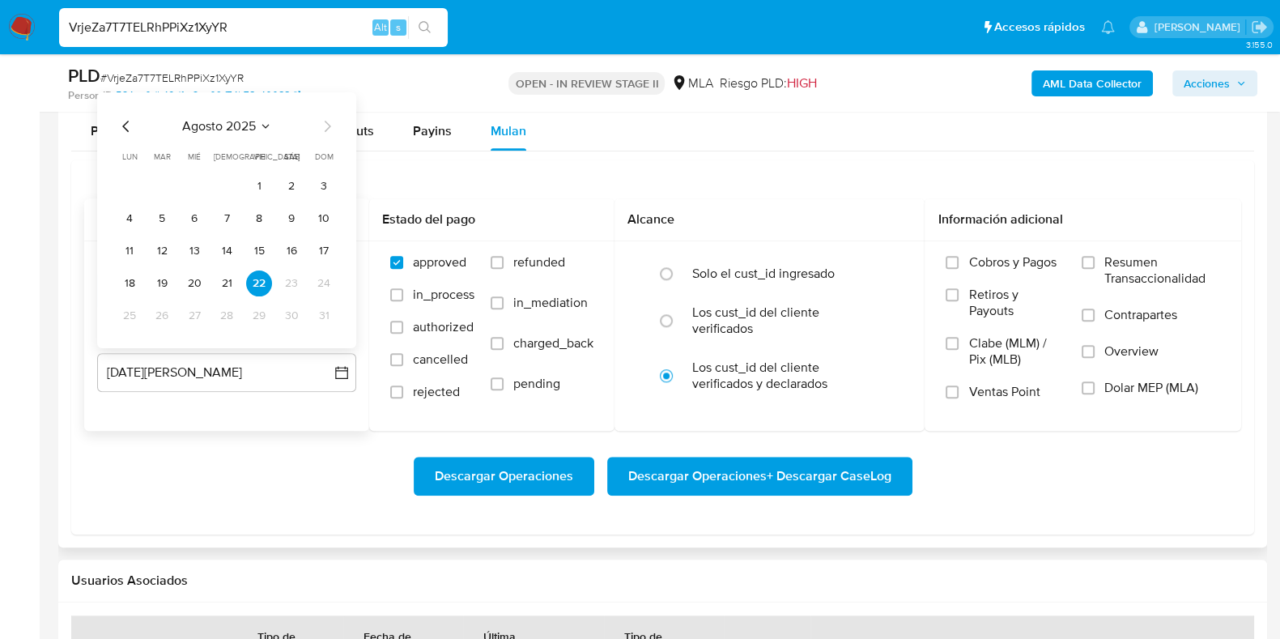
click at [227, 134] on span "agosto 2025" at bounding box center [219, 126] width 74 height 16
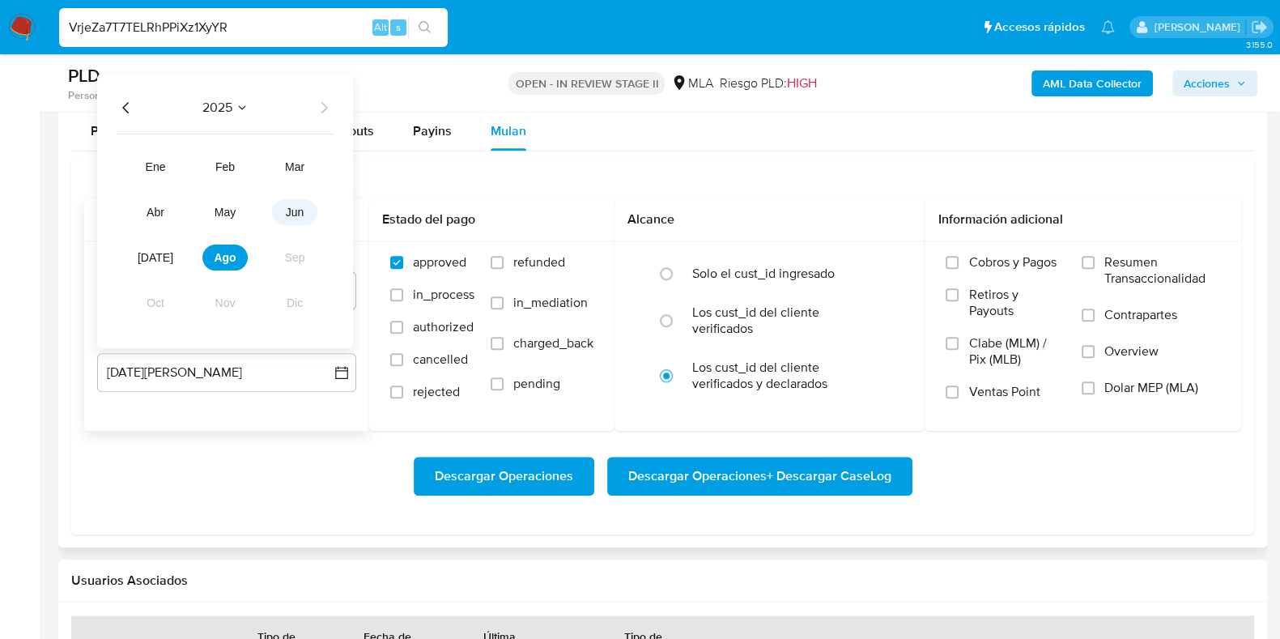
click at [288, 216] on span "jun" at bounding box center [295, 212] width 19 height 13
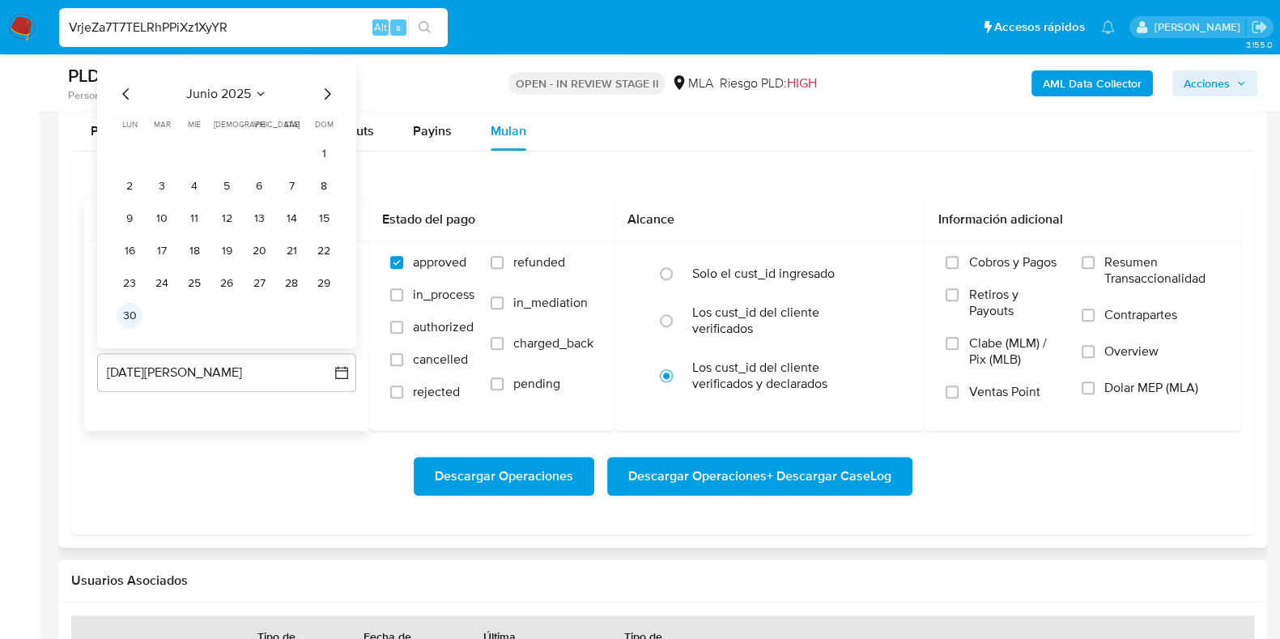
click at [131, 317] on button "30" at bounding box center [130, 316] width 26 height 26
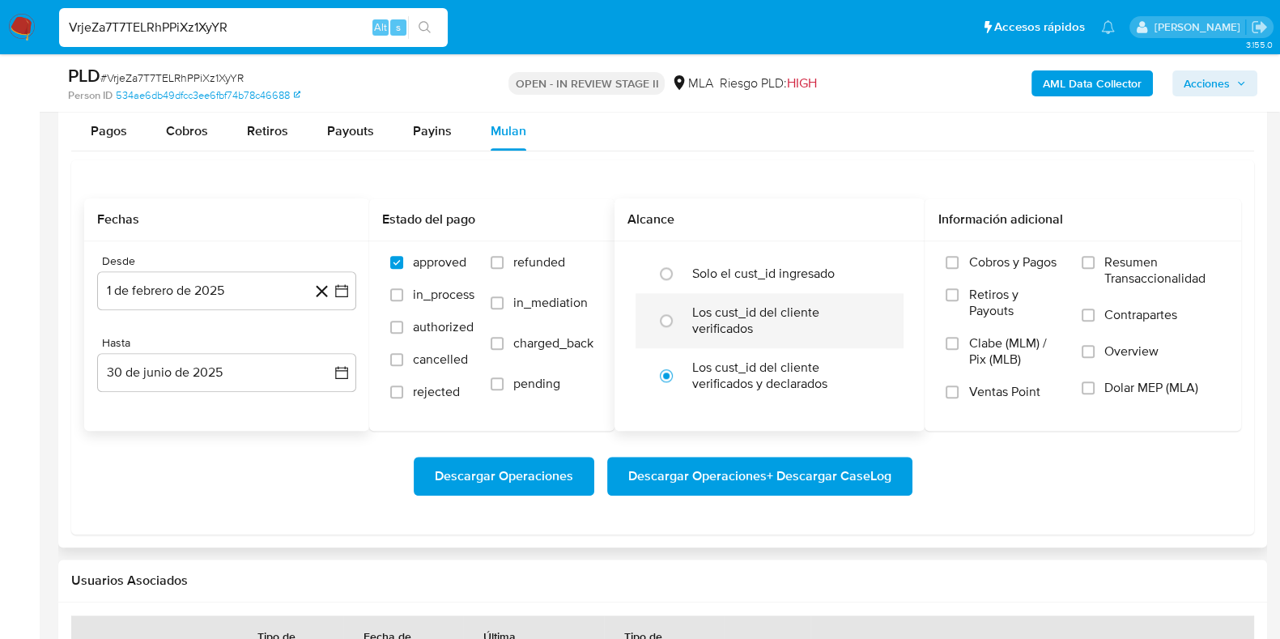
click at [700, 330] on label "Los cust_id del cliente verificados" at bounding box center [786, 320] width 189 height 32
click at [679, 330] on input "radio" at bounding box center [666, 321] width 26 height 26
radio input "true"
click at [1141, 389] on span "Dolar MEP (MLA)" at bounding box center [1151, 388] width 94 height 16
click at [1095, 389] on input "Dolar MEP (MLA)" at bounding box center [1088, 387] width 13 height 13
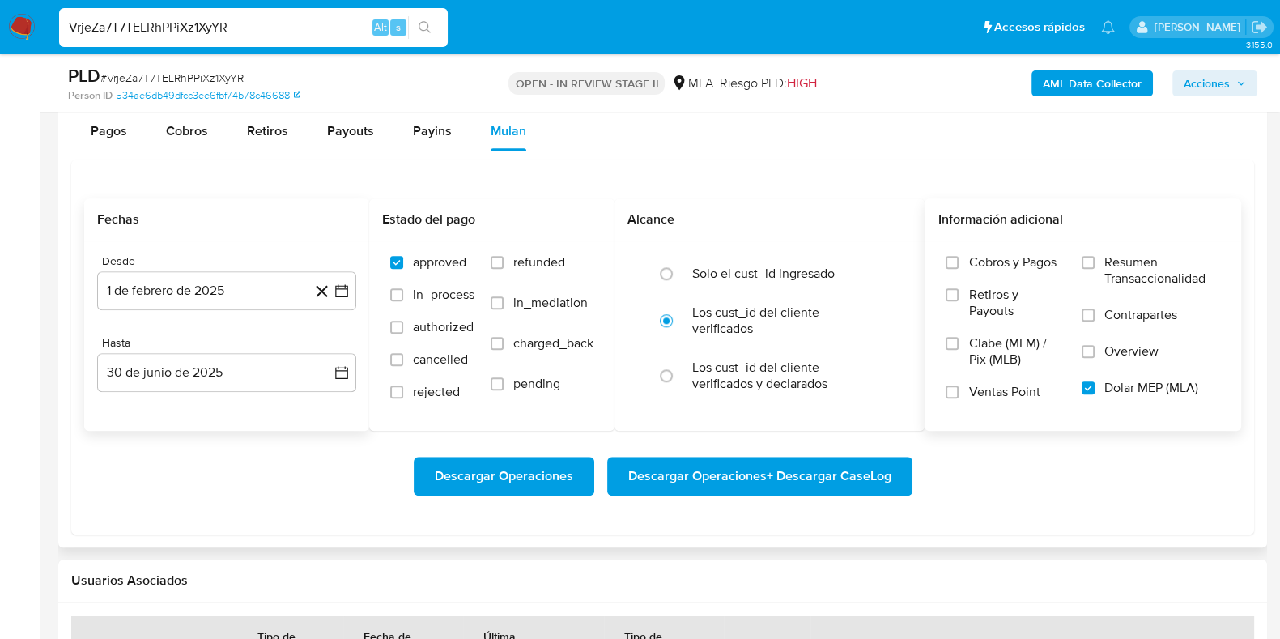
click at [771, 475] on span "Descargar Operaciones + Descargar CaseLog" at bounding box center [759, 476] width 263 height 36
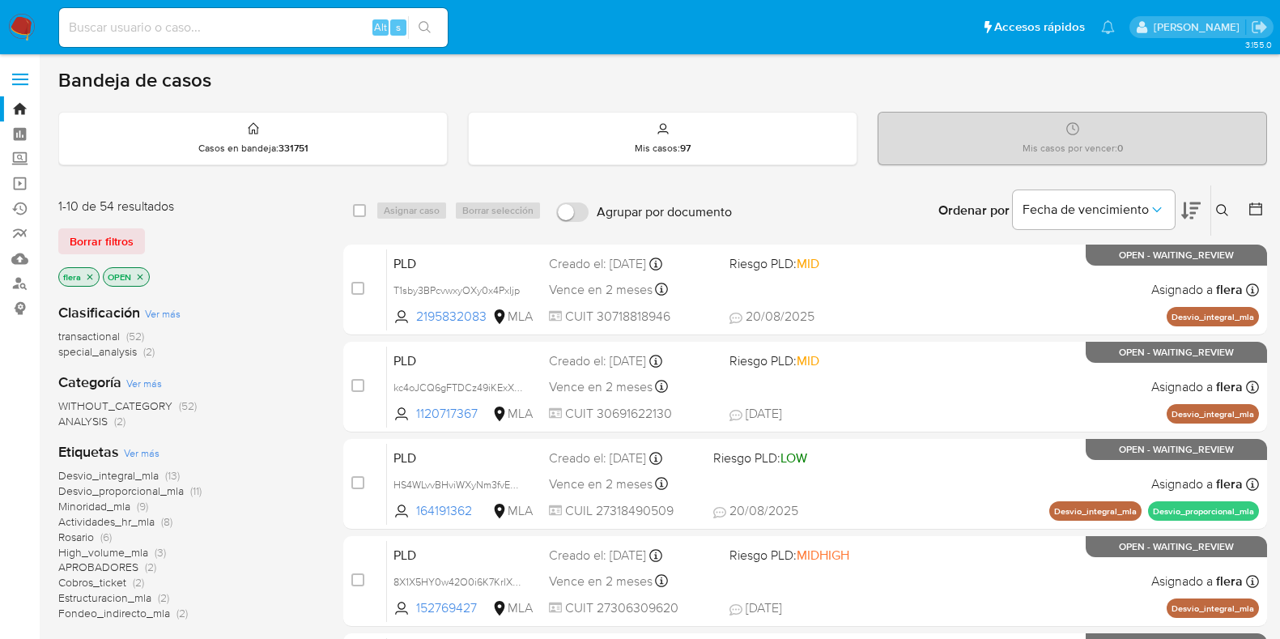
scroll to position [100, 0]
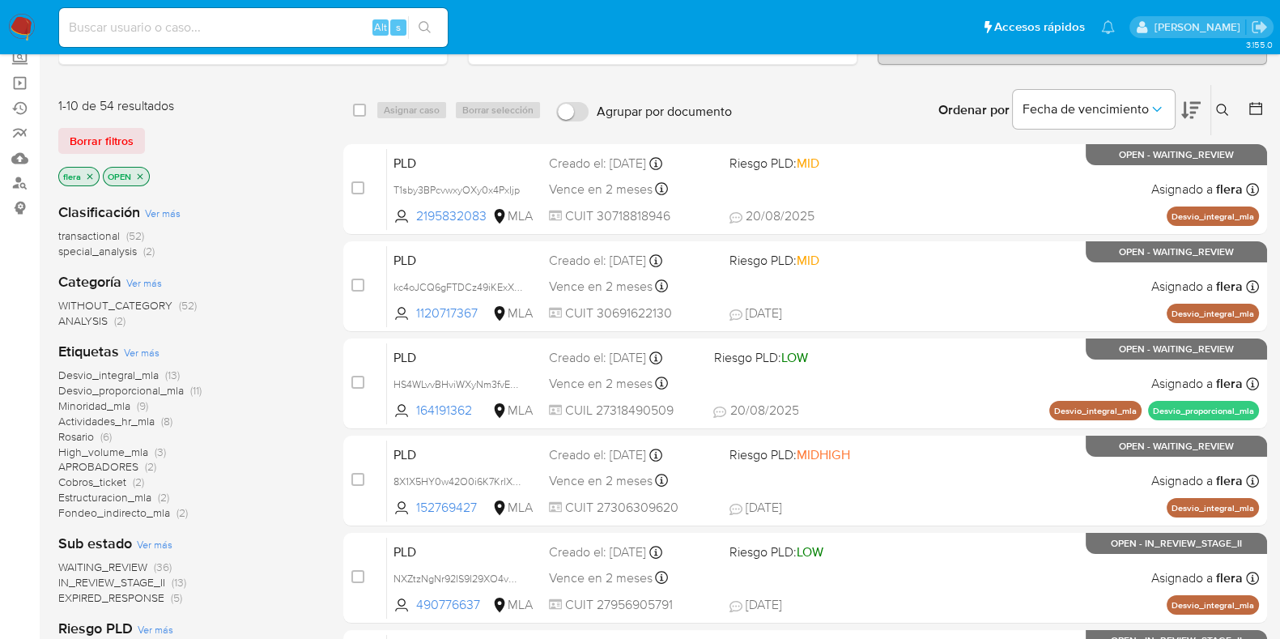
click at [21, 29] on img at bounding box center [22, 28] width 28 height 28
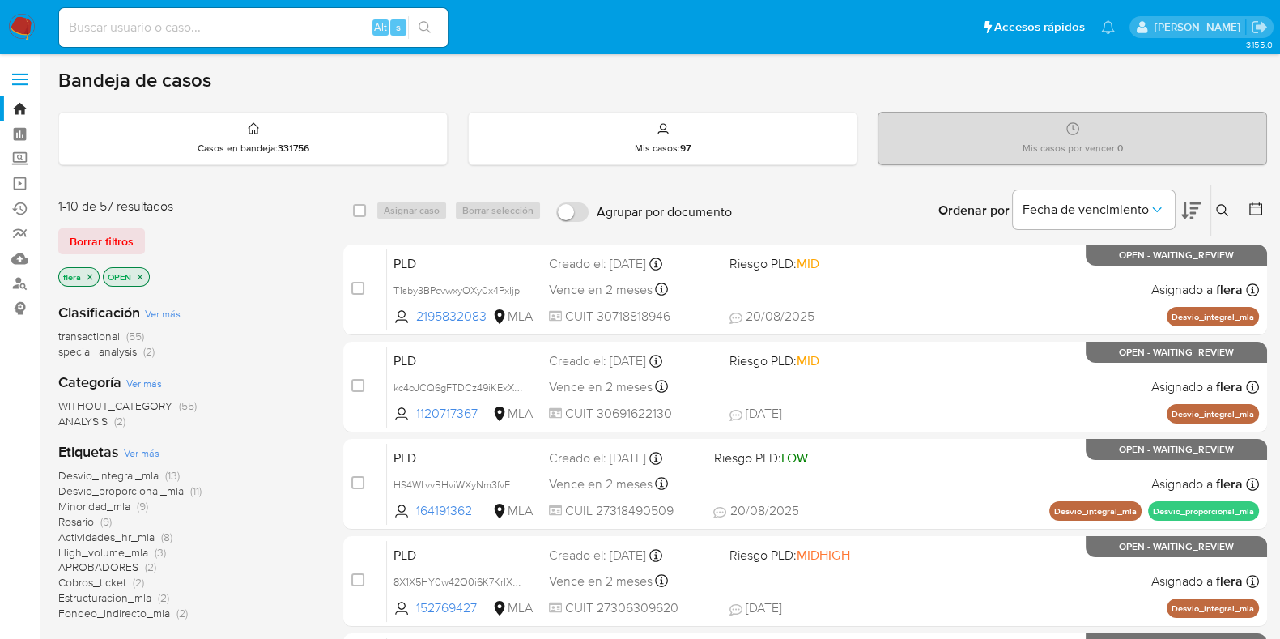
click at [130, 21] on input at bounding box center [253, 27] width 389 height 21
paste input "FoPViDAGCagn8Fng455QagRA"
type input "FoPViDAGCagn8Fng455QagRA"
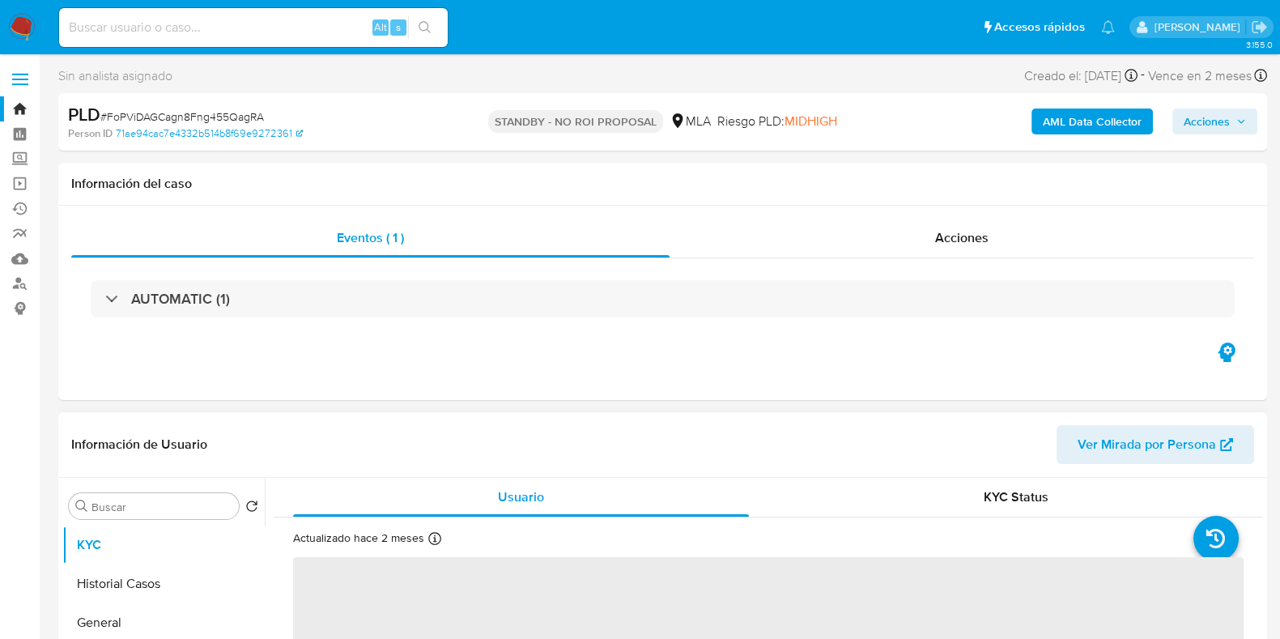
select select "10"
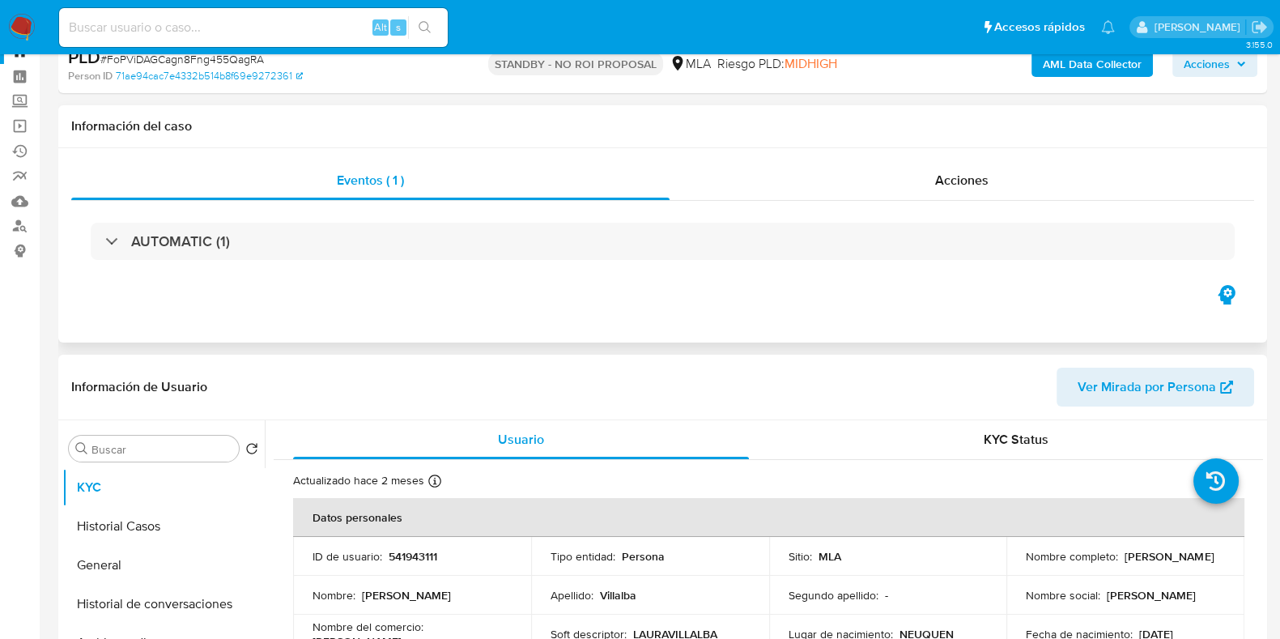
scroll to position [100, 0]
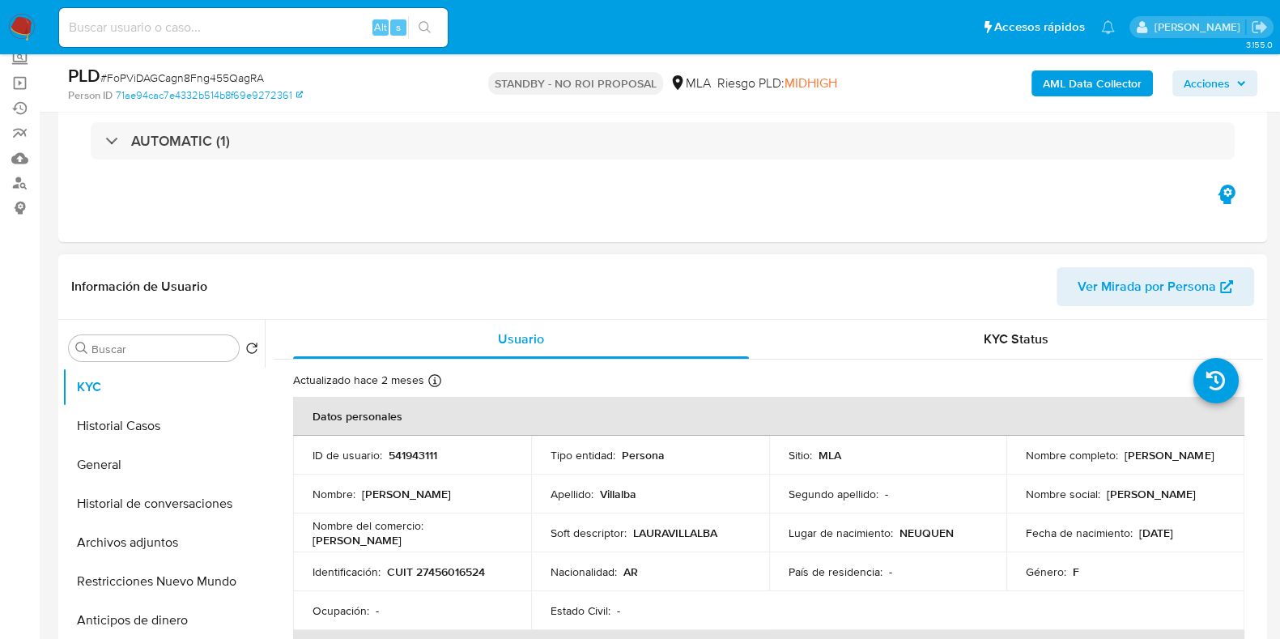
click at [438, 566] on p "CUIT 27456016524" at bounding box center [436, 571] width 98 height 15
copy p "27456016524"
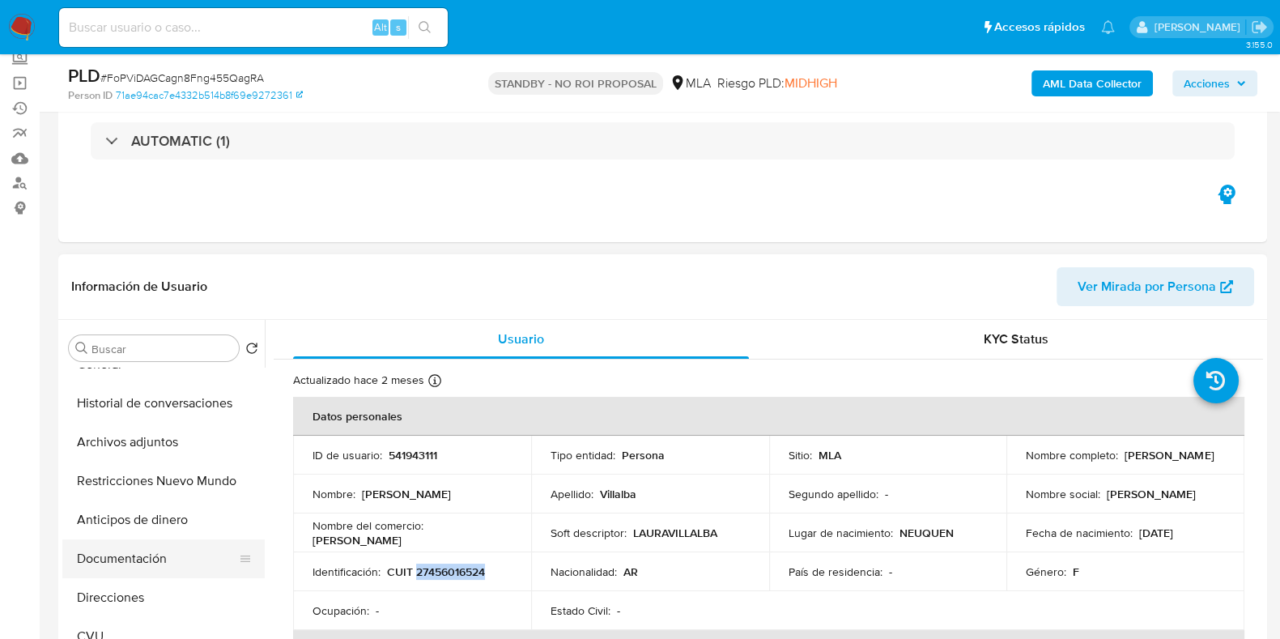
click at [123, 564] on button "Documentación" at bounding box center [156, 558] width 189 height 39
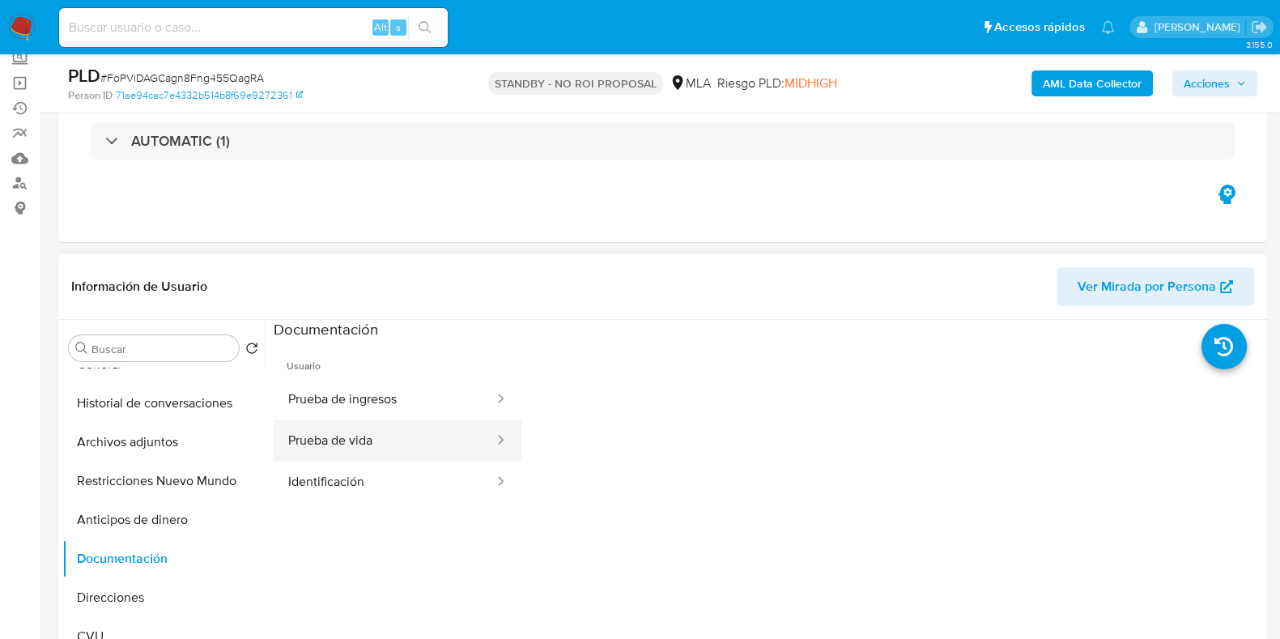
click at [343, 421] on button "Prueba de vida" at bounding box center [385, 440] width 222 height 41
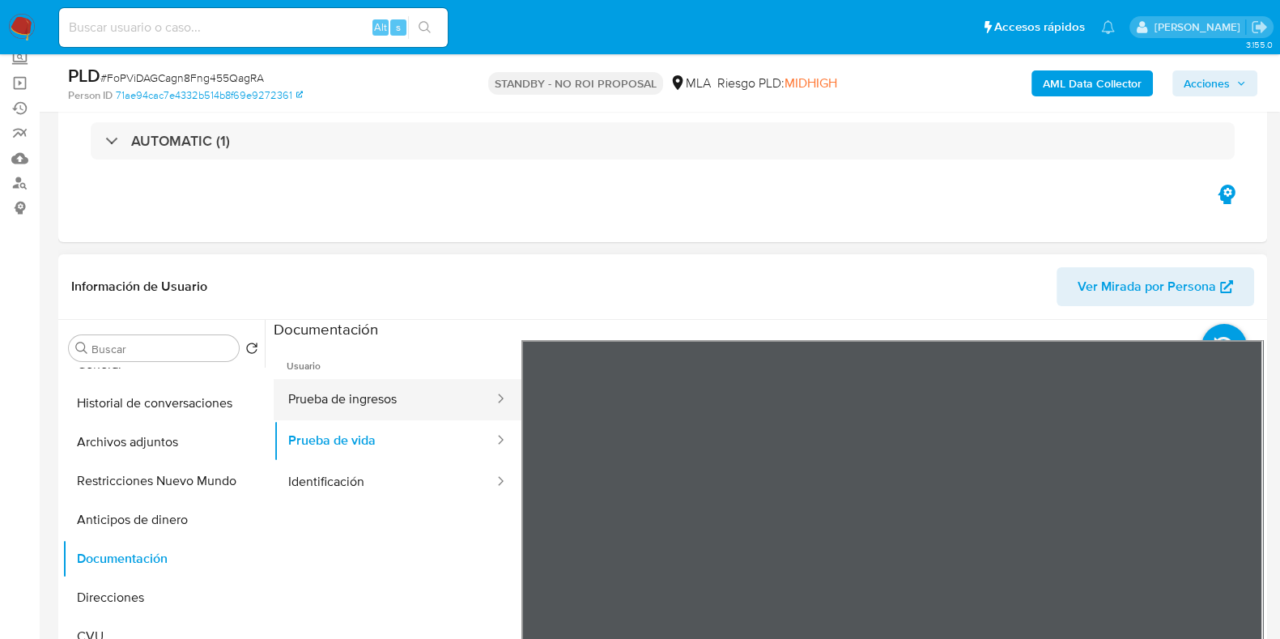
click at [346, 400] on button "Prueba de ingresos" at bounding box center [385, 399] width 222 height 41
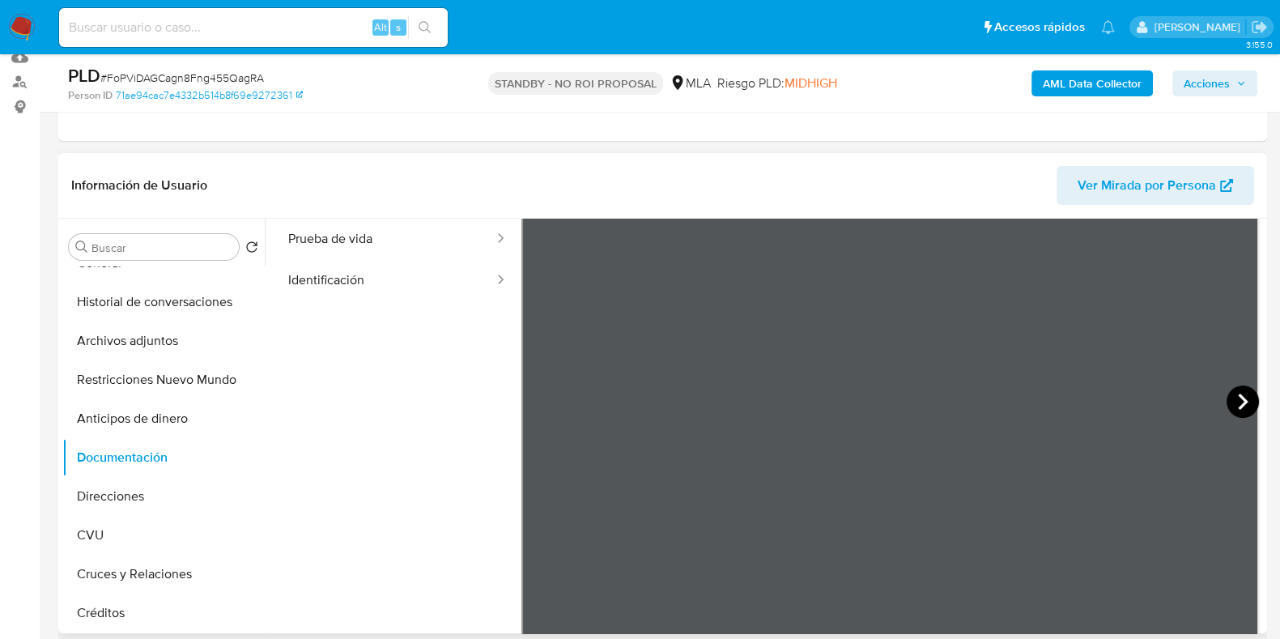
click at [1231, 391] on icon at bounding box center [1243, 401] width 32 height 32
click at [534, 397] on icon at bounding box center [542, 401] width 32 height 32
click at [1243, 398] on icon at bounding box center [1243, 401] width 32 height 32
click at [542, 398] on icon at bounding box center [542, 401] width 32 height 32
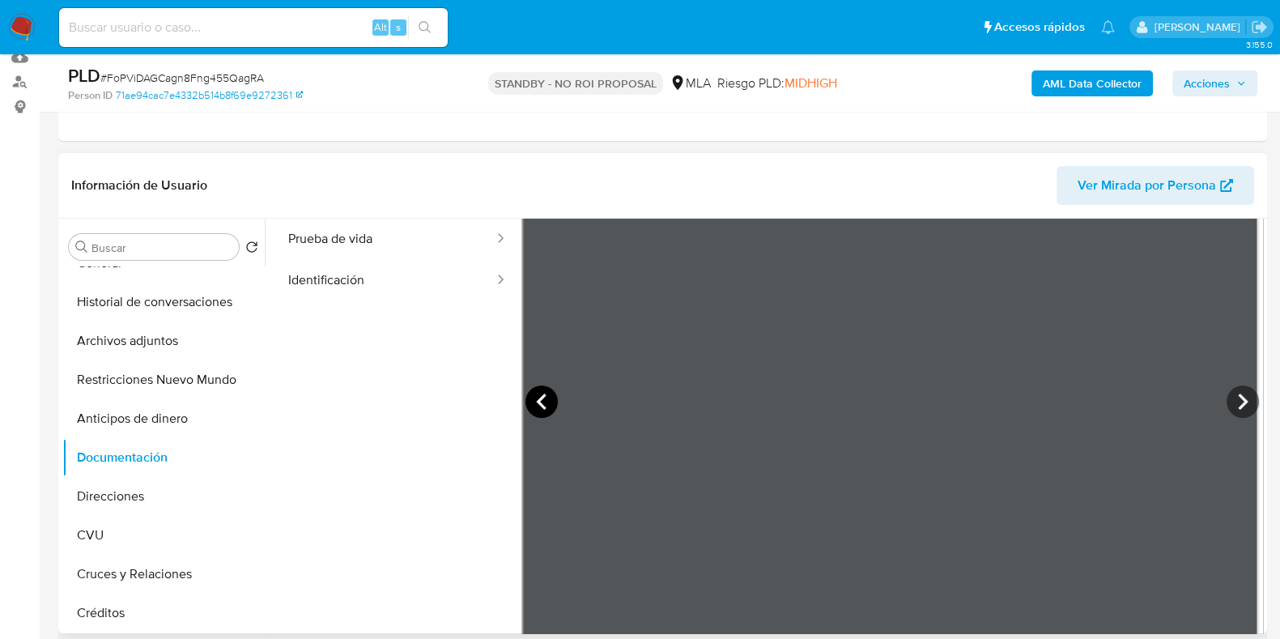
click at [542, 398] on icon at bounding box center [542, 401] width 32 height 32
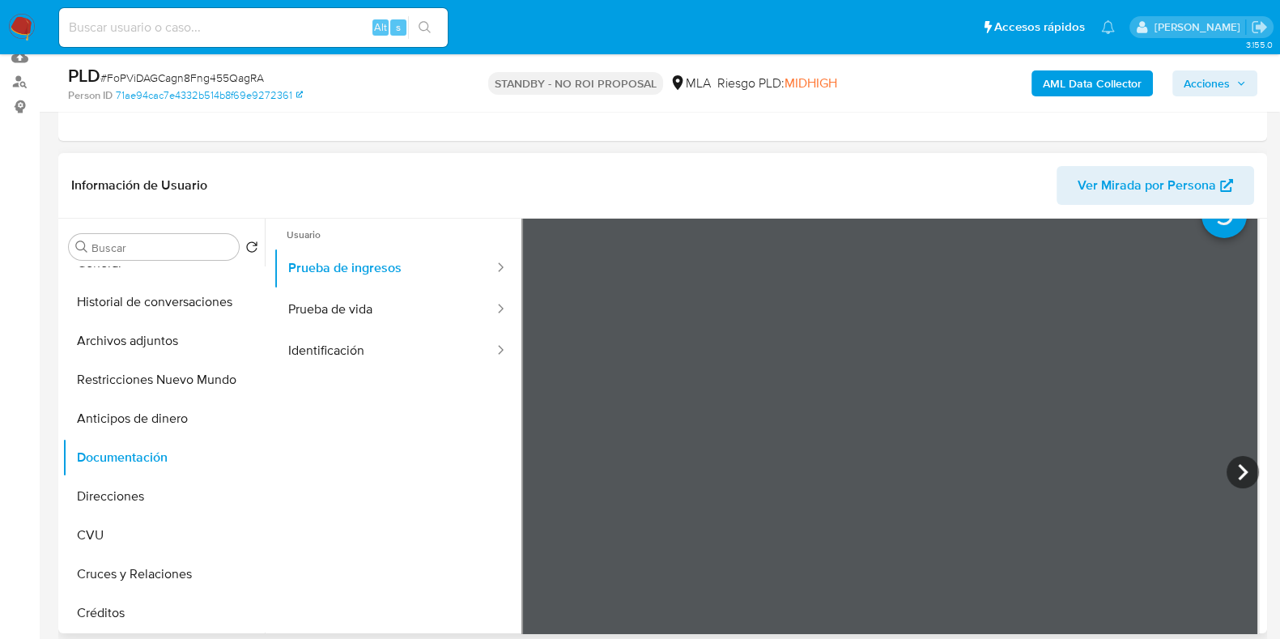
scroll to position [0, 0]
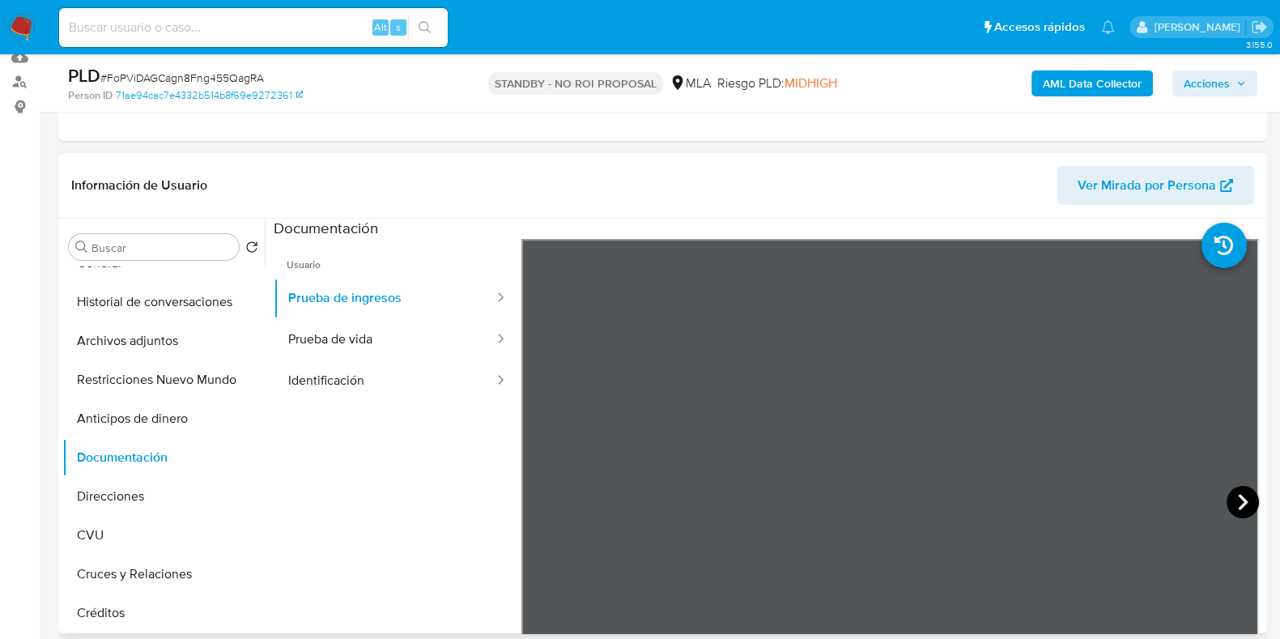
click at [1244, 503] on icon at bounding box center [1243, 502] width 32 height 32
click at [1232, 496] on icon at bounding box center [1243, 502] width 32 height 32
drag, startPoint x: 584, startPoint y: 200, endPoint x: 598, endPoint y: 176, distance: 27.9
click at [584, 200] on header "Información de Usuario Ver Mirada por Persona" at bounding box center [662, 185] width 1183 height 39
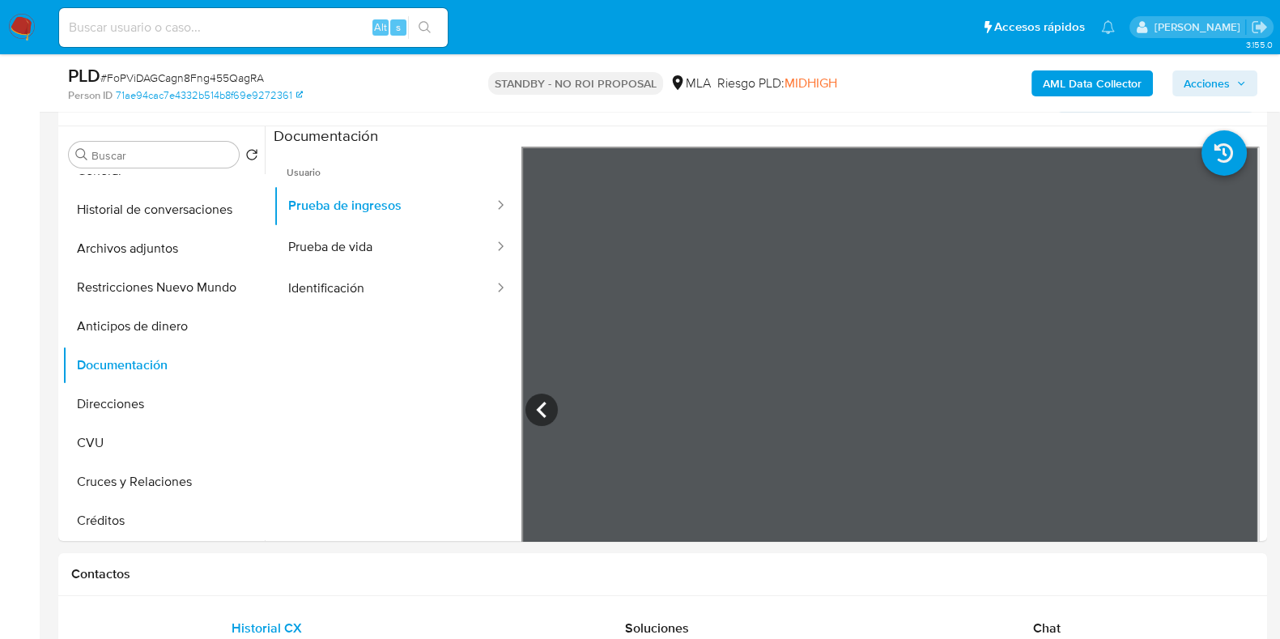
scroll to position [404, 0]
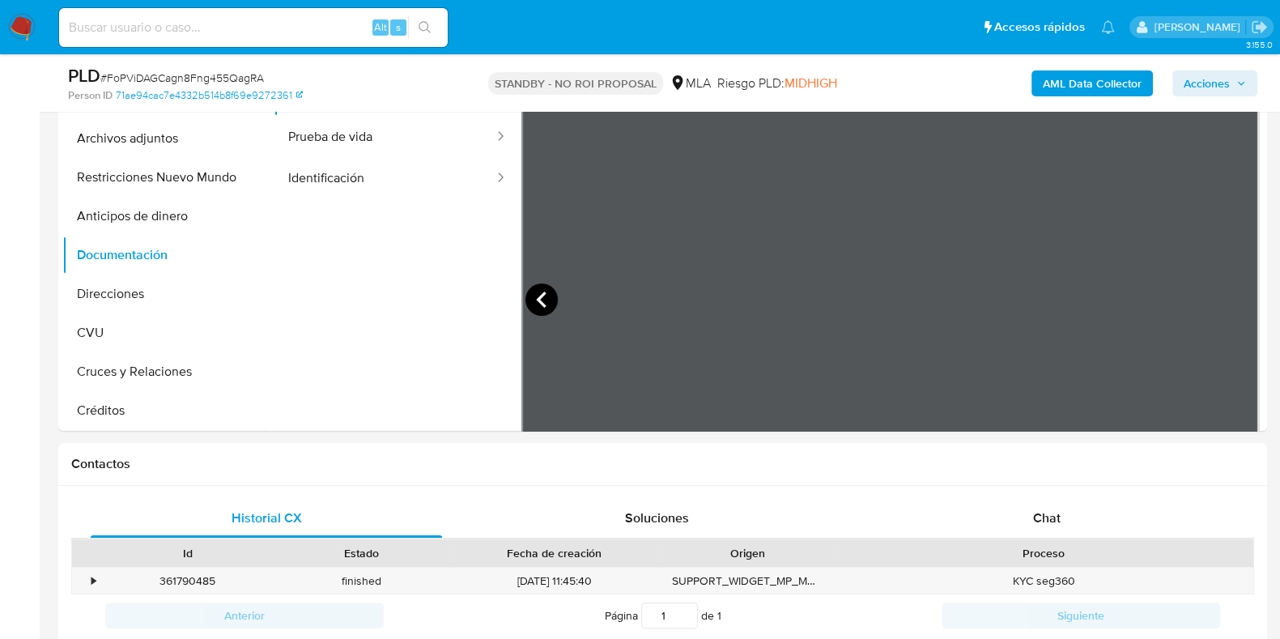
click at [532, 297] on icon at bounding box center [542, 299] width 32 height 32
click at [547, 292] on icon at bounding box center [542, 299] width 32 height 32
click at [219, 79] on span "# FoPViDAGCagn8Fng455QagRA" at bounding box center [182, 78] width 164 height 16
copy span "FoPViDAGCagn8Fng455QagRA"
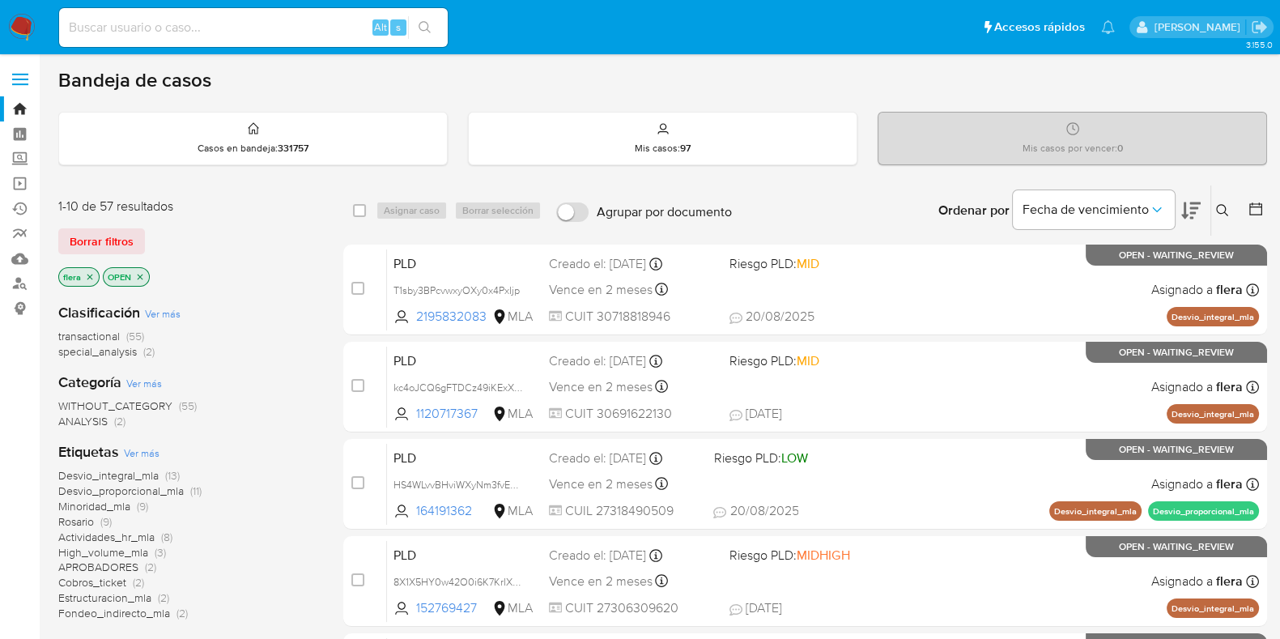
click at [1226, 211] on icon at bounding box center [1222, 210] width 13 height 13
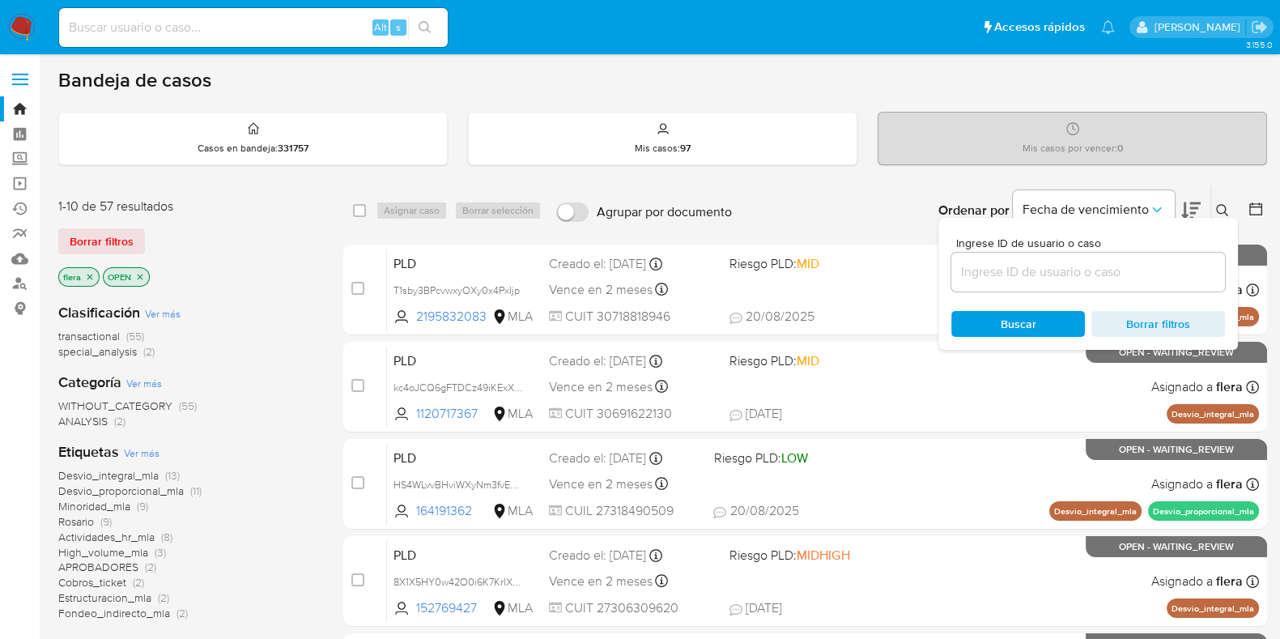
click at [1084, 262] on input at bounding box center [1088, 272] width 274 height 21
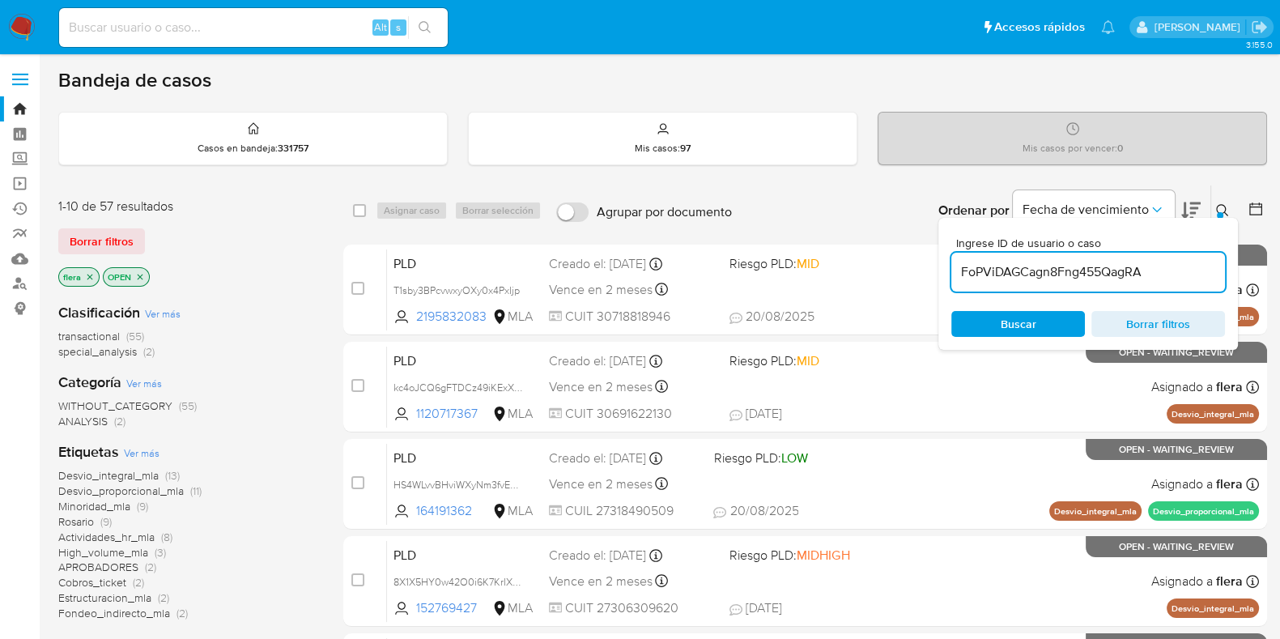
type input "FoPViDAGCagn8Fng455QagRA"
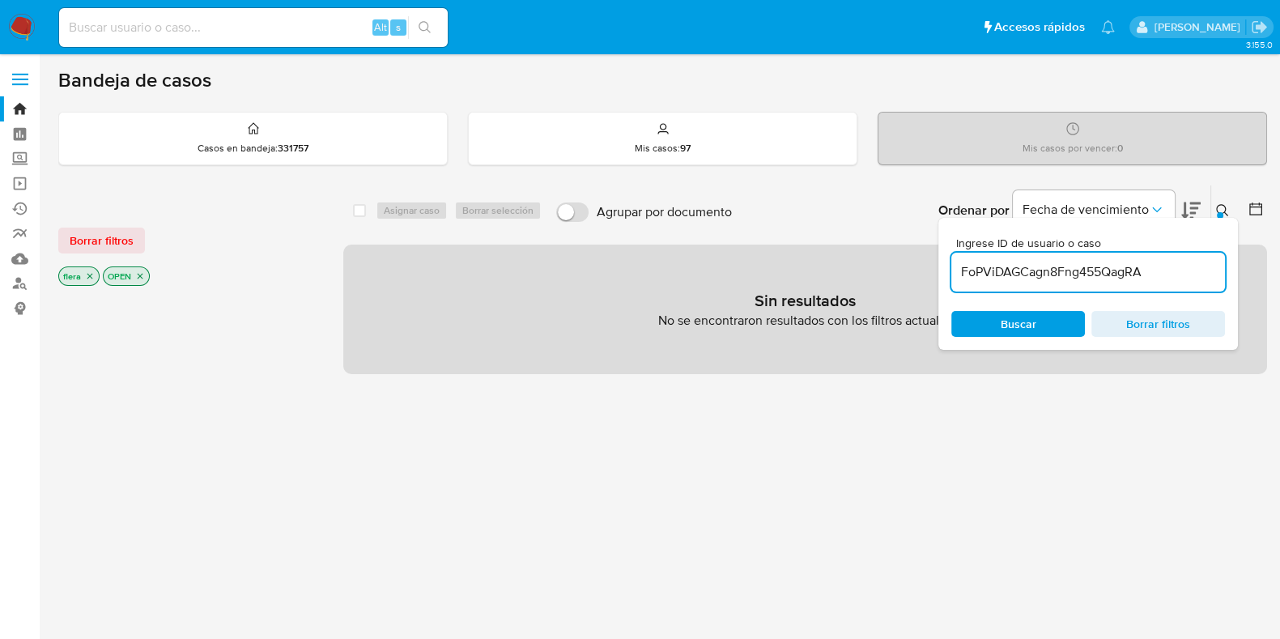
click at [140, 274] on icon "close-filter" at bounding box center [141, 277] width 6 height 6
click at [91, 271] on icon "close-filter" at bounding box center [90, 276] width 10 height 10
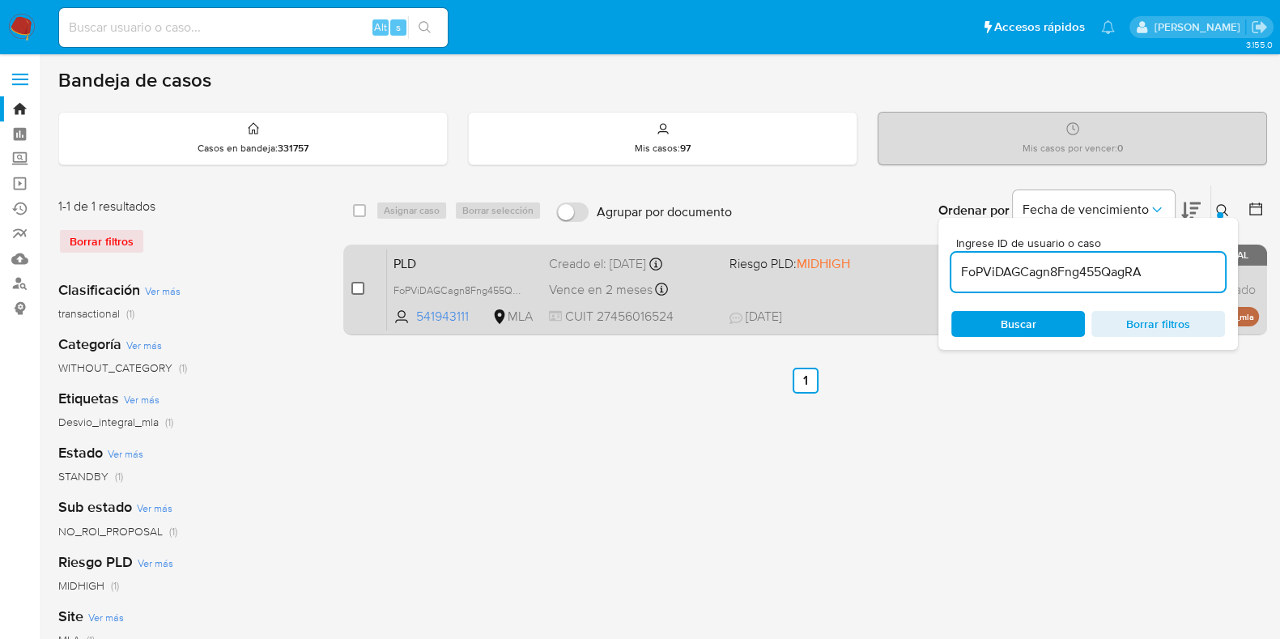
click at [364, 286] on input "checkbox" at bounding box center [357, 288] width 13 height 13
checkbox input "true"
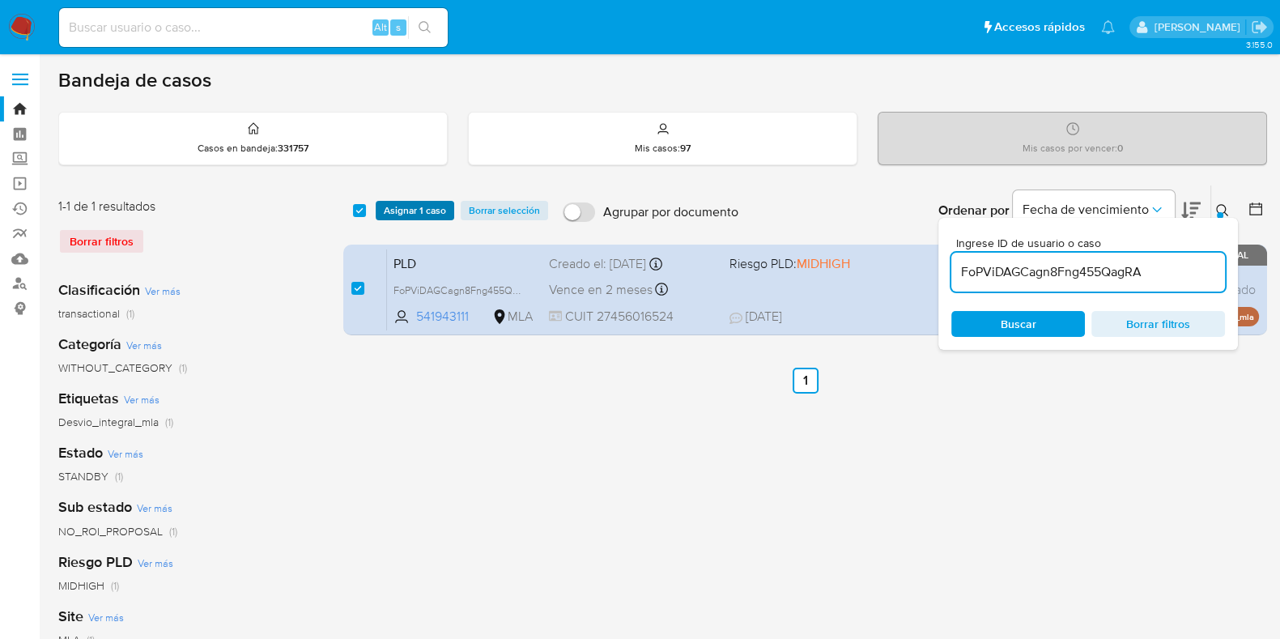
click at [406, 203] on span "Asignar 1 caso" at bounding box center [415, 210] width 62 height 16
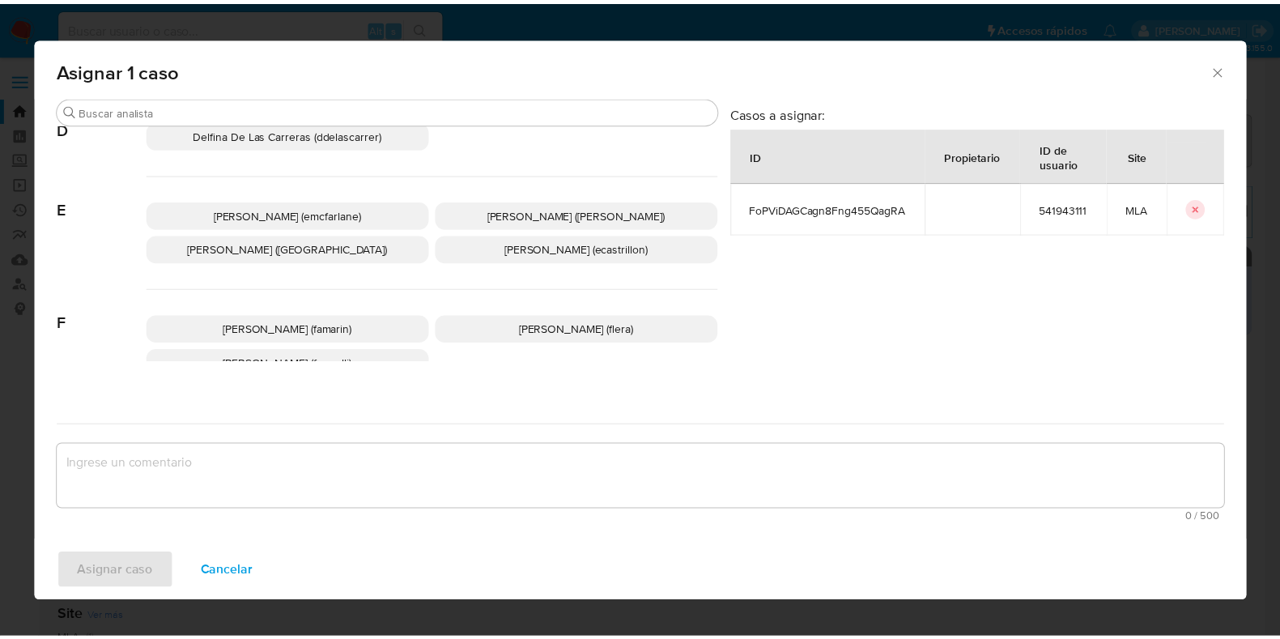
scroll to position [304, 0]
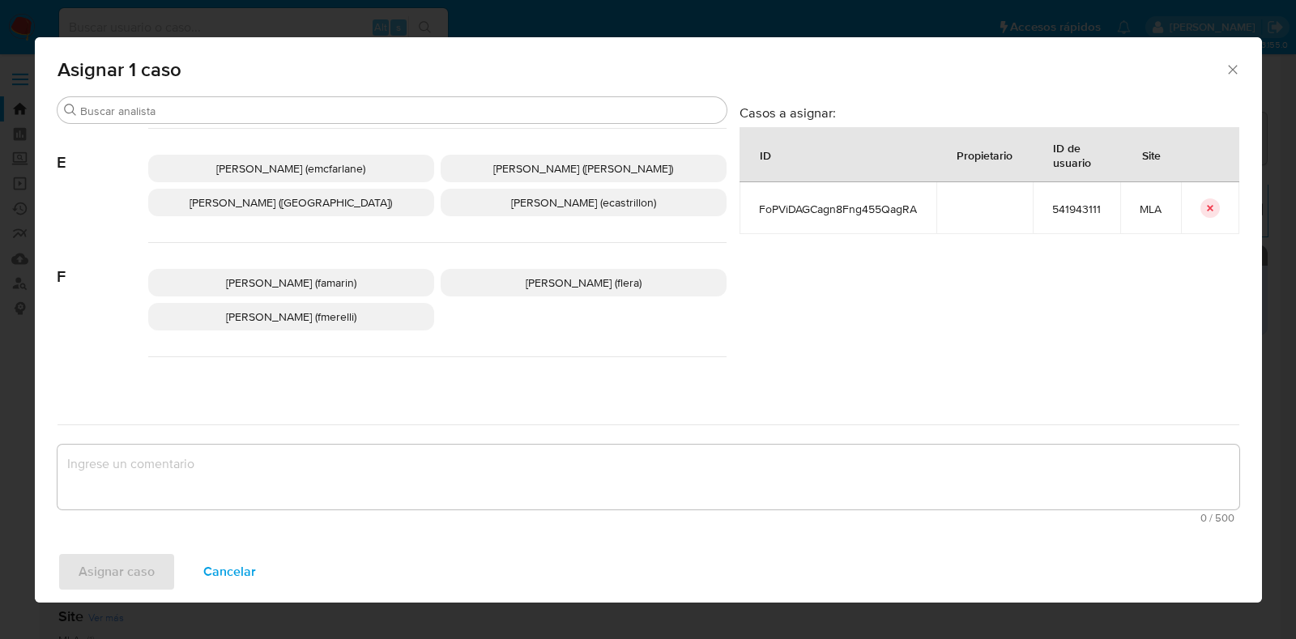
click at [559, 281] on span "Florencia Cecilia Lera (flera)" at bounding box center [584, 282] width 116 height 16
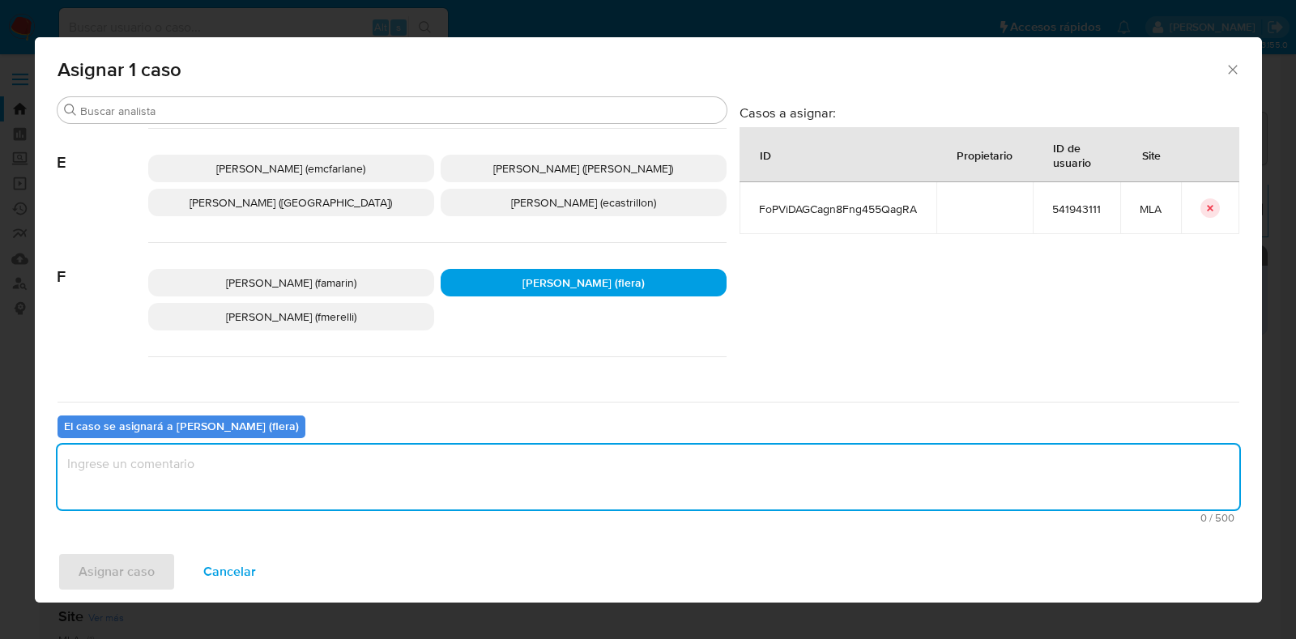
click at [470, 467] on textarea "assign-modal" at bounding box center [647, 477] width 1181 height 65
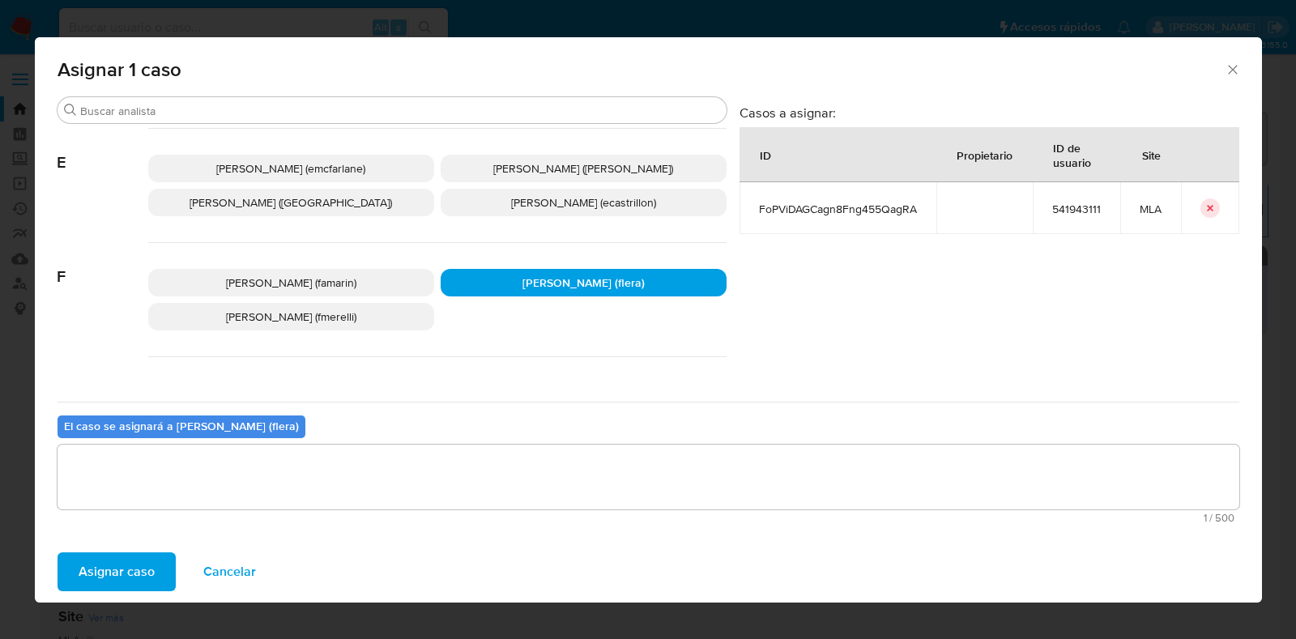
click at [113, 567] on span "Asignar caso" at bounding box center [117, 572] width 76 height 36
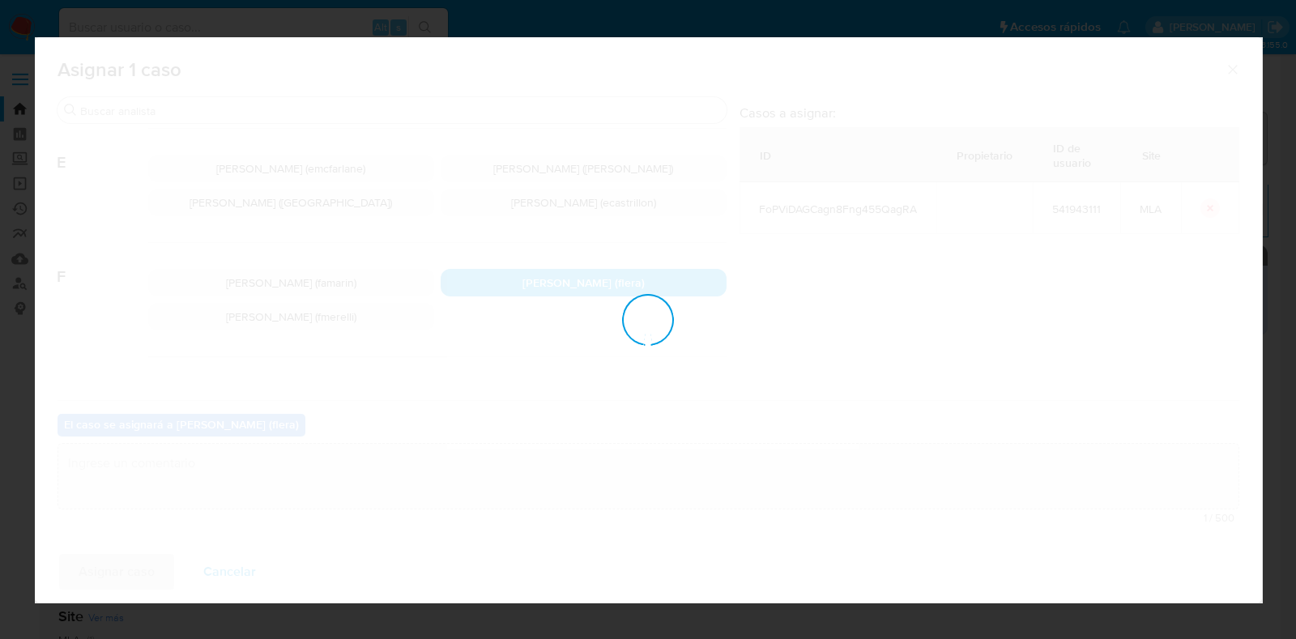
checkbox input "false"
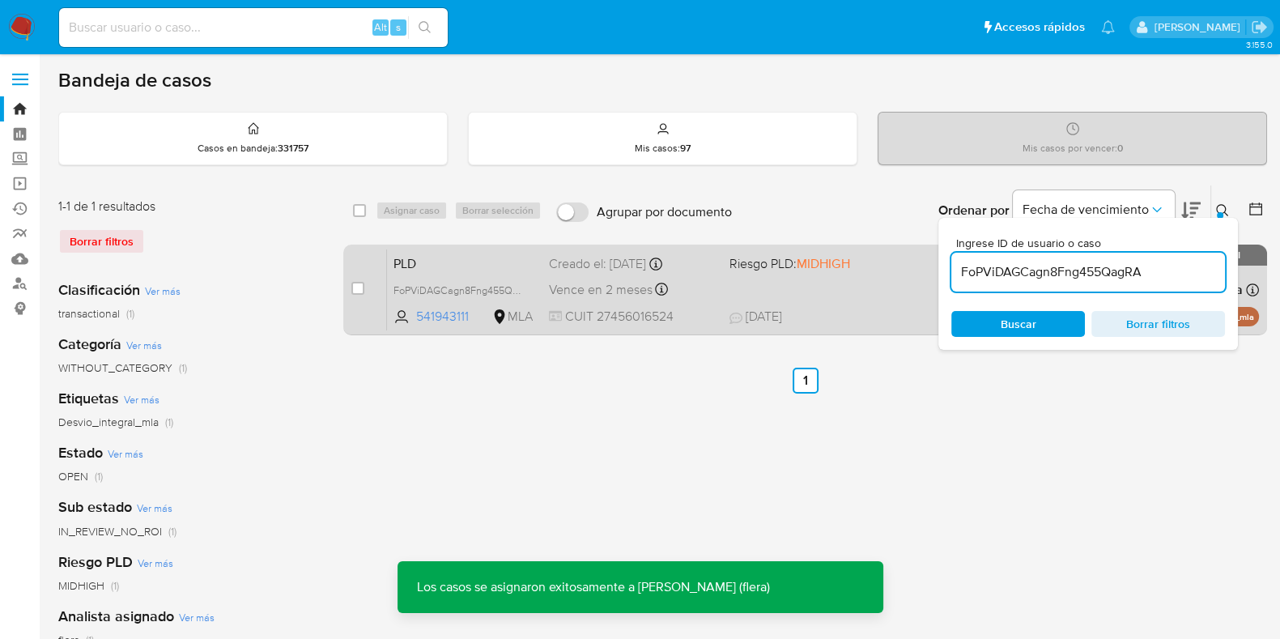
click at [449, 265] on span "PLD" at bounding box center [465, 262] width 143 height 21
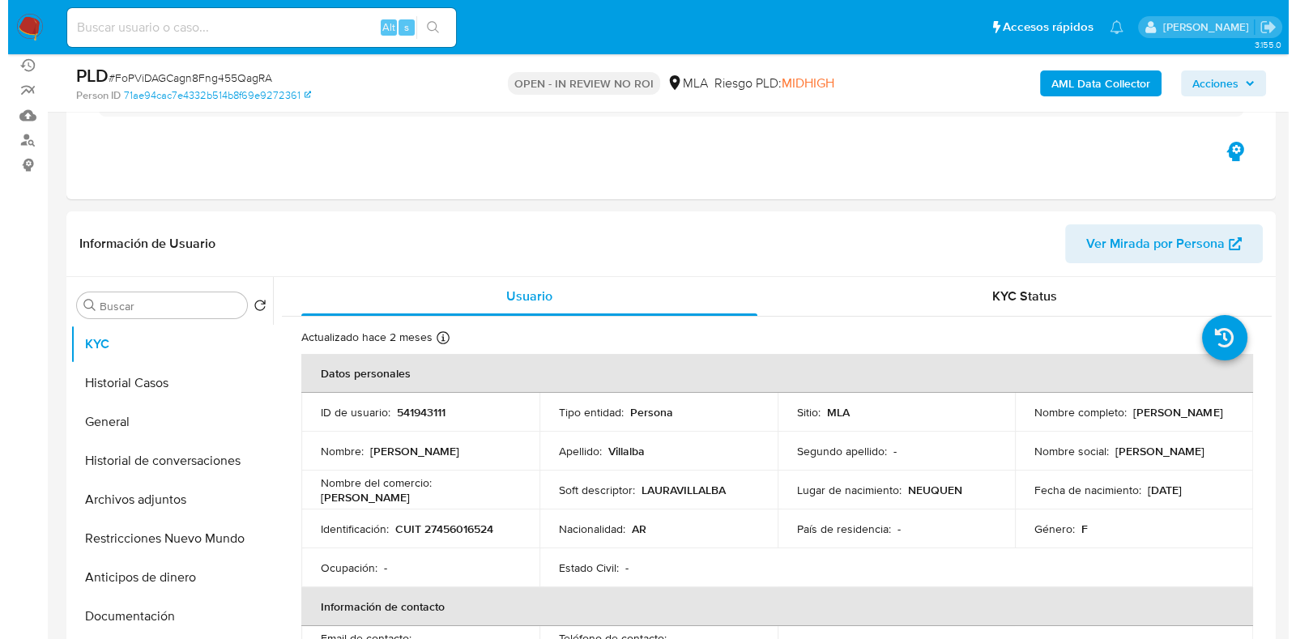
scroll to position [304, 0]
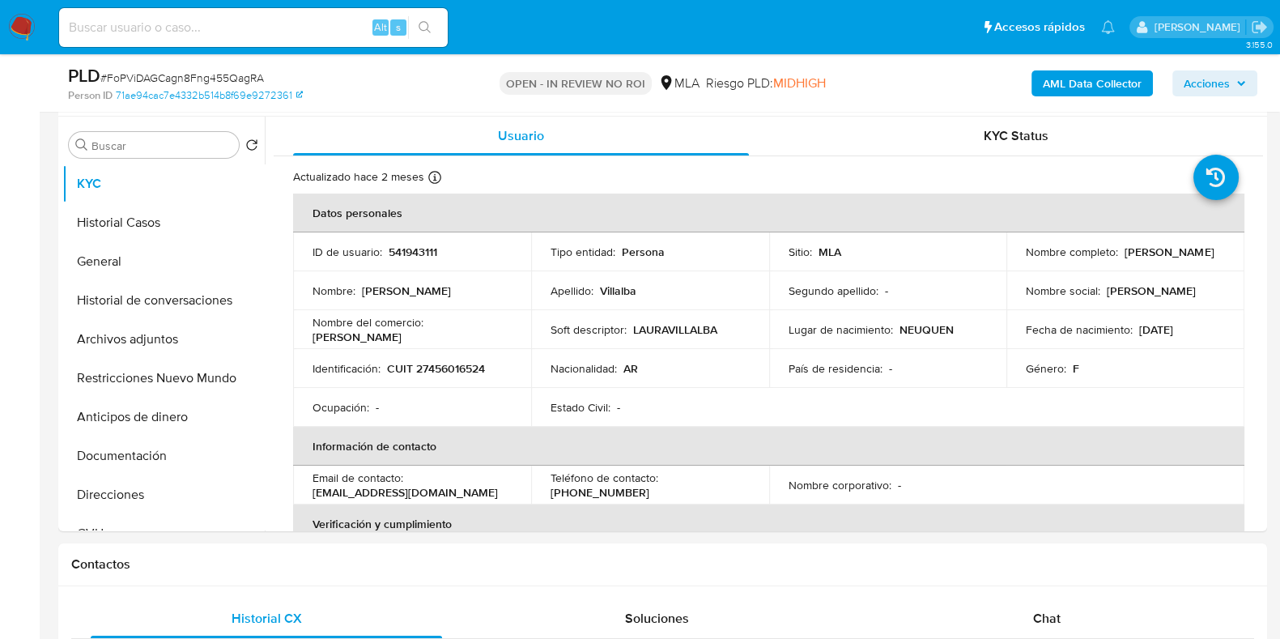
select select "10"
click at [134, 338] on button "Archivos adjuntos" at bounding box center [156, 339] width 189 height 39
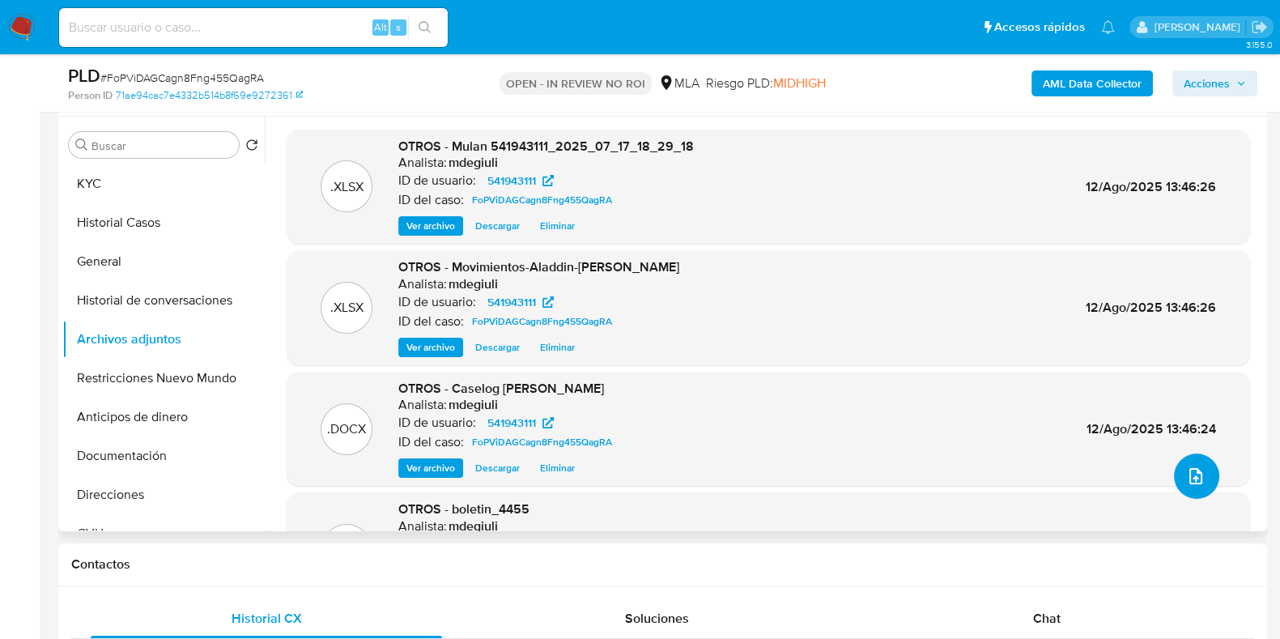
click at [1186, 471] on icon "upload-file" at bounding box center [1195, 475] width 19 height 19
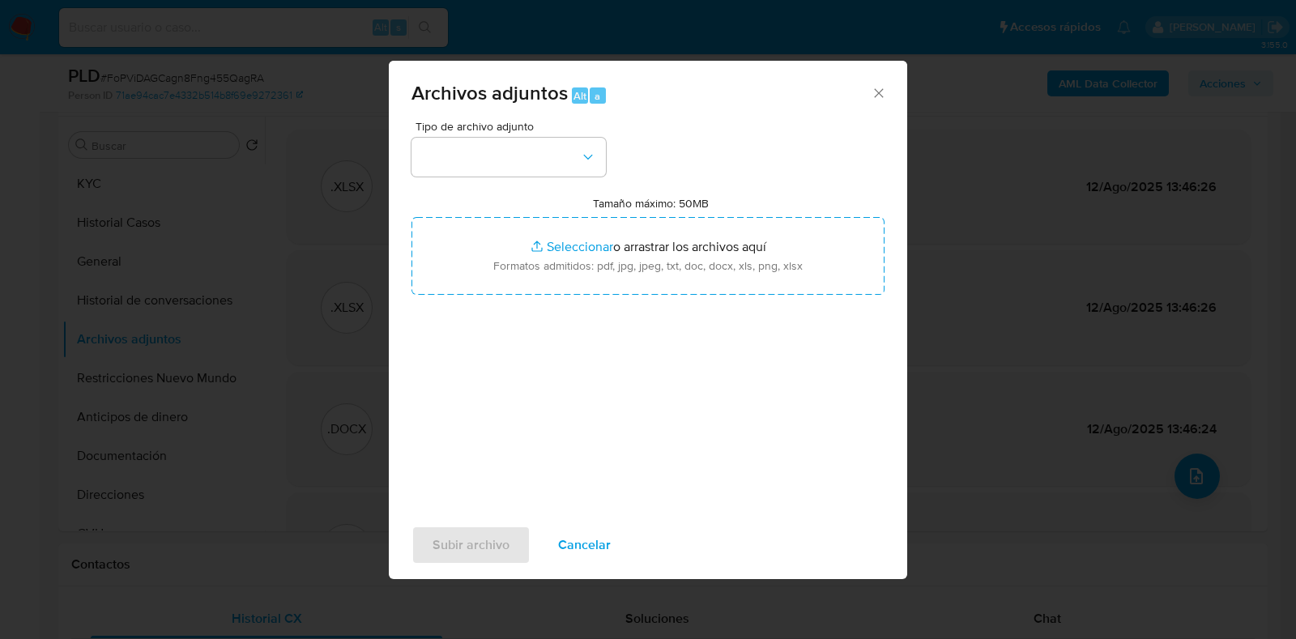
drag, startPoint x: 615, startPoint y: 155, endPoint x: 570, endPoint y: 152, distance: 45.5
click at [613, 155] on div "Tipo de archivo adjunto Tamaño máximo: 50MB Seleccionar archivos Seleccionar o …" at bounding box center [647, 312] width 473 height 382
click at [570, 152] on button "button" at bounding box center [508, 157] width 194 height 39
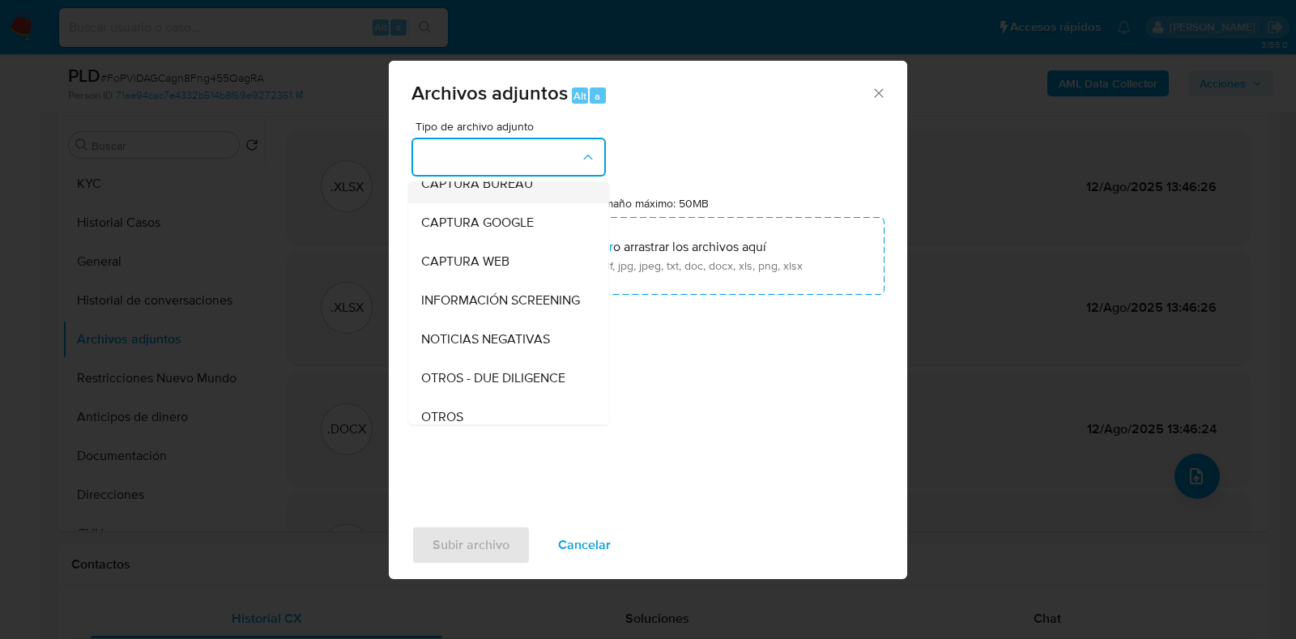
scroll to position [202, 0]
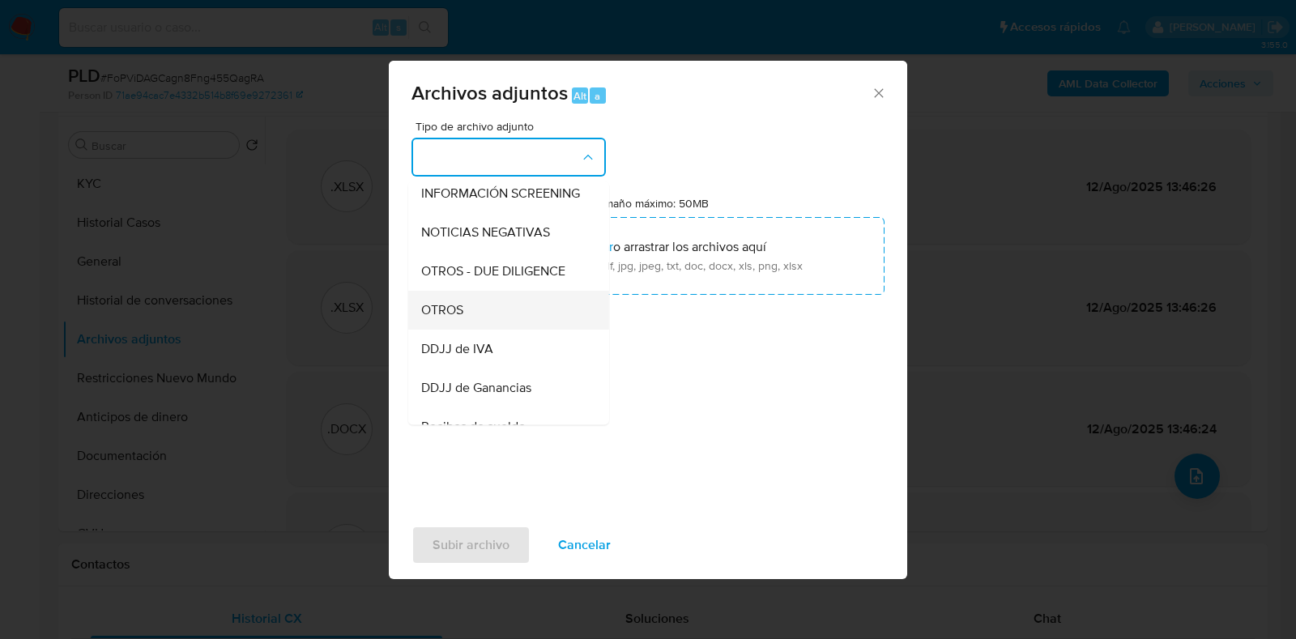
click at [530, 330] on div "OTROS" at bounding box center [503, 310] width 165 height 39
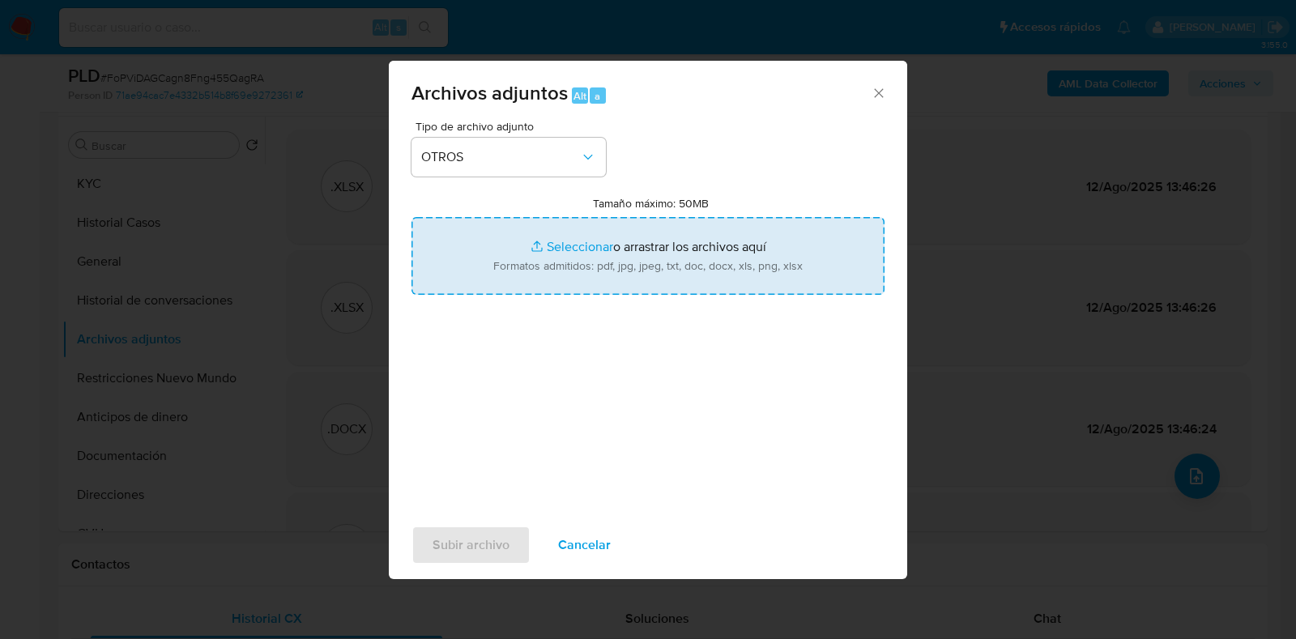
type input "C:\fakepath\DJ IIBB noviembre 2024.pdf"
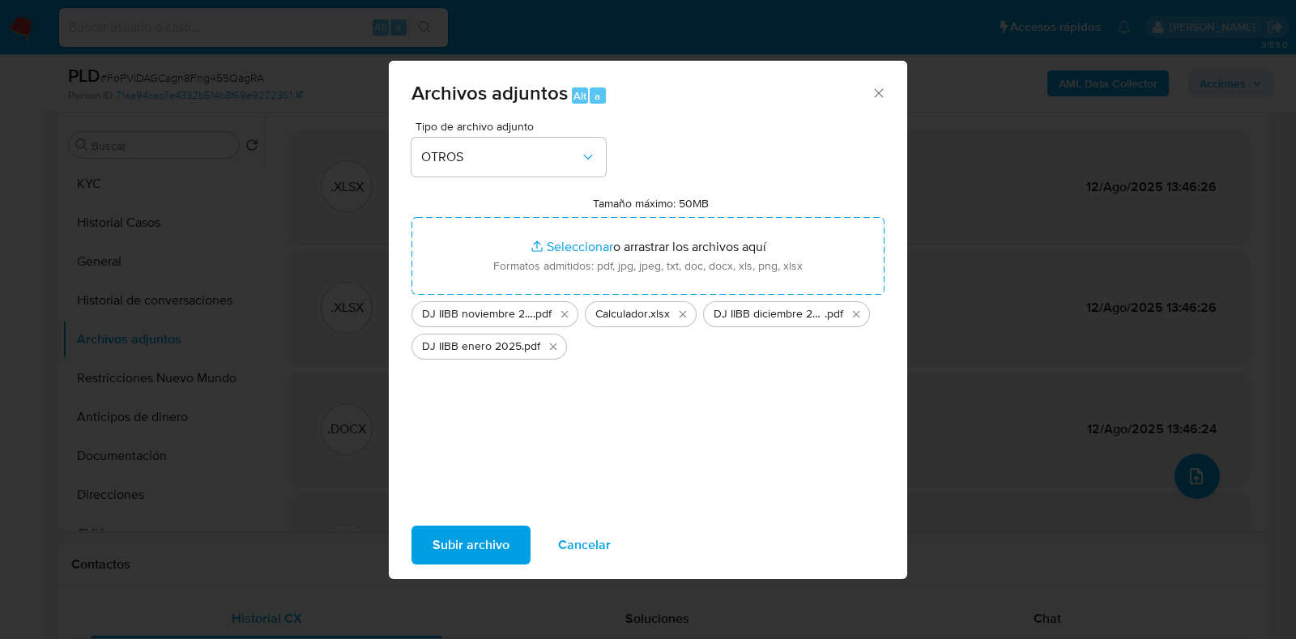
click at [480, 551] on span "Subir archivo" at bounding box center [470, 545] width 77 height 36
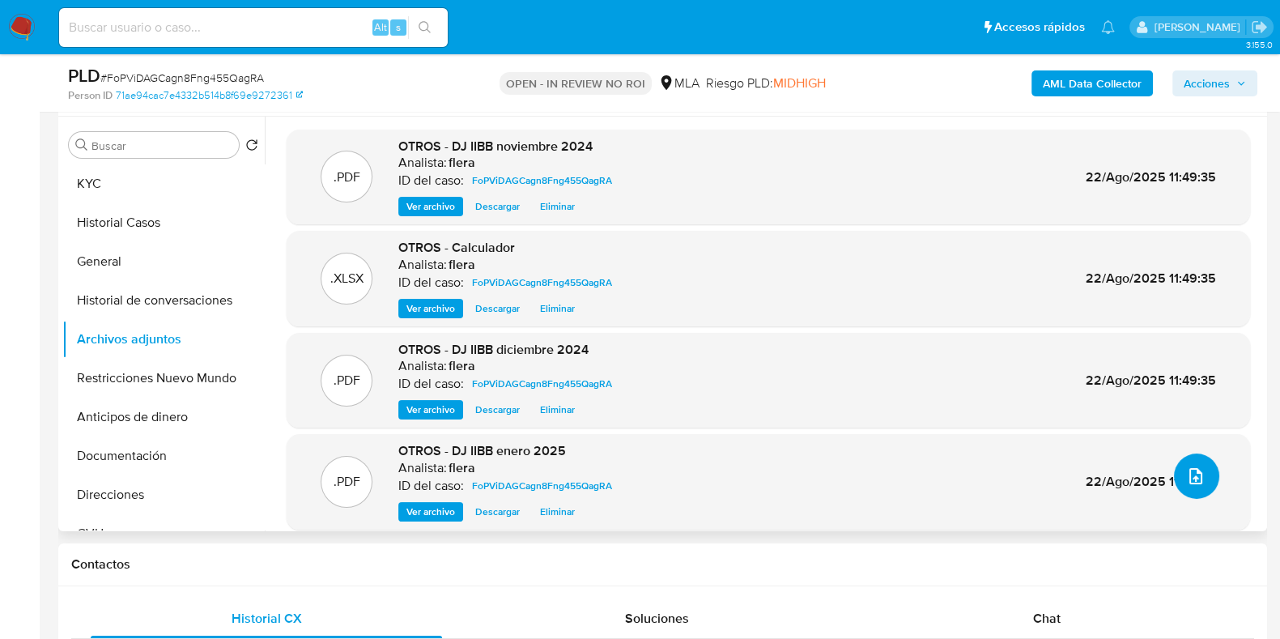
click at [1202, 477] on button "upload-file" at bounding box center [1196, 475] width 45 height 45
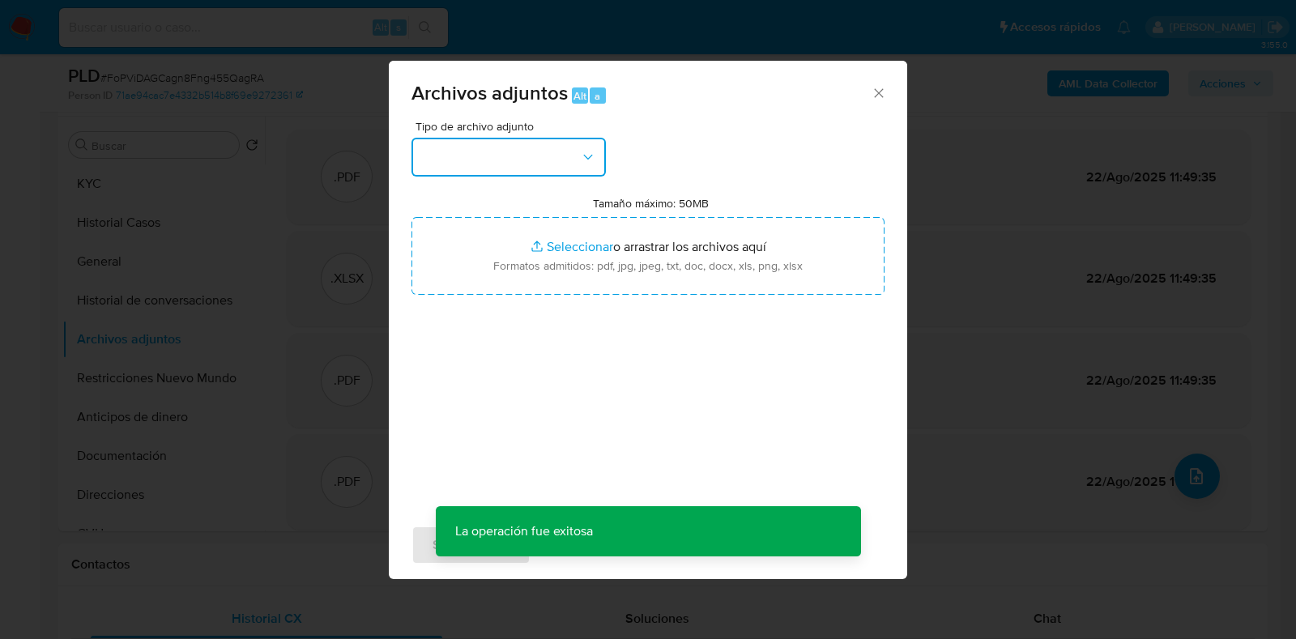
click at [560, 151] on button "button" at bounding box center [508, 157] width 194 height 39
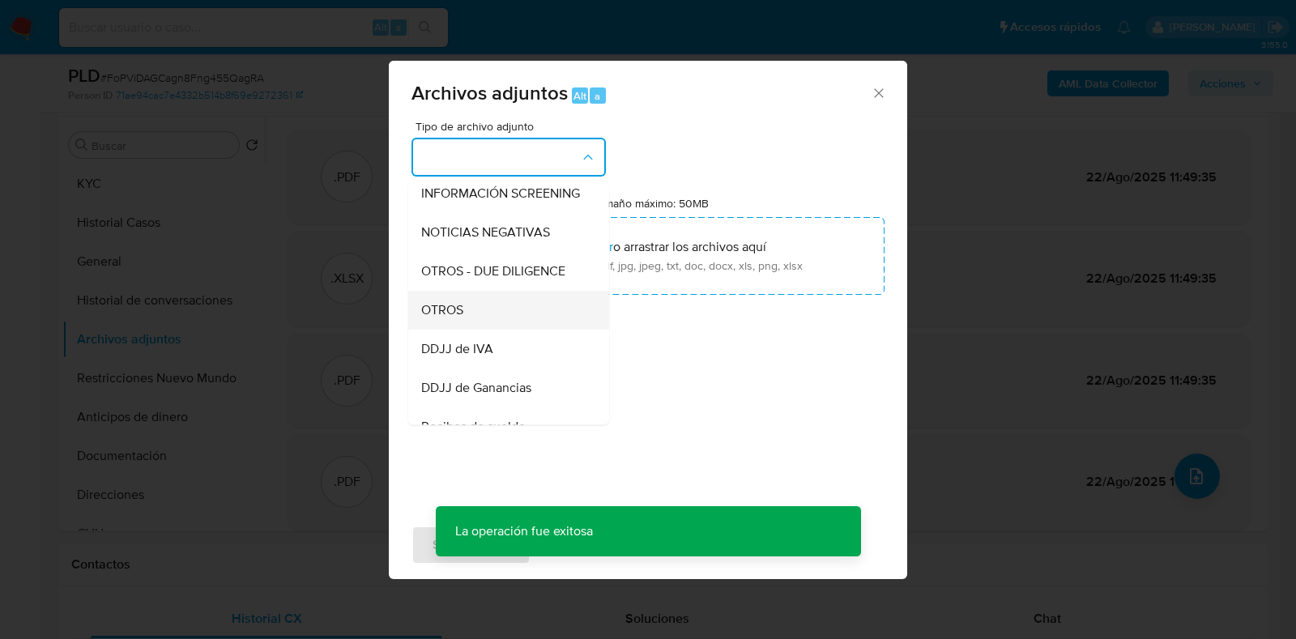
click at [504, 330] on div "OTROS" at bounding box center [503, 310] width 165 height 39
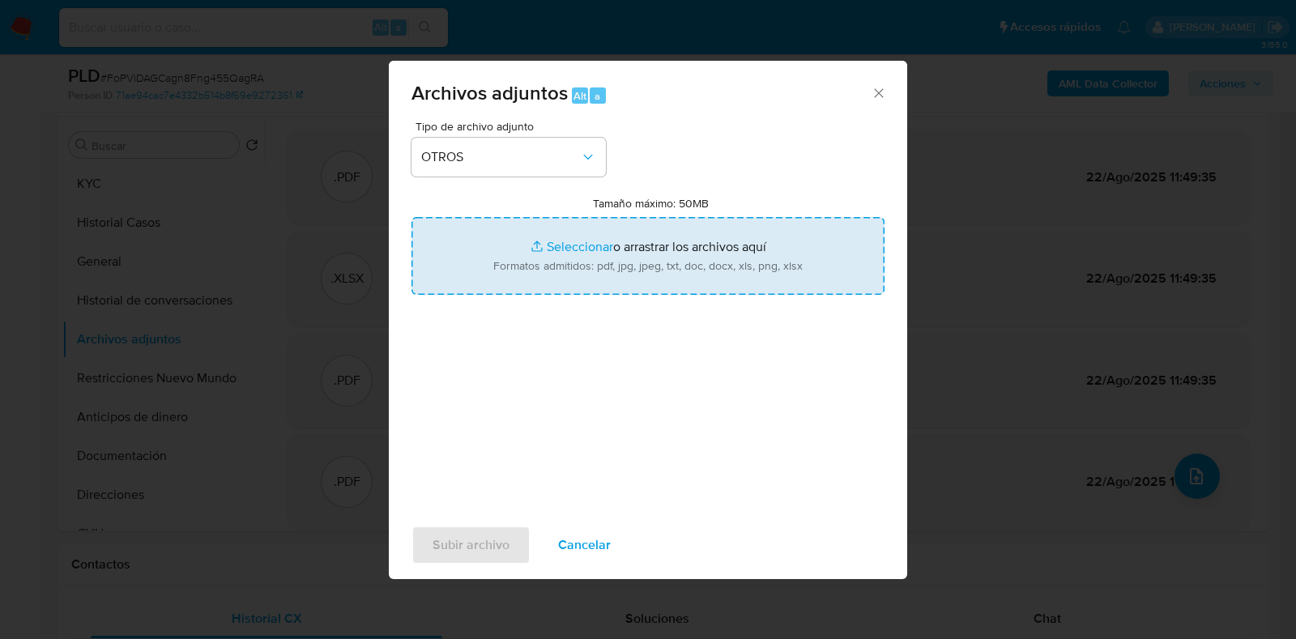
type input "C:\fakepath\v2Caselog [PERSON_NAME].docx"
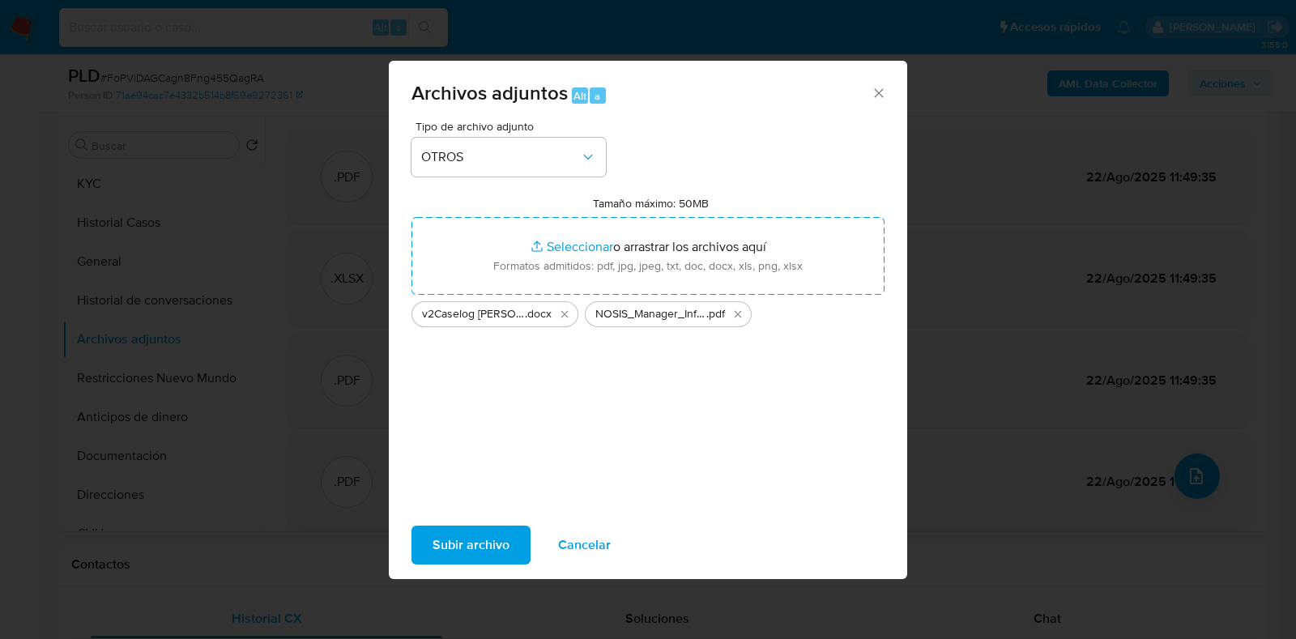
click at [445, 544] on span "Subir archivo" at bounding box center [470, 545] width 77 height 36
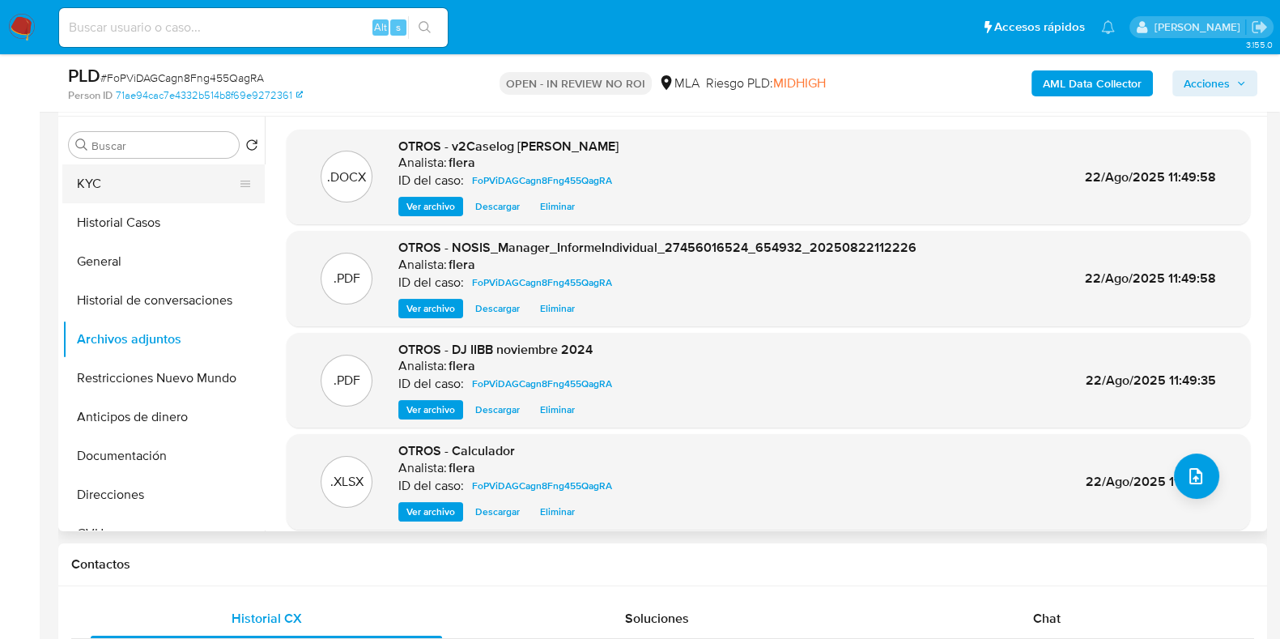
click at [130, 181] on button "KYC" at bounding box center [156, 183] width 189 height 39
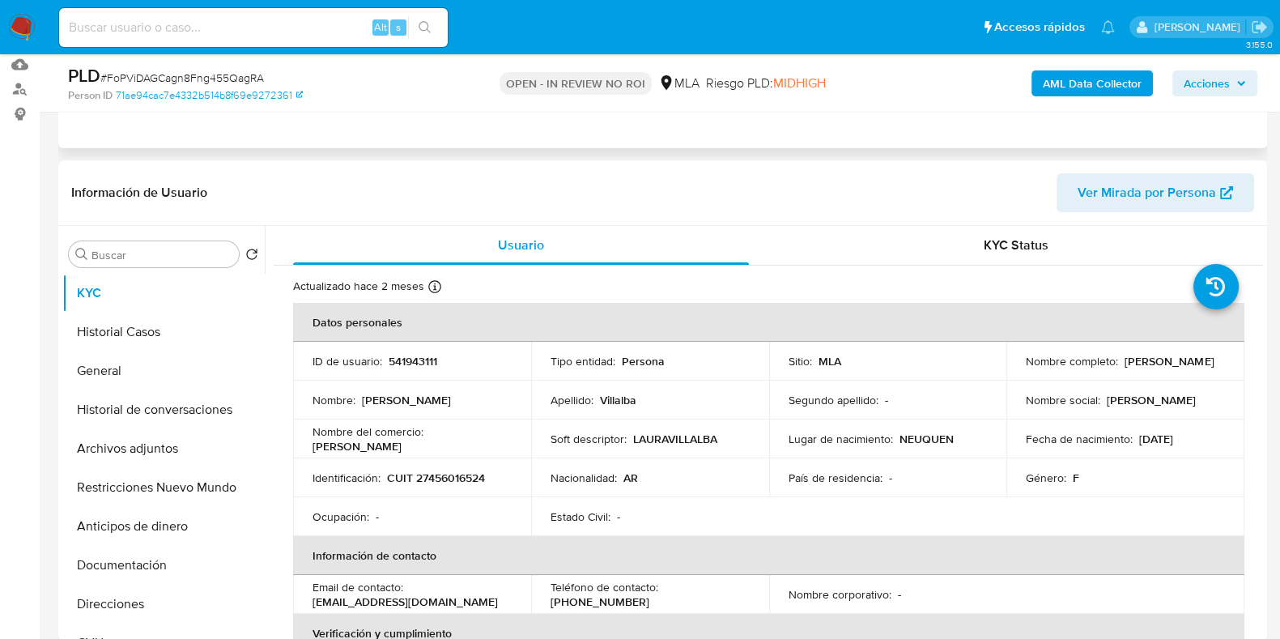
scroll to position [0, 0]
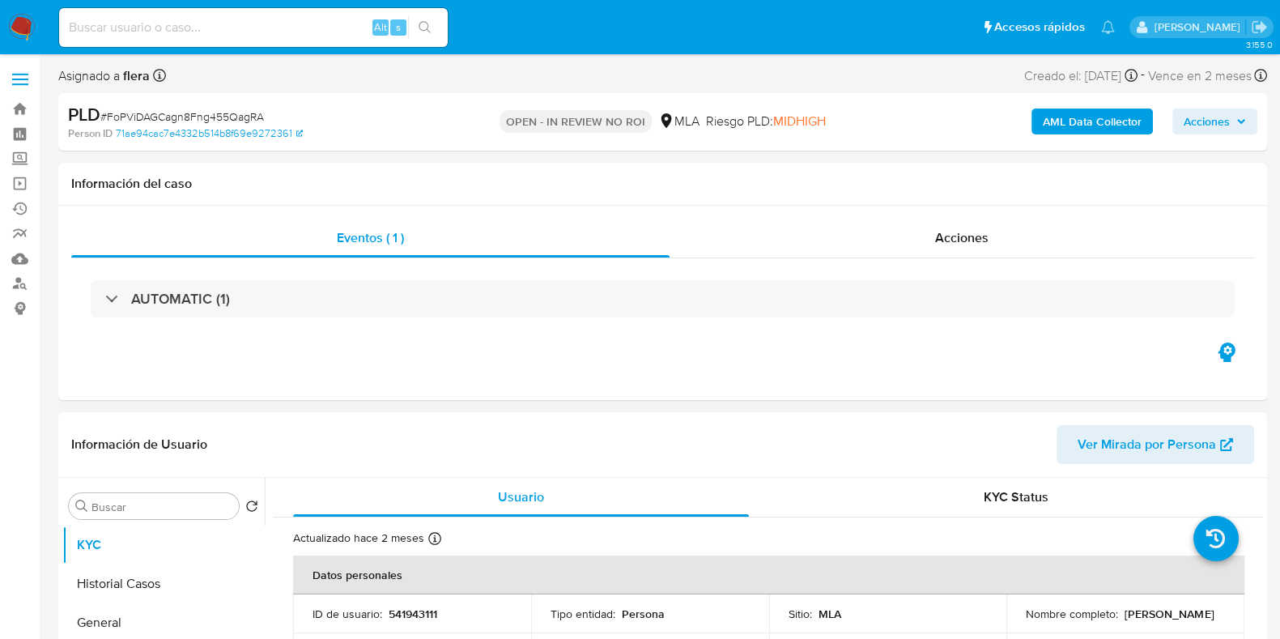
click at [1219, 120] on span "Acciones" at bounding box center [1207, 122] width 46 height 26
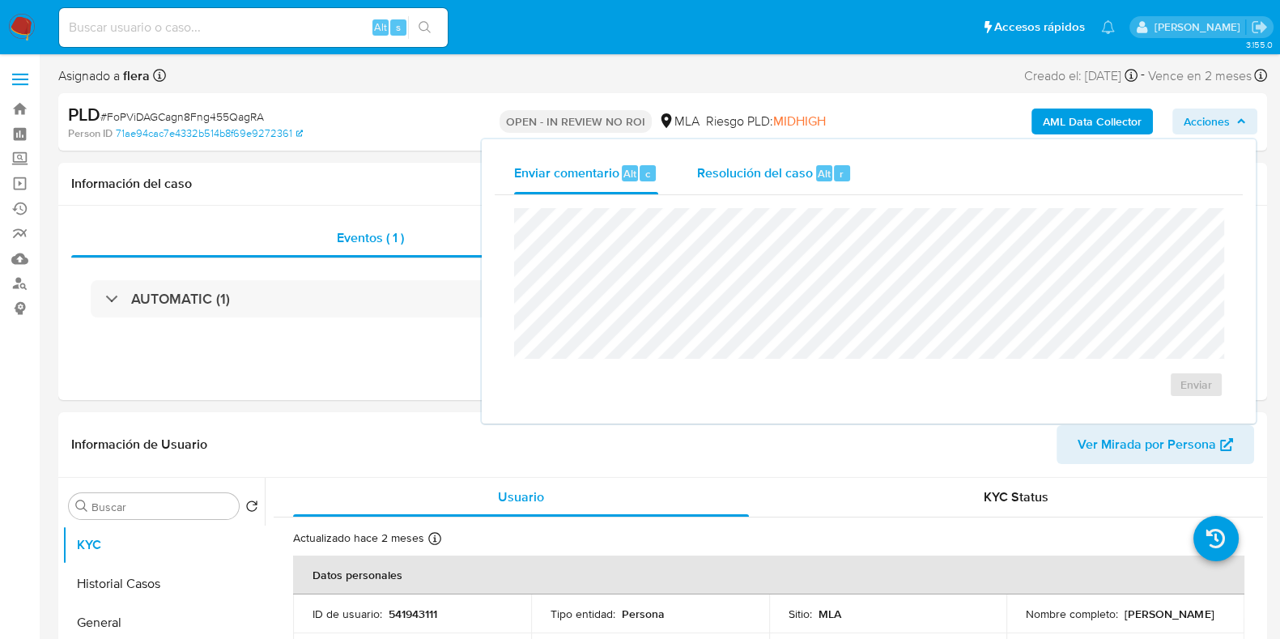
click at [766, 184] on div "Resolución del caso Alt r" at bounding box center [774, 173] width 155 height 42
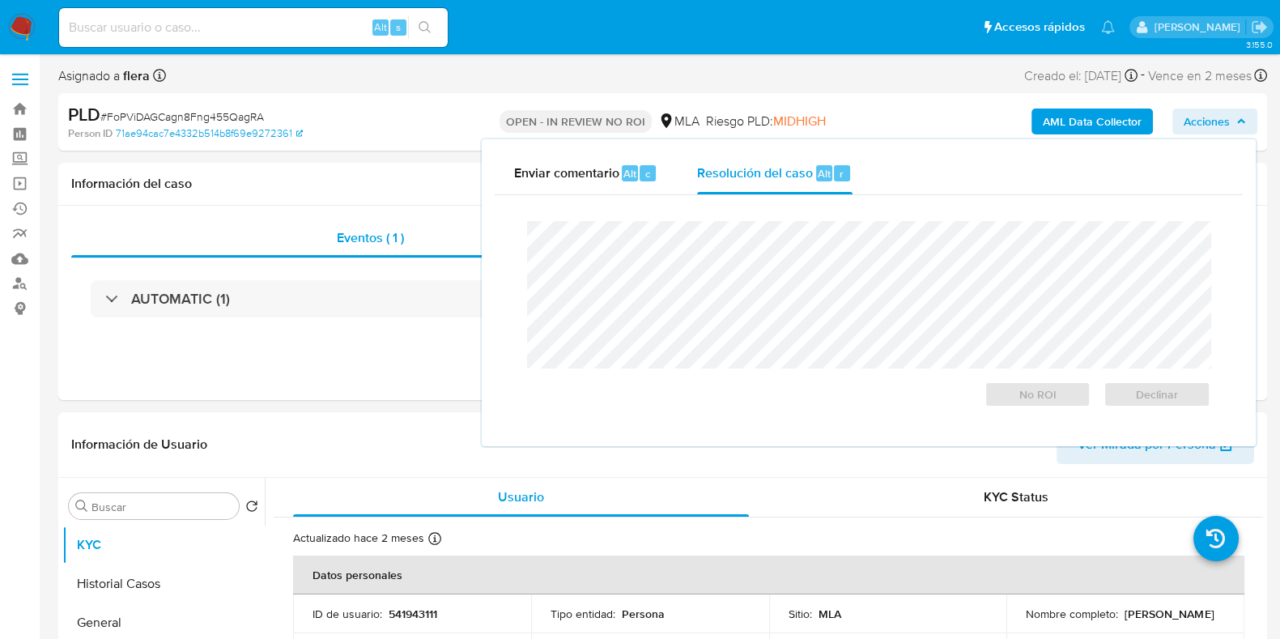
click at [194, 35] on input at bounding box center [253, 27] width 389 height 21
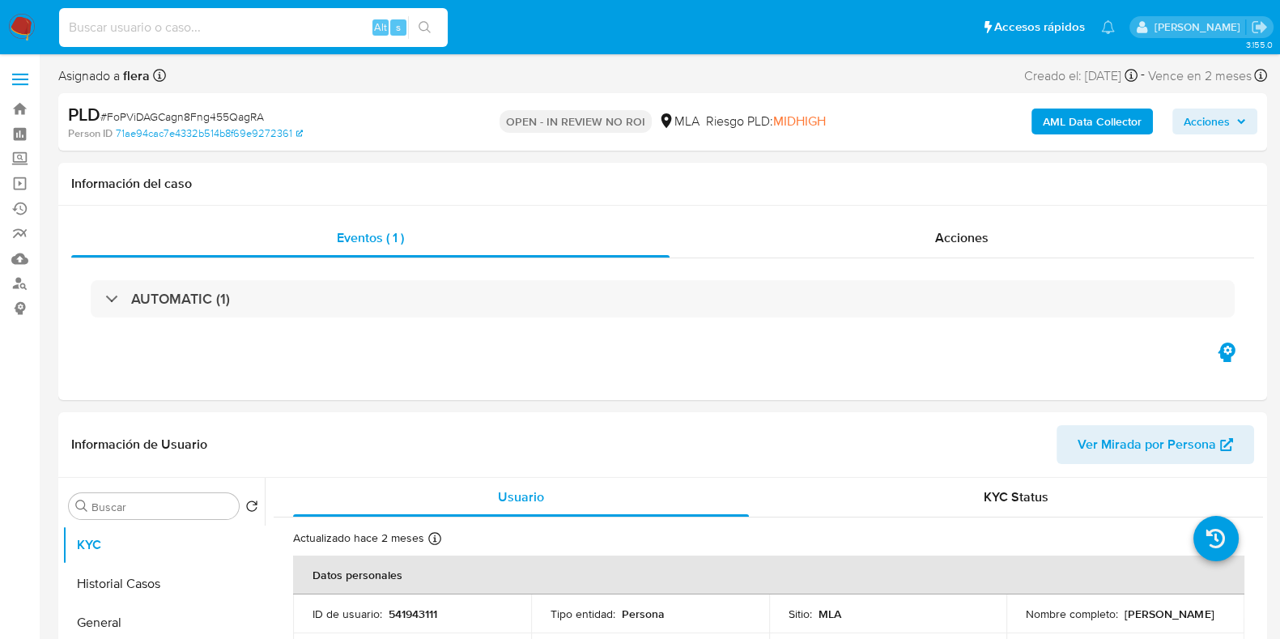
paste input "Uy5fpJfzn1urpUwI2Fh1EmCK"
type input "Uy5fpJfzn1urpUwI2Fh1EmCK"
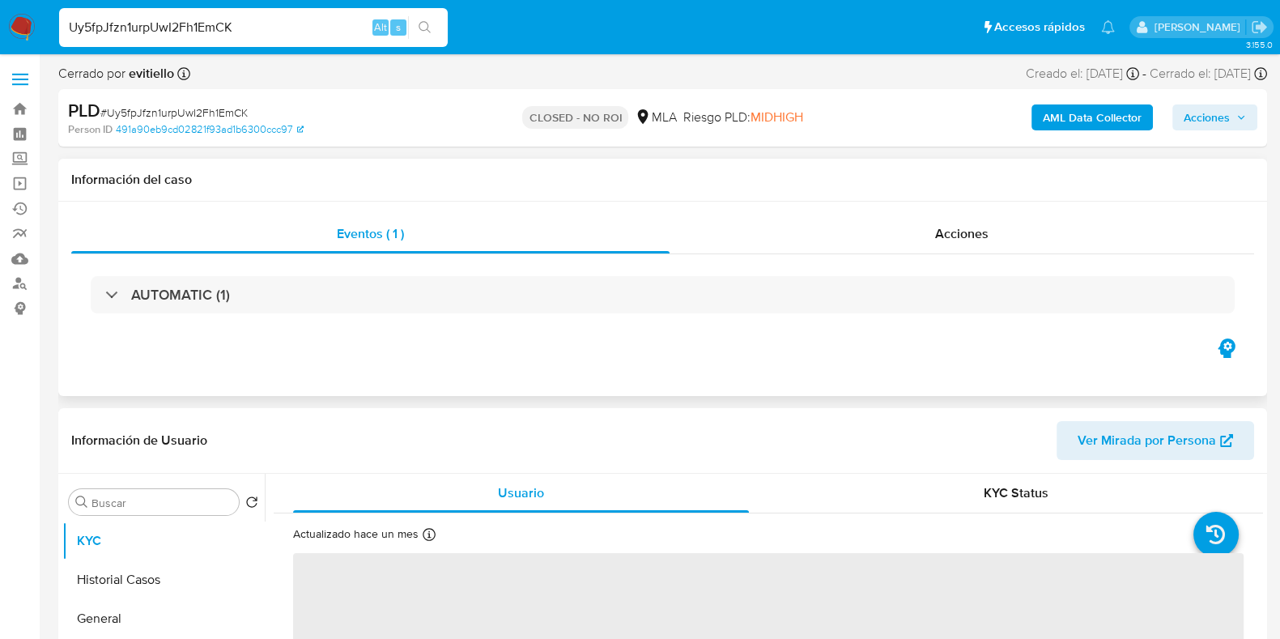
select select "10"
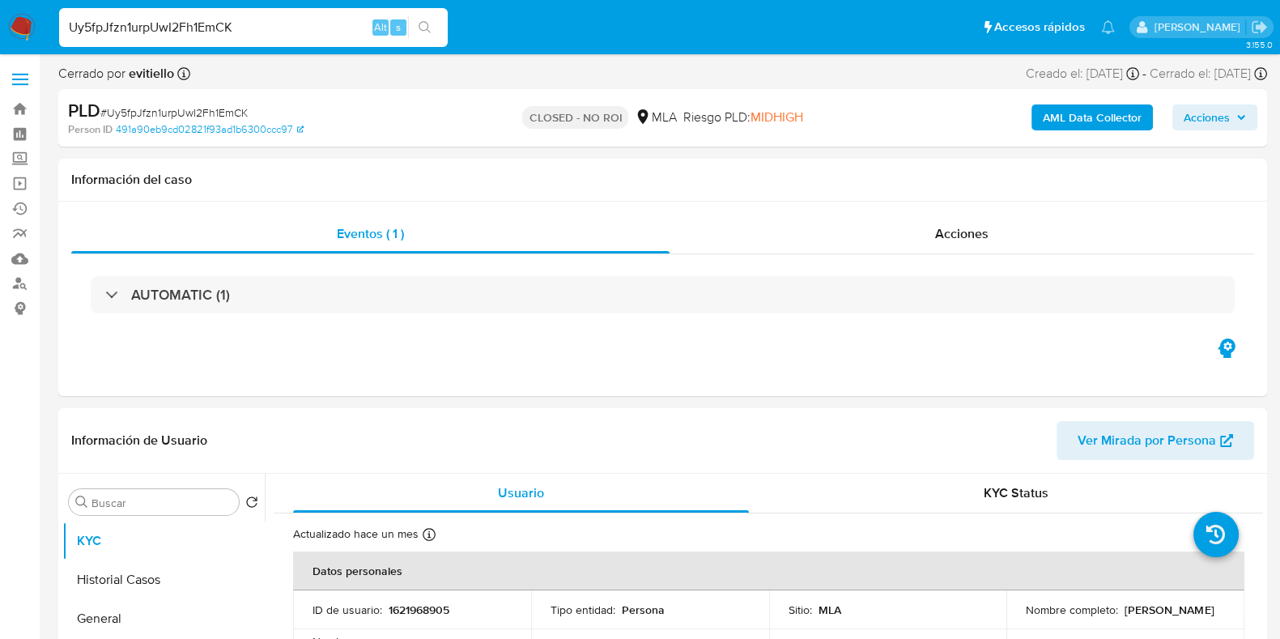
click at [229, 106] on span "# Uy5fpJfzn1urpUwI2Fh1EmCK" at bounding box center [173, 112] width 147 height 16
copy span "Uy5fpJfzn1urpUwI2Fh1EmCK"
click at [203, 31] on input "Uy5fpJfzn1urpUwI2Fh1EmCK" at bounding box center [253, 27] width 389 height 21
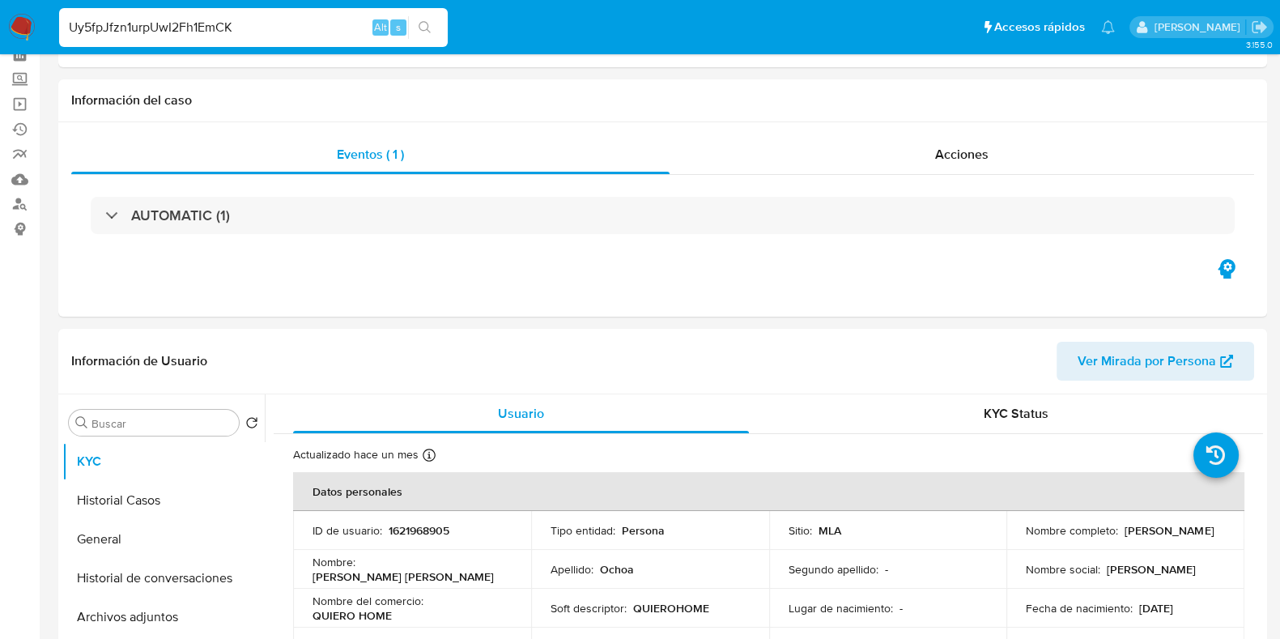
scroll to position [202, 0]
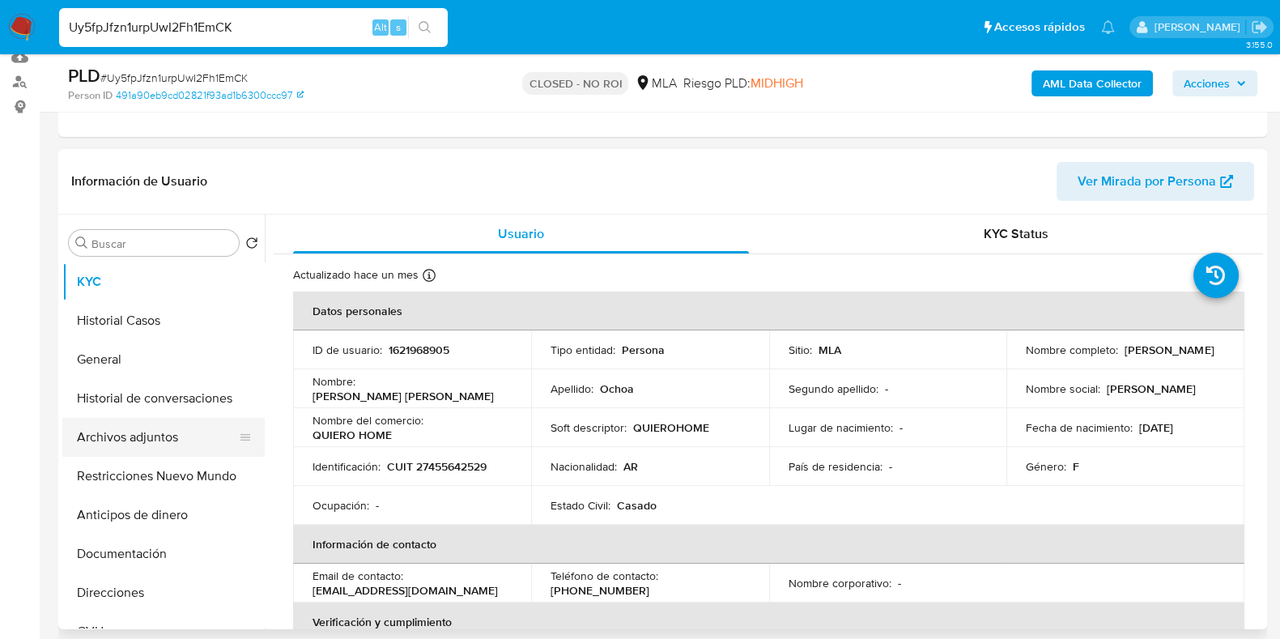
click at [100, 449] on button "Archivos adjuntos" at bounding box center [156, 437] width 189 height 39
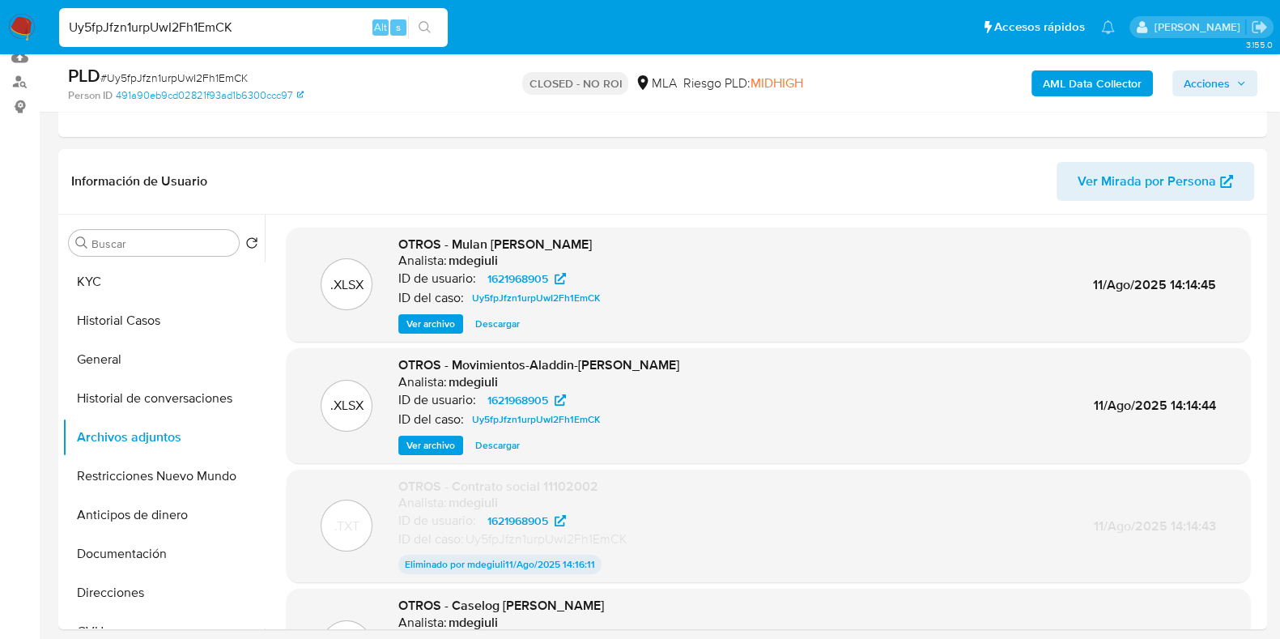
click at [224, 36] on input "Uy5fpJfzn1urpUwI2Fh1EmCK" at bounding box center [253, 27] width 389 height 21
paste input "CMeU1KcqHxNq1PeMwezIGVlA"
type input "CMeU1KcqHxNq1PeMwezIGVlA"
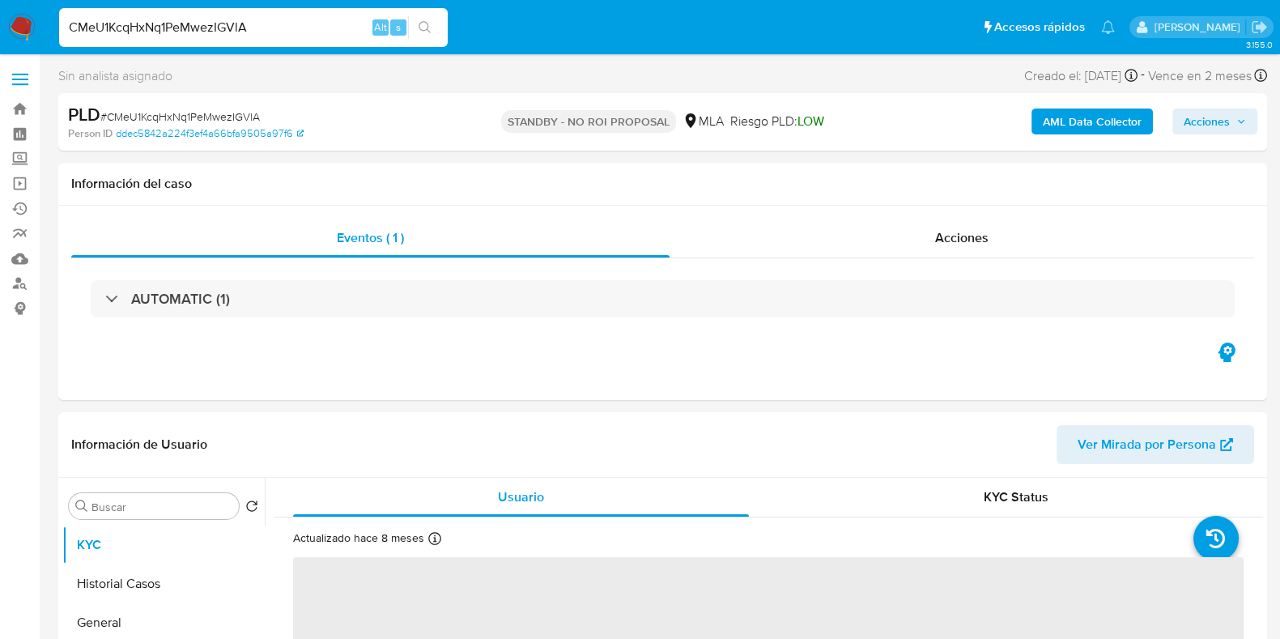
select select "10"
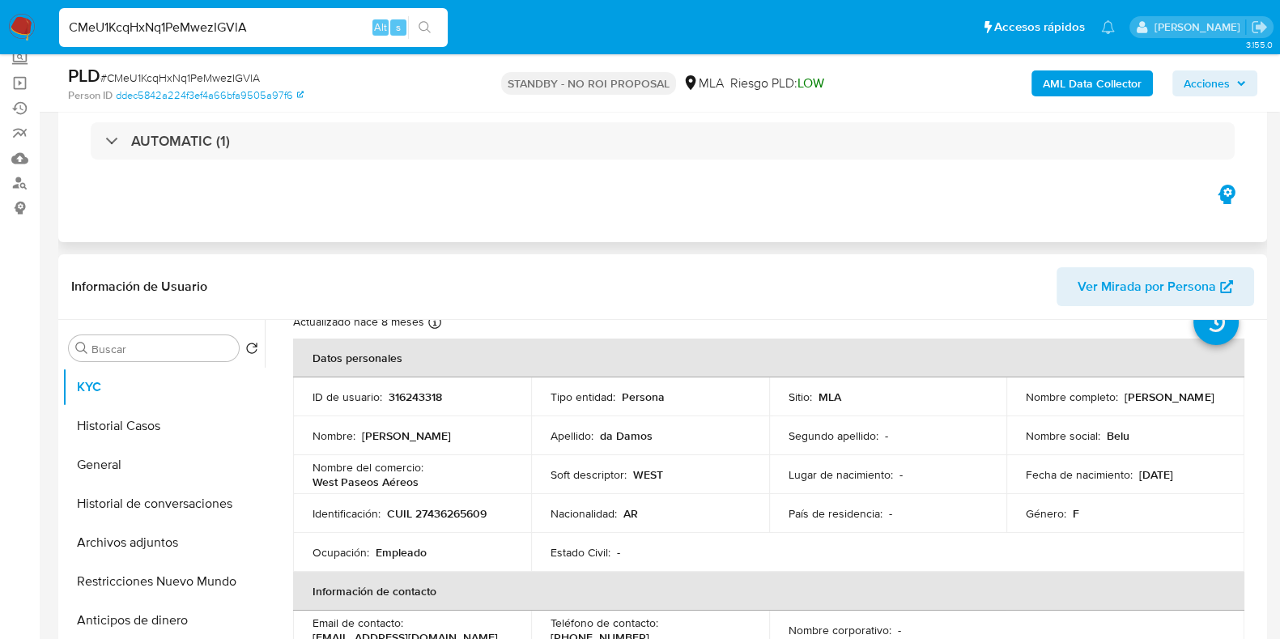
scroll to position [100, 0]
